Goal: Task Accomplishment & Management: Complete application form

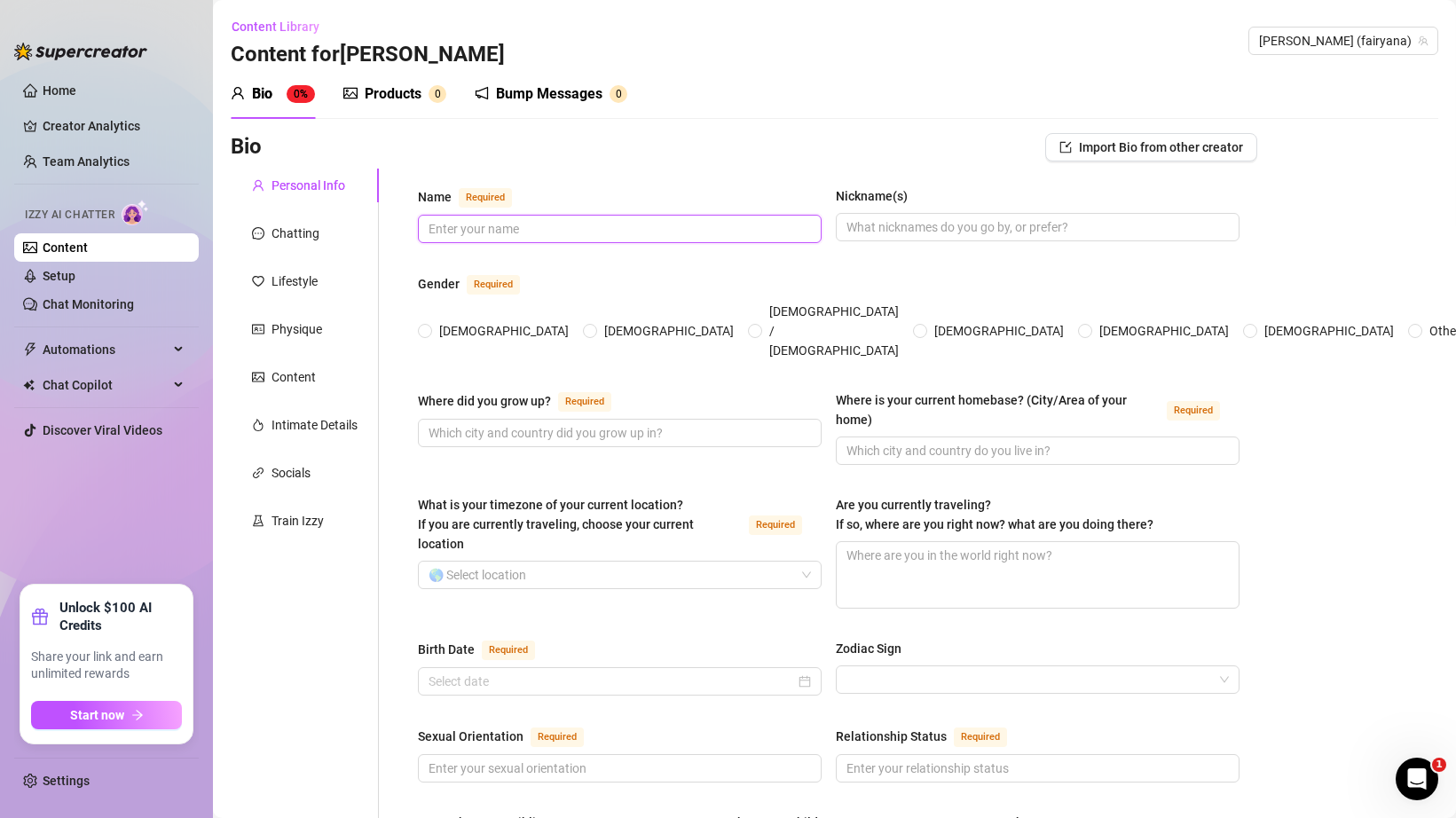
click at [483, 225] on input "Name Required" at bounding box center [618, 229] width 379 height 20
type input "[PERSON_NAME]"
click at [439, 321] on span "[DEMOGRAPHIC_DATA]" at bounding box center [504, 331] width 143 height 20
click at [429, 327] on input "[DEMOGRAPHIC_DATA]" at bounding box center [425, 333] width 7 height 12
radio input "true"
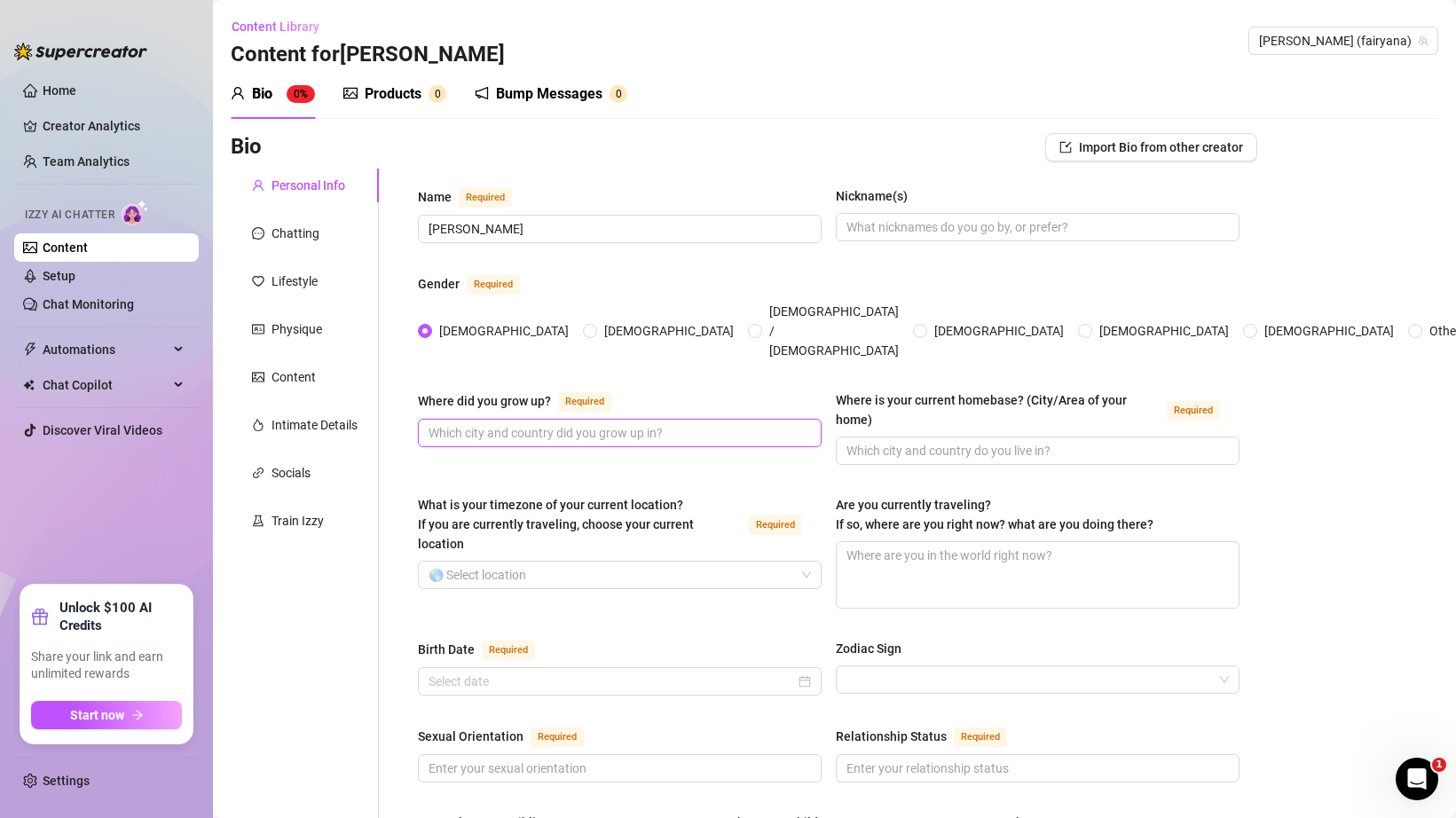
click at [602, 424] on input "Where did you grow up? Required" at bounding box center [618, 433] width 379 height 20
type input "[US_STATE]"
click at [910, 436] on span at bounding box center [1038, 450] width 404 height 28
click at [910, 441] on input "Where is your current homebase? (City/Area of your home) Required" at bounding box center [1035, 451] width 379 height 20
click at [993, 394] on div "Where is your current homebase? (City/Area of your home)" at bounding box center [998, 410] width 324 height 39
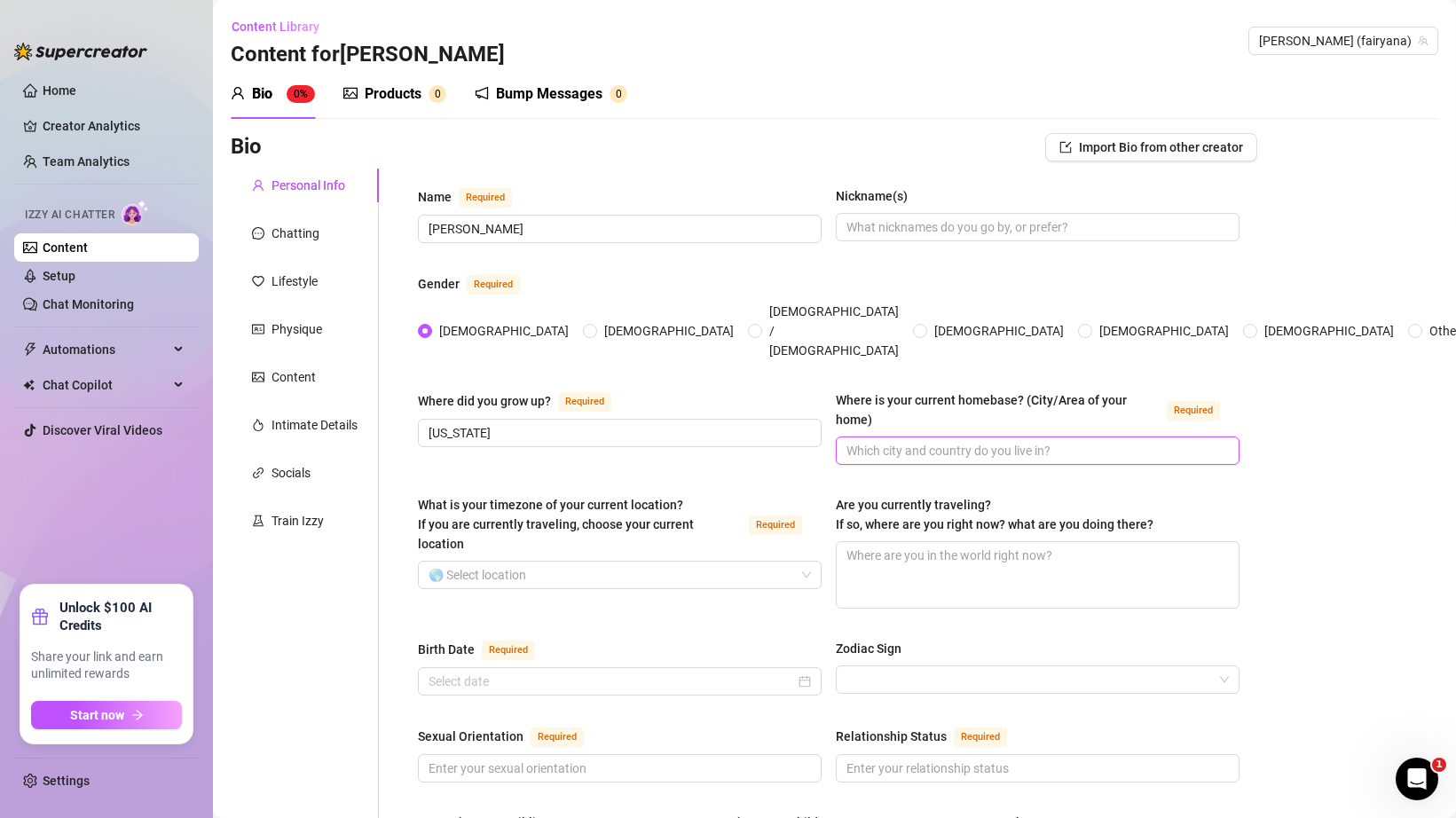
click at [993, 441] on input "Where is your current homebase? (City/Area of your home) Required" at bounding box center [1035, 451] width 379 height 20
click at [1012, 441] on input "Where is your current homebase? (City/Area of your home) Required" at bounding box center [1035, 451] width 379 height 20
click at [1047, 397] on div "Where is your current homebase? (City/Area of your home) Required" at bounding box center [1038, 413] width 404 height 46
click at [1034, 441] on input "Where is your current homebase? (City/Area of your home) Required" at bounding box center [1035, 451] width 379 height 20
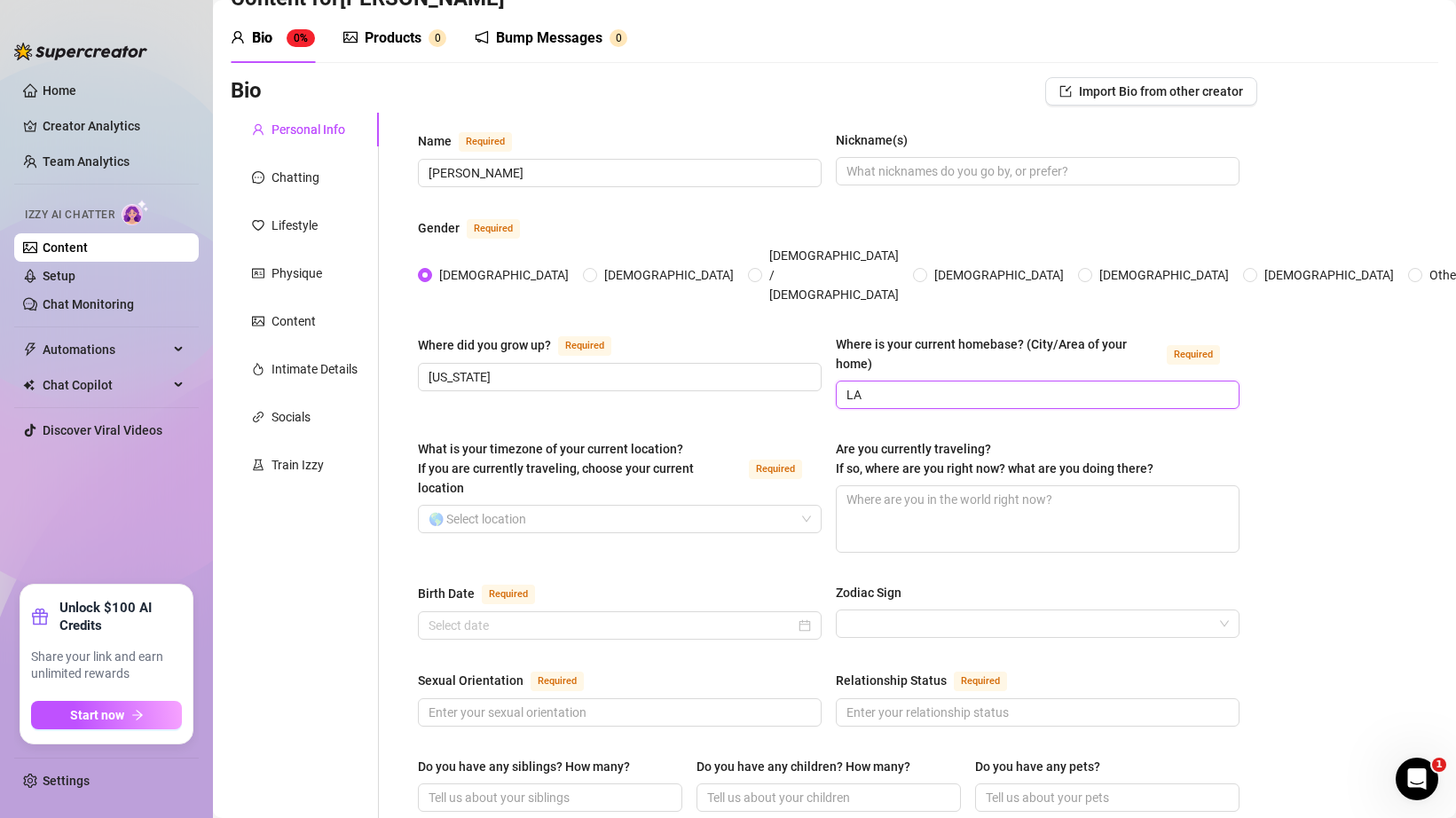
scroll to position [63, 0]
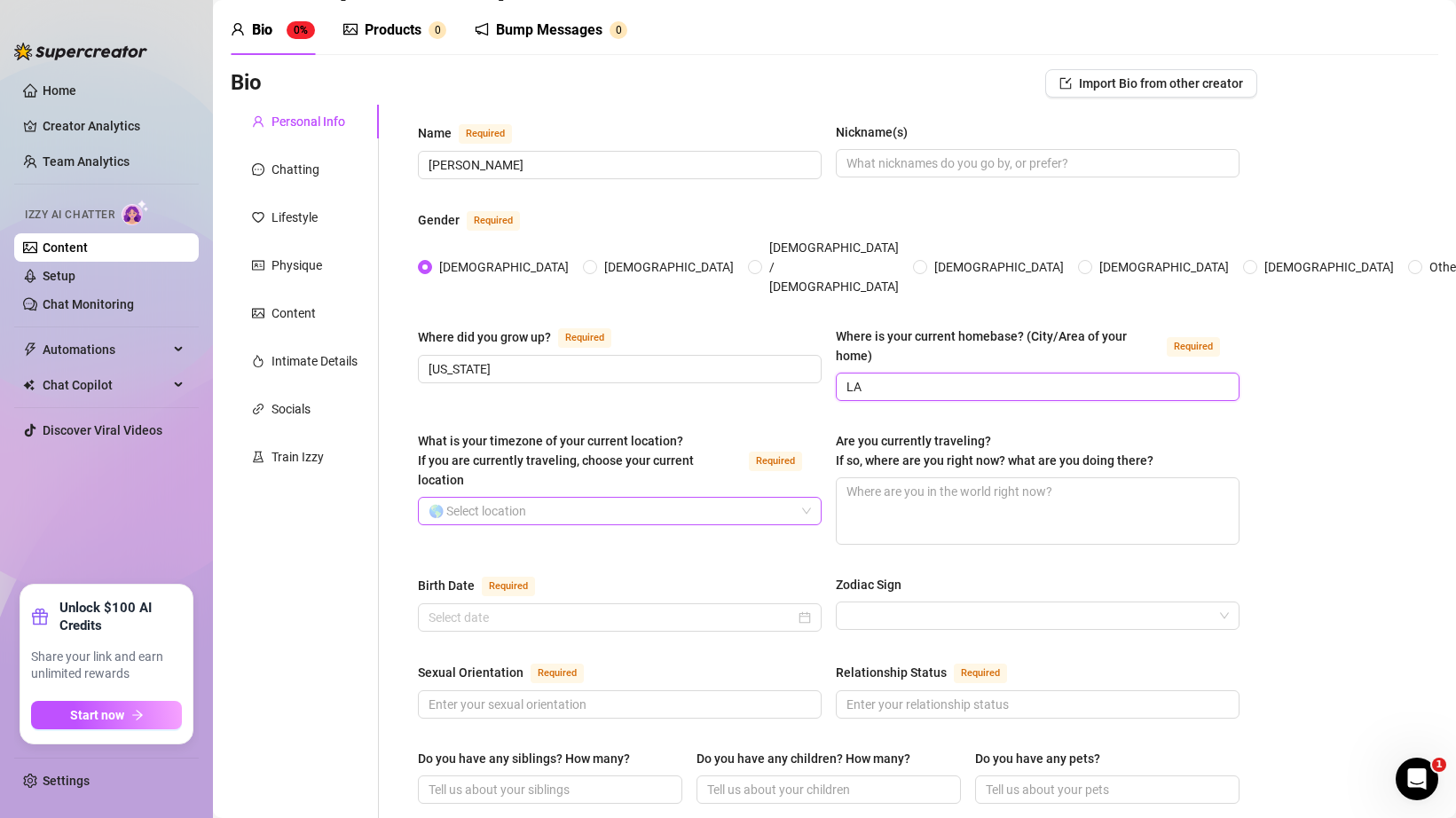
type input "LA"
click at [640, 498] on input "What is your timezone of your current location? If you are currently traveling,…" at bounding box center [612, 511] width 367 height 26
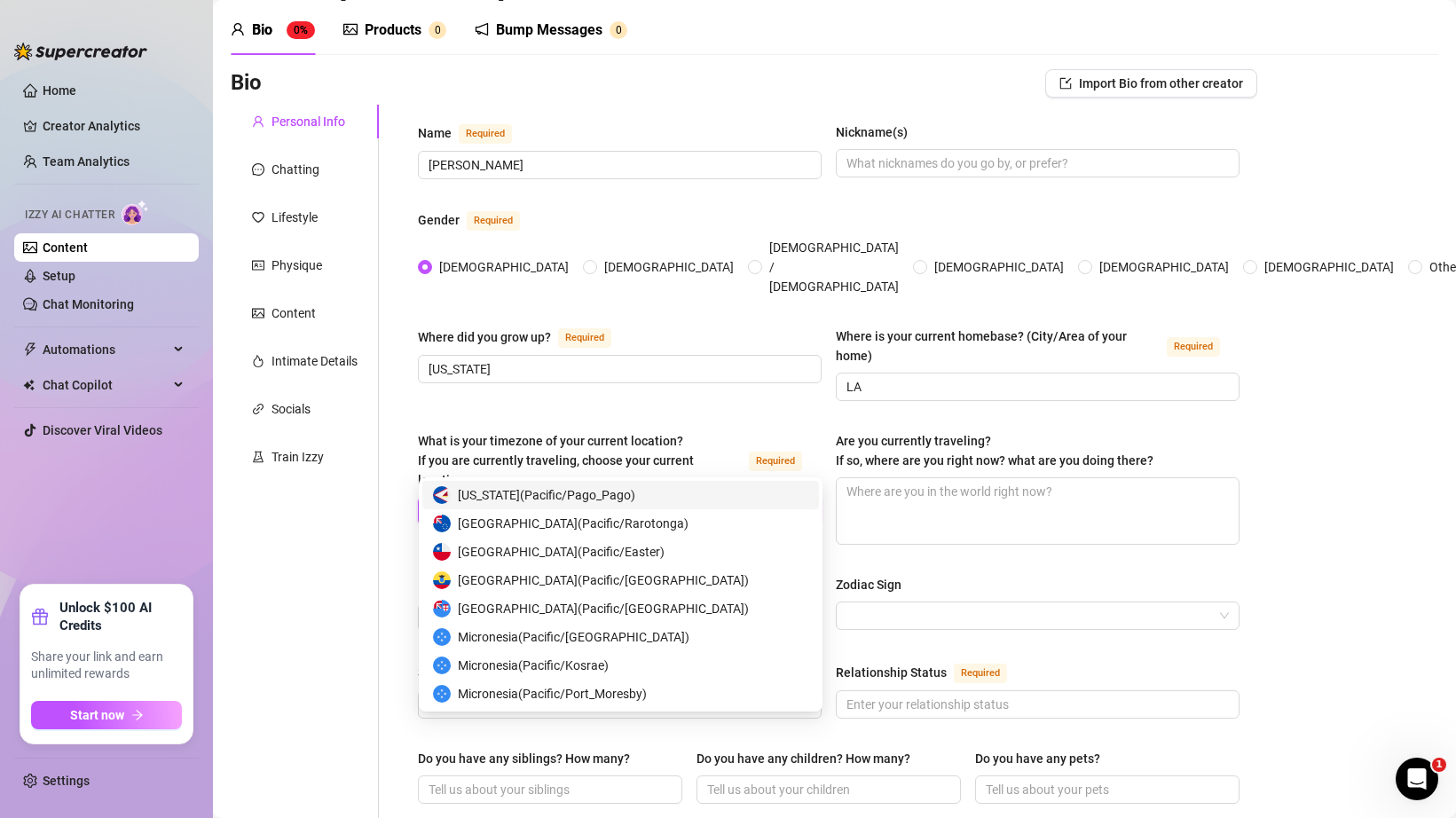
type input "p"
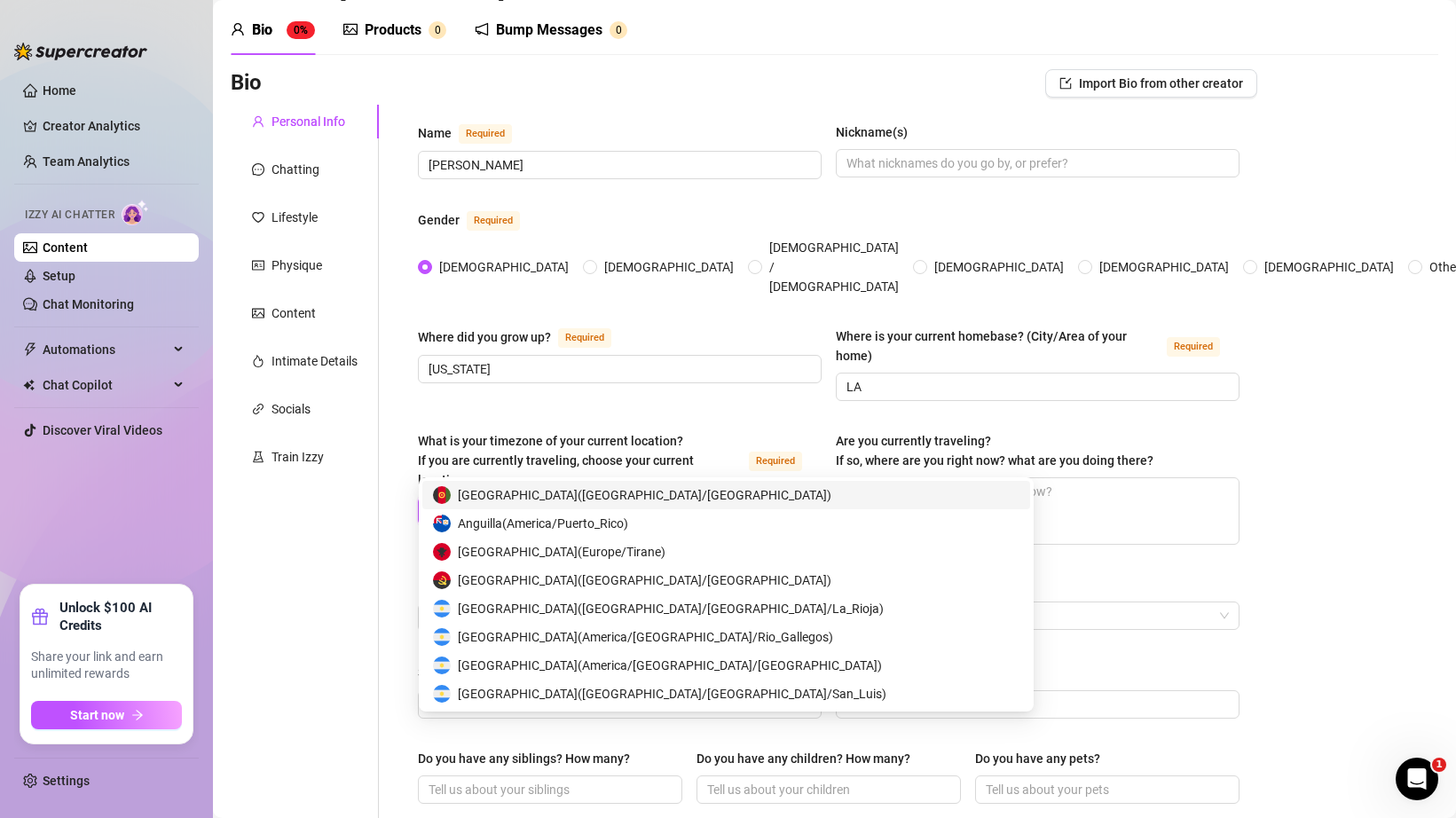
type input "los"
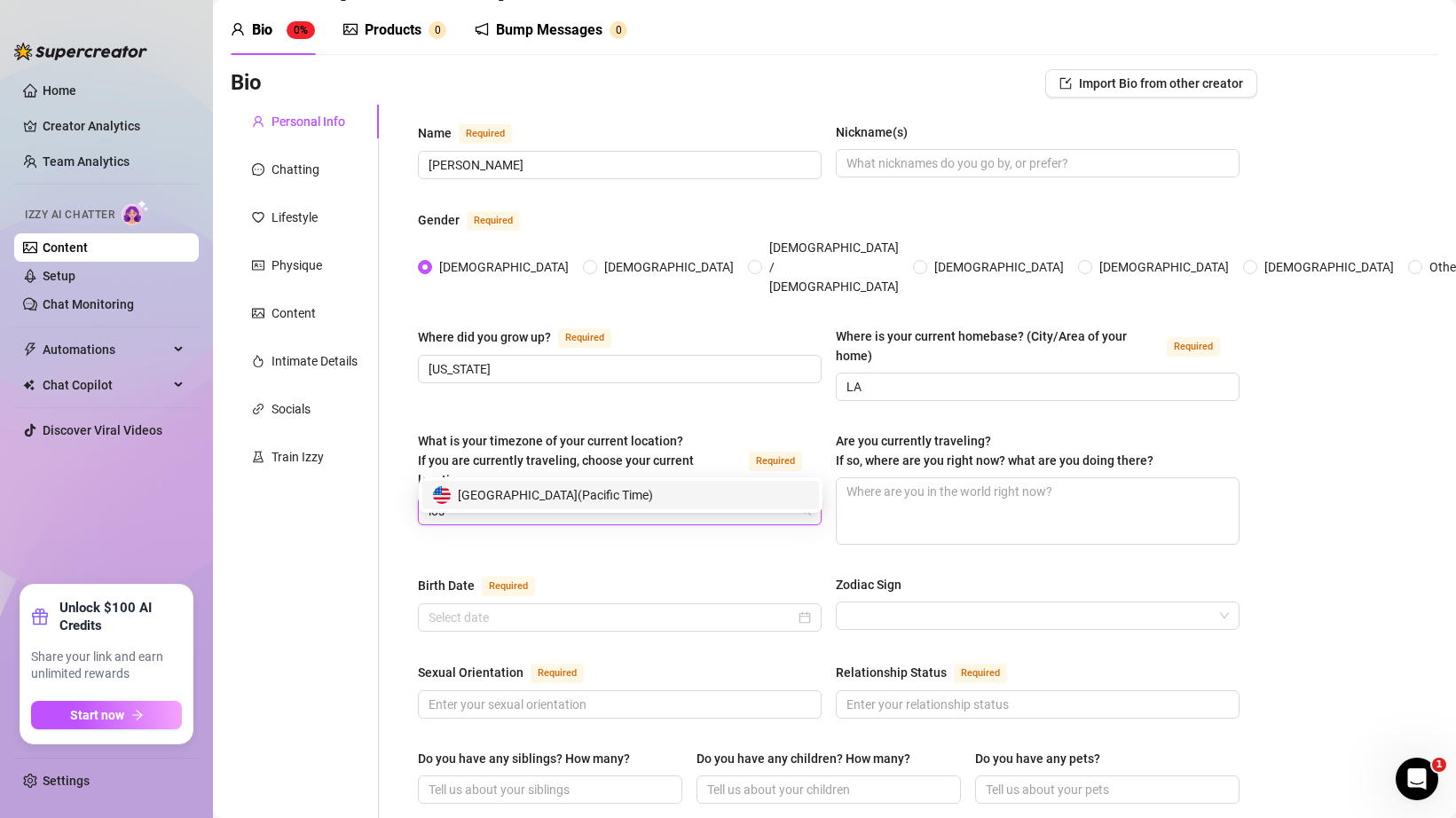
click at [583, 487] on span "United States of America ( Pacific Time )" at bounding box center [555, 495] width 195 height 20
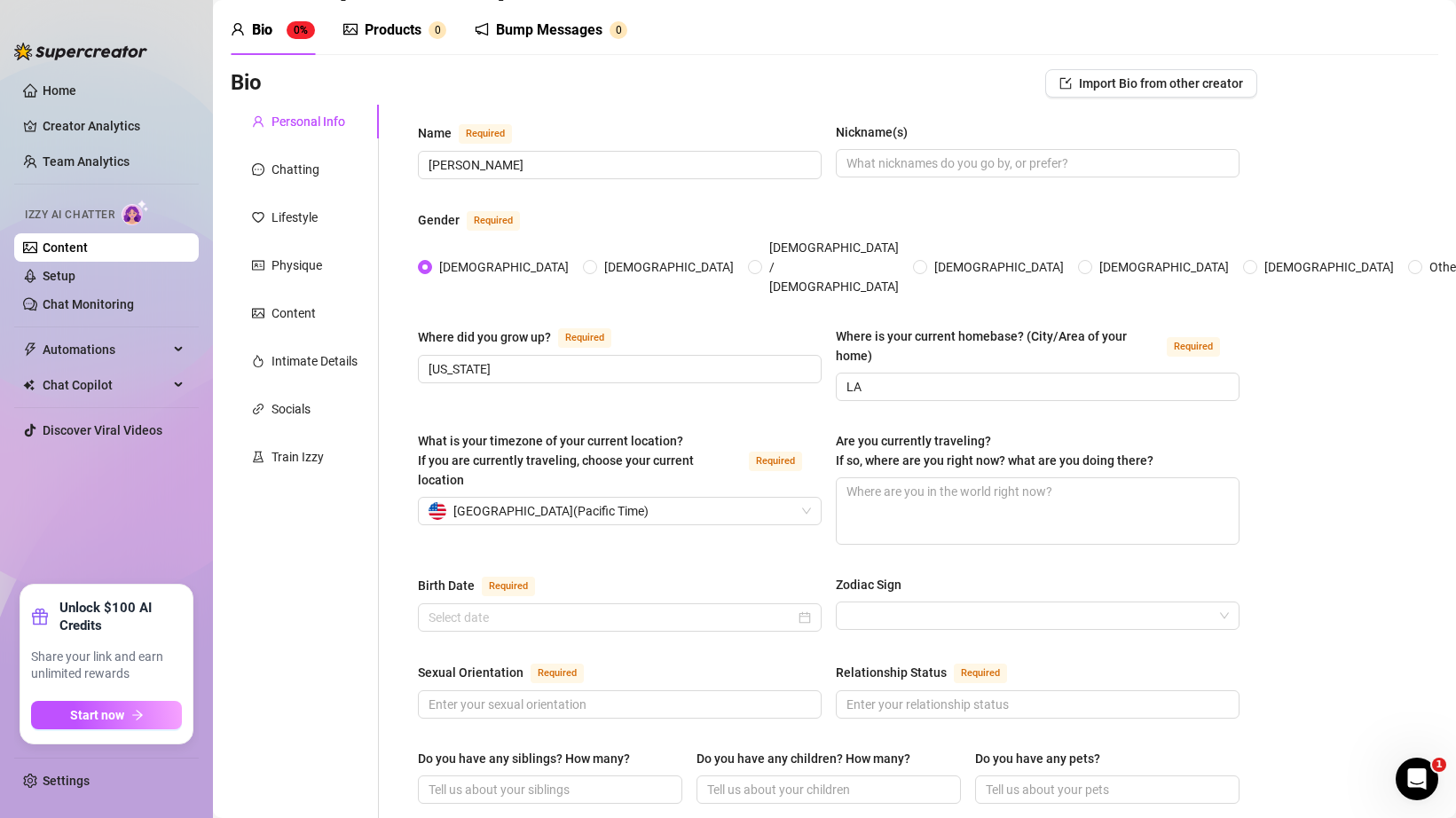
click at [659, 511] on div "What is your timezone of your current location? If you are currently traveling,…" at bounding box center [620, 488] width 404 height 113
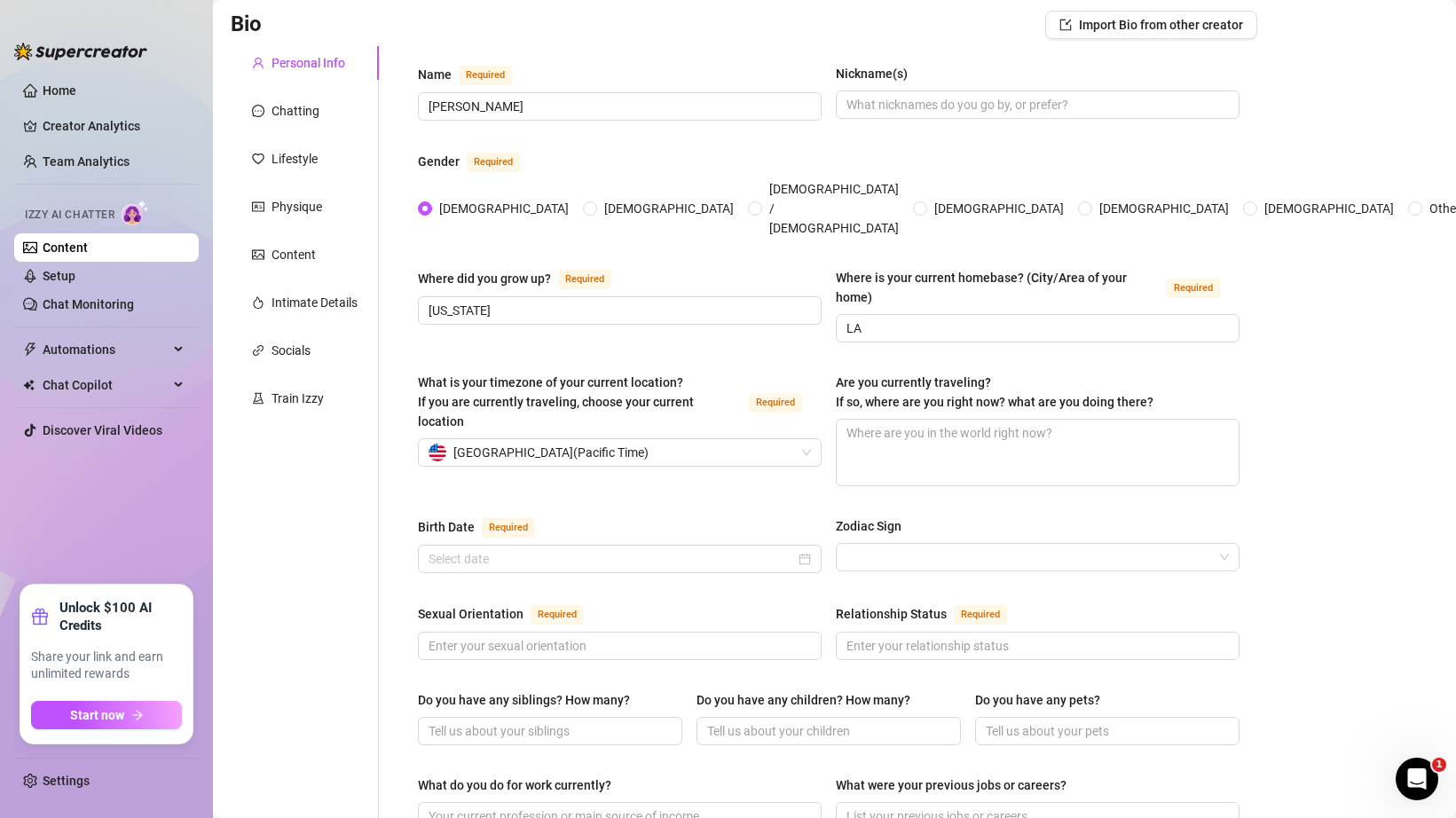
scroll to position [151, 0]
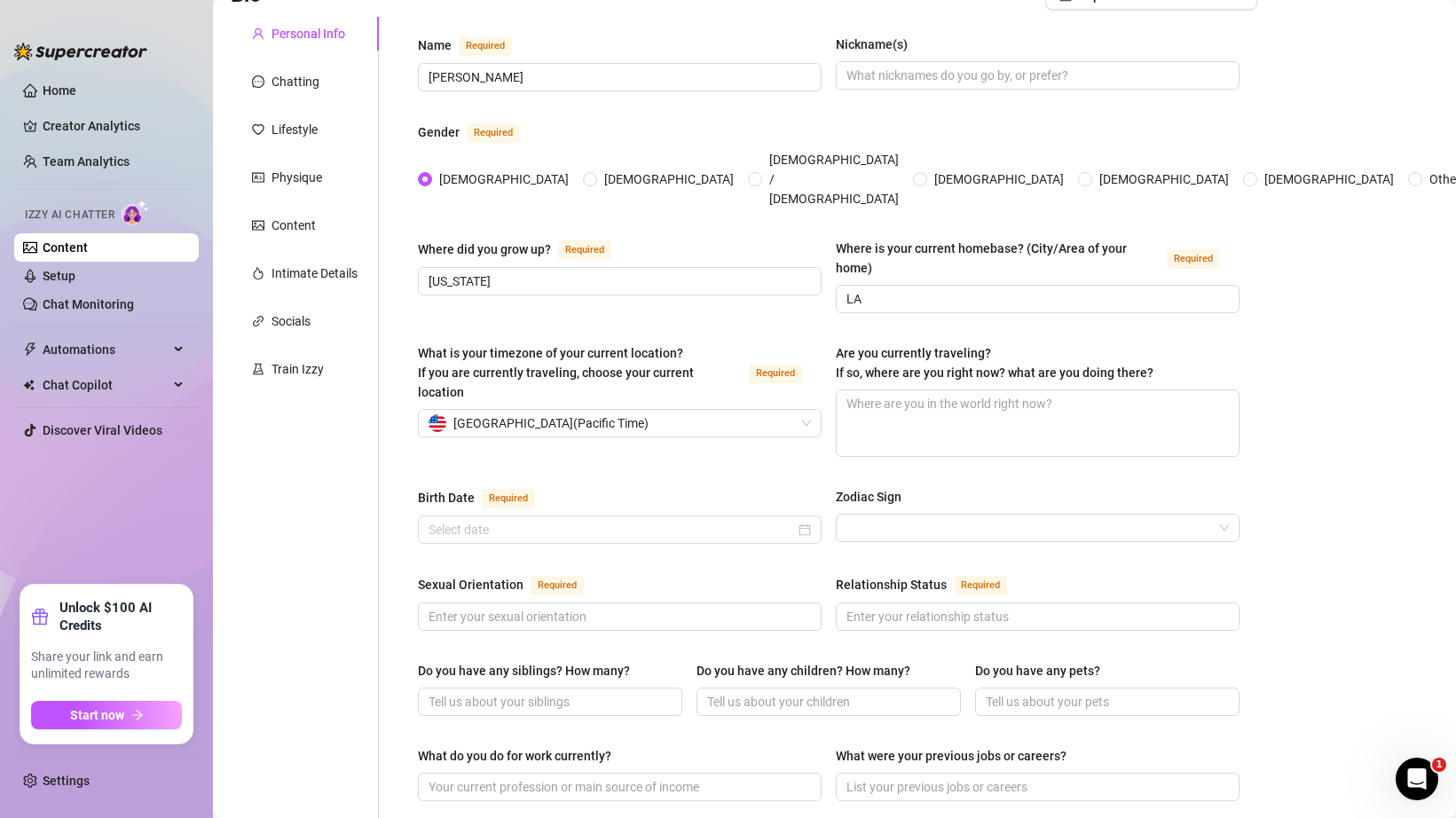
click at [827, 416] on div "What is your timezone of your current location? If you are currently traveling,…" at bounding box center [829, 408] width 822 height 130
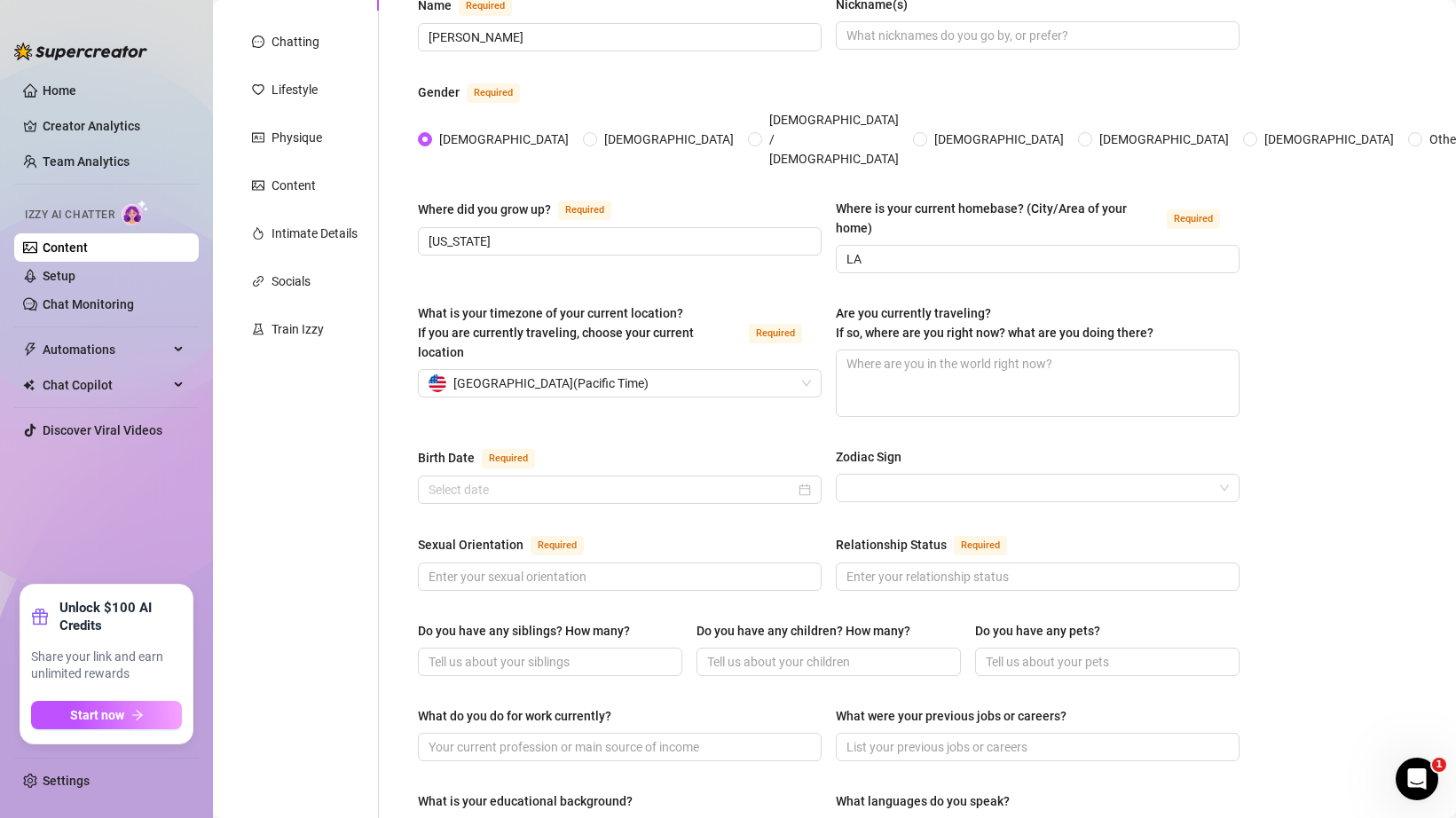
scroll to position [211, 0]
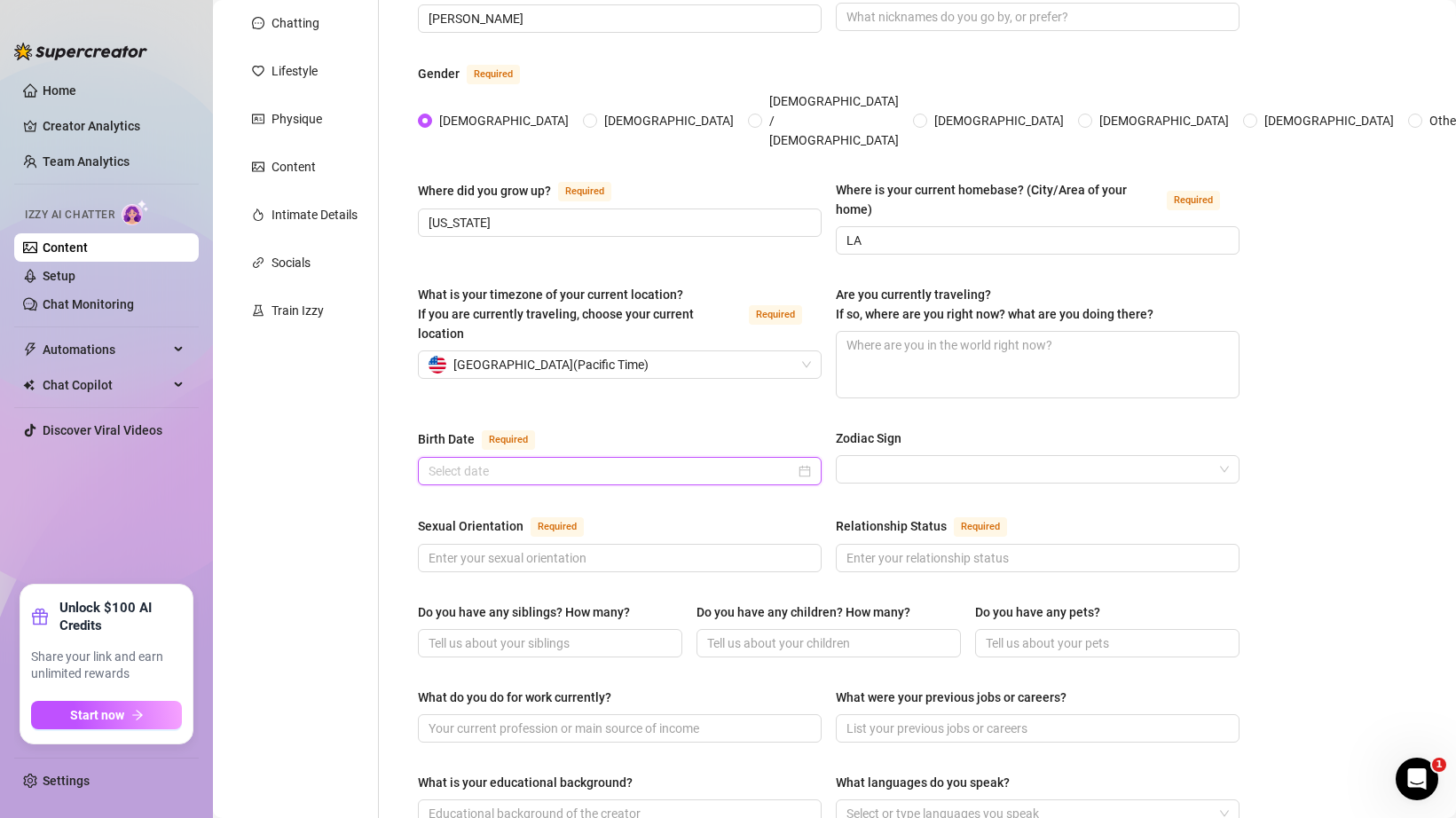
click at [747, 462] on input "Birth Date Required" at bounding box center [612, 471] width 367 height 20
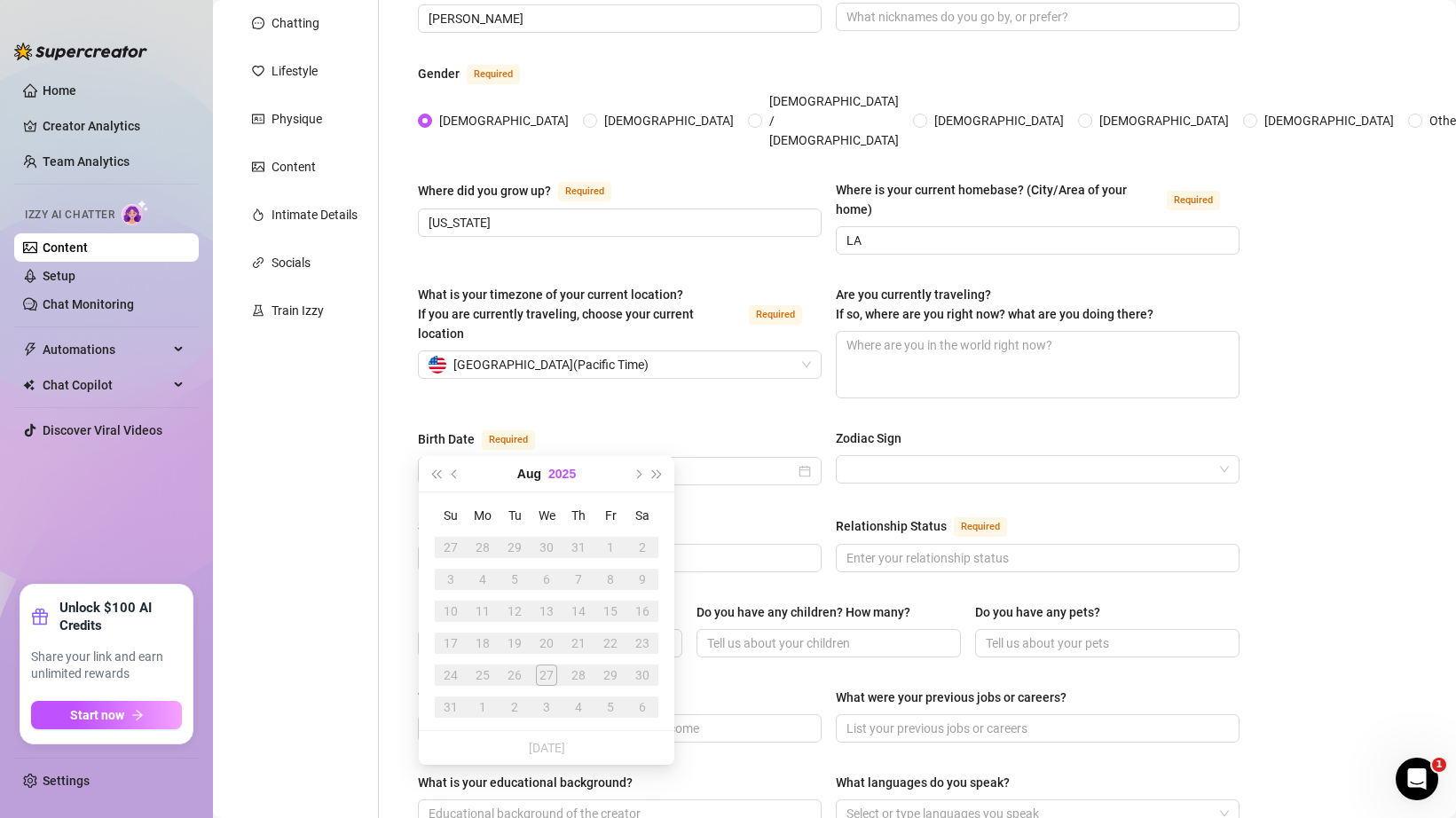
click at [548, 472] on button "2025" at bounding box center [562, 473] width 27 height 35
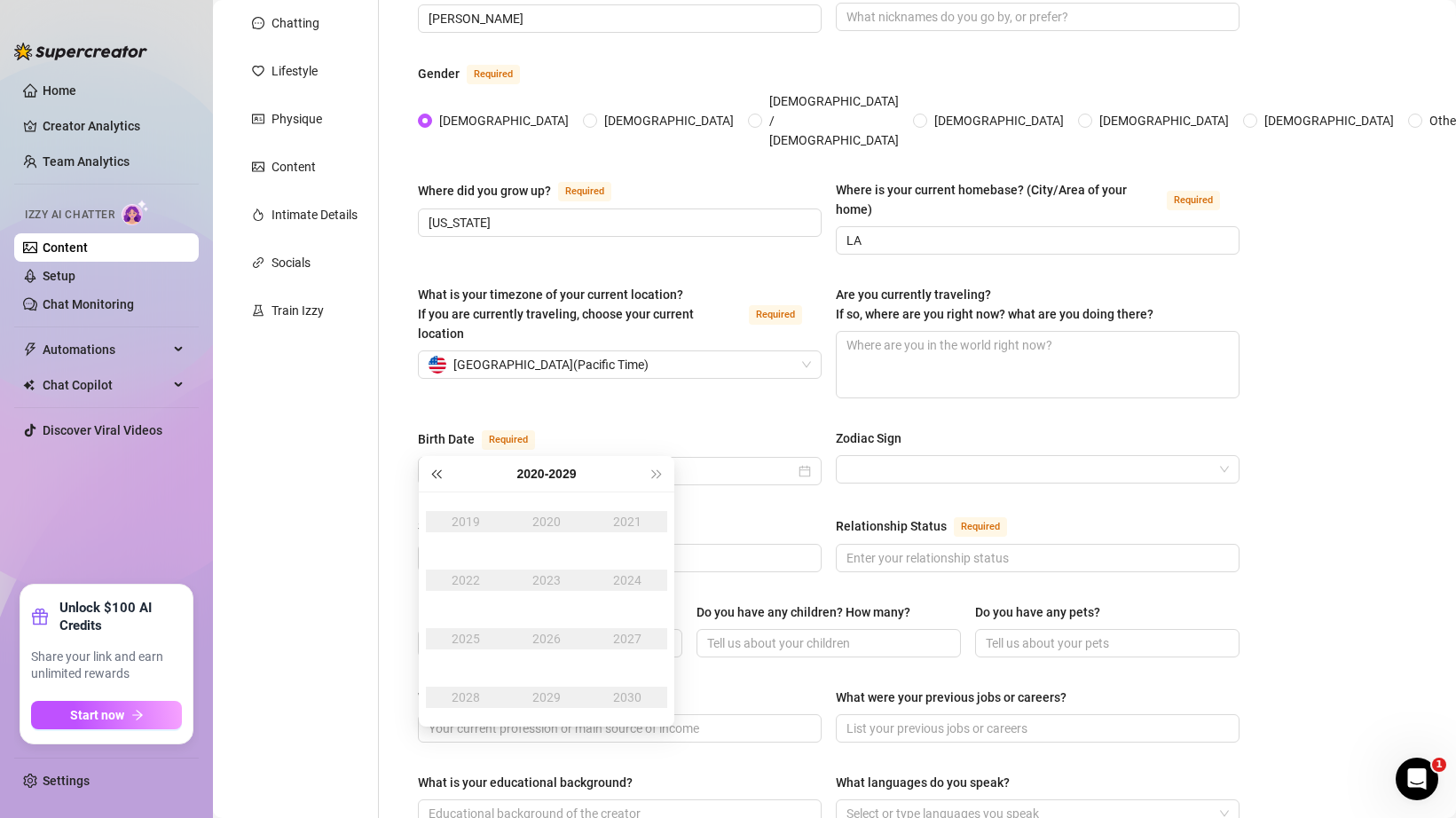
click at [435, 476] on span "Last year (Control + left)" at bounding box center [435, 473] width 9 height 9
click at [435, 475] on span "Last year (Control + left)" at bounding box center [435, 473] width 9 height 9
type input "[DATE]"
click at [444, 486] on button "Last year (Control + left)" at bounding box center [435, 473] width 20 height 35
click at [458, 708] on div "1998" at bounding box center [465, 698] width 54 height 21
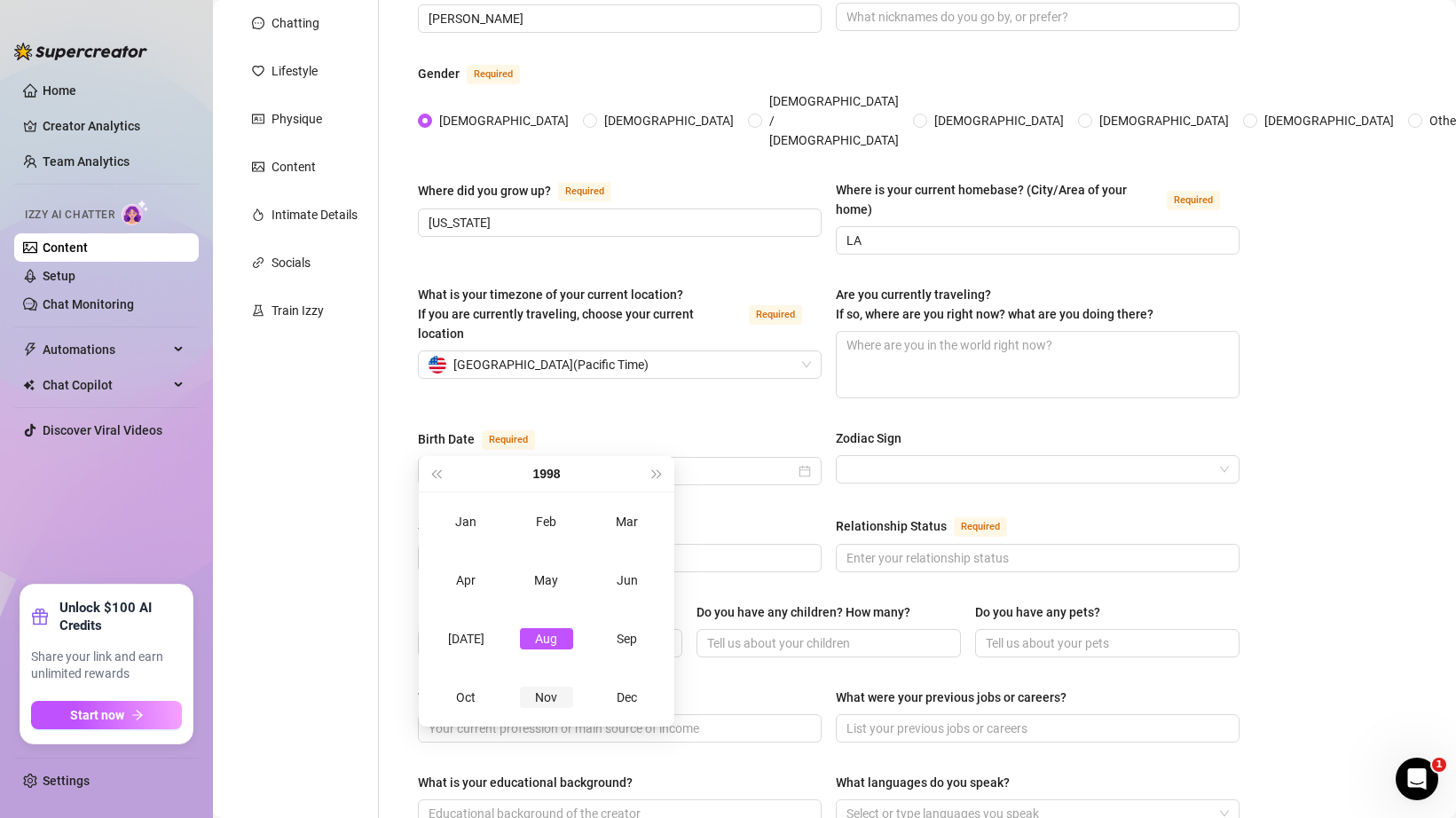
click at [555, 697] on div "Nov" at bounding box center [546, 698] width 54 height 21
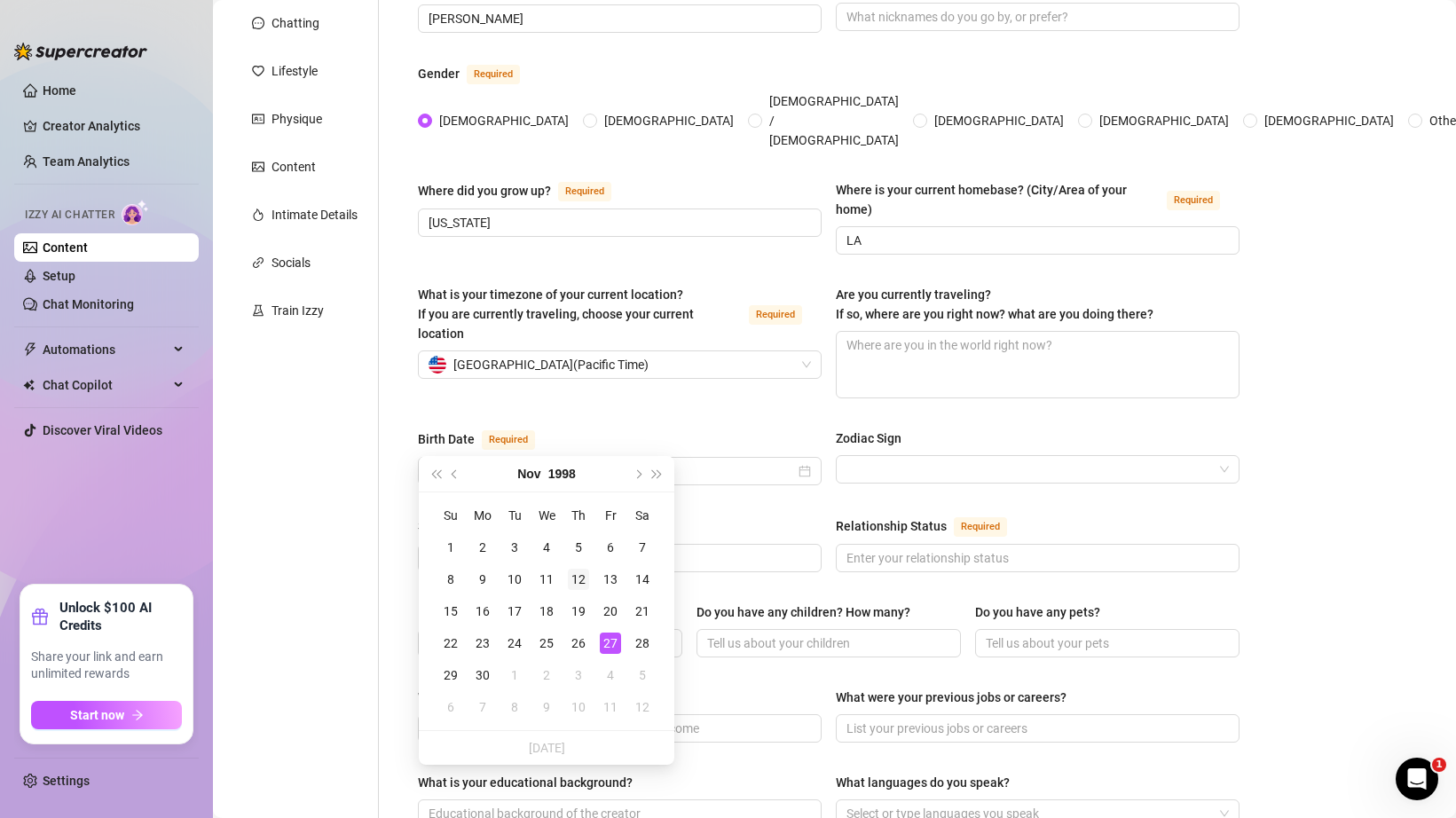
type input "[DATE]"
click at [582, 583] on div "12" at bounding box center [579, 580] width 21 height 21
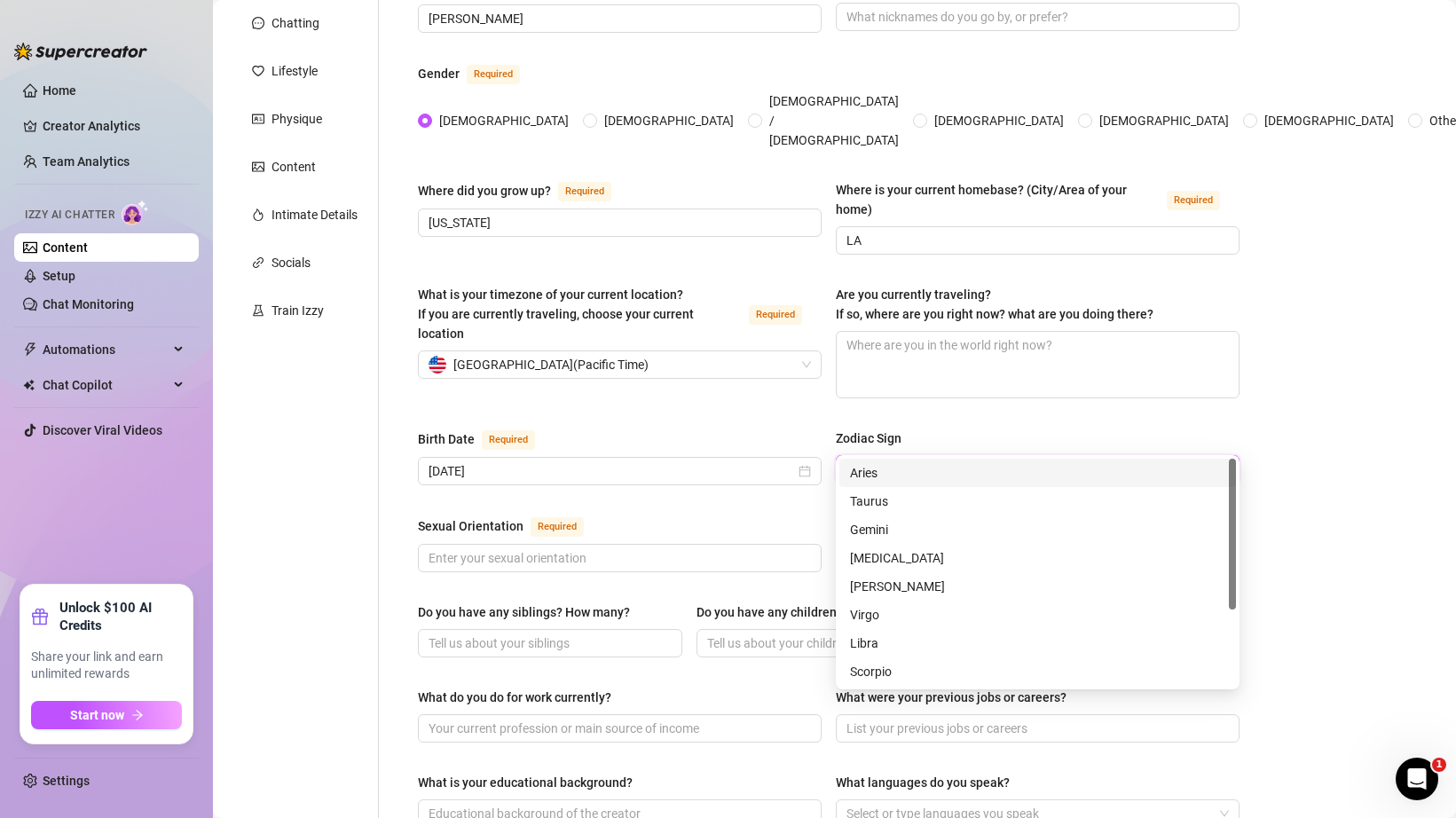
click at [870, 456] on input "Zodiac Sign" at bounding box center [1030, 469] width 367 height 26
click at [893, 663] on div "Scorpio" at bounding box center [1037, 672] width 376 height 20
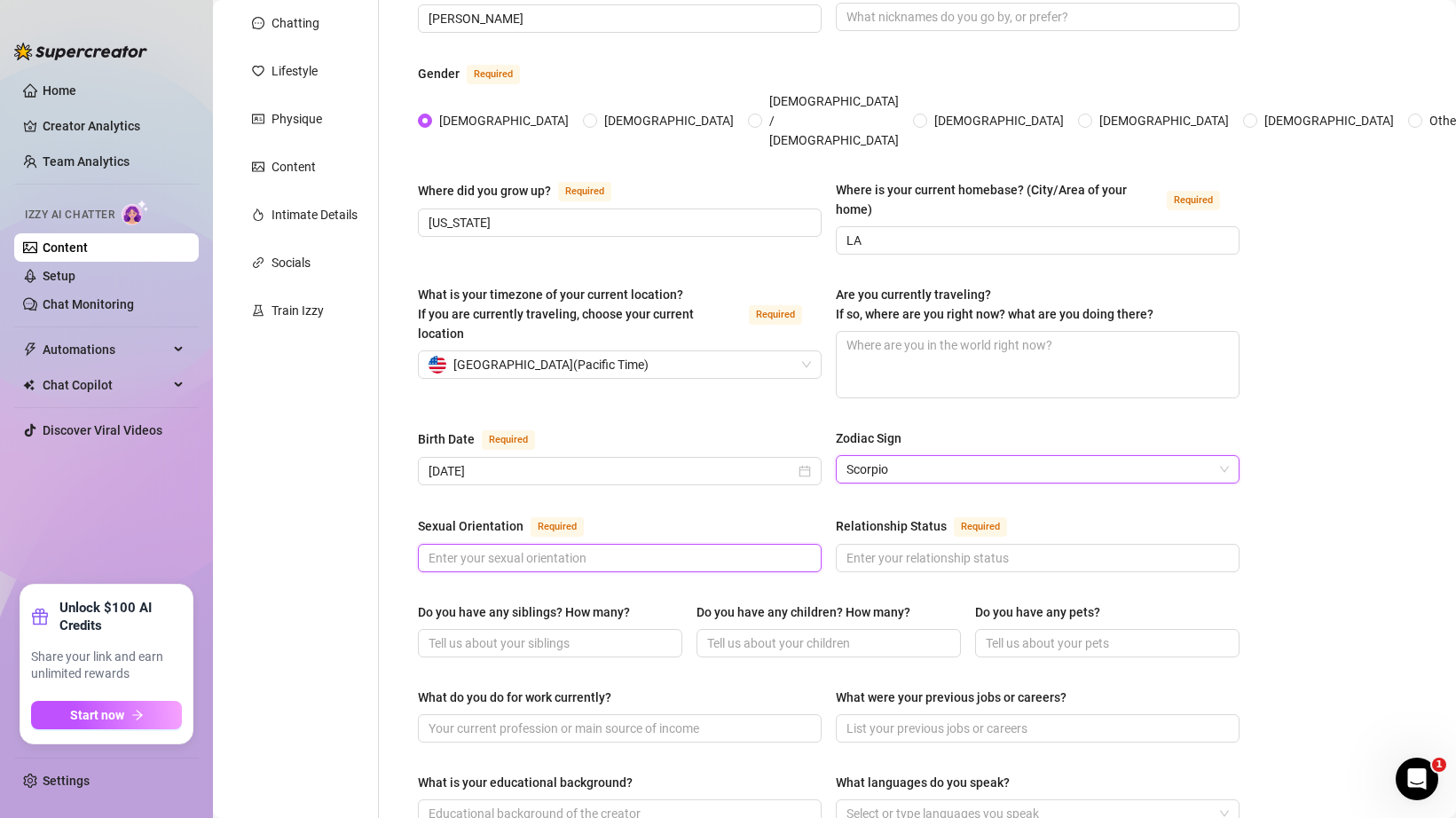
click at [715, 549] on input "Sexual Orientation Required" at bounding box center [618, 558] width 379 height 20
click at [716, 515] on div "Sexual Orientation Required" at bounding box center [620, 529] width 404 height 28
click at [701, 549] on input "Sexual Orientation Required" at bounding box center [618, 558] width 379 height 20
click at [878, 541] on div "Sexual Orientation Required Relationship Status Required" at bounding box center [829, 552] width 822 height 73
click at [878, 549] on input "Relationship Status Required" at bounding box center [1035, 558] width 379 height 20
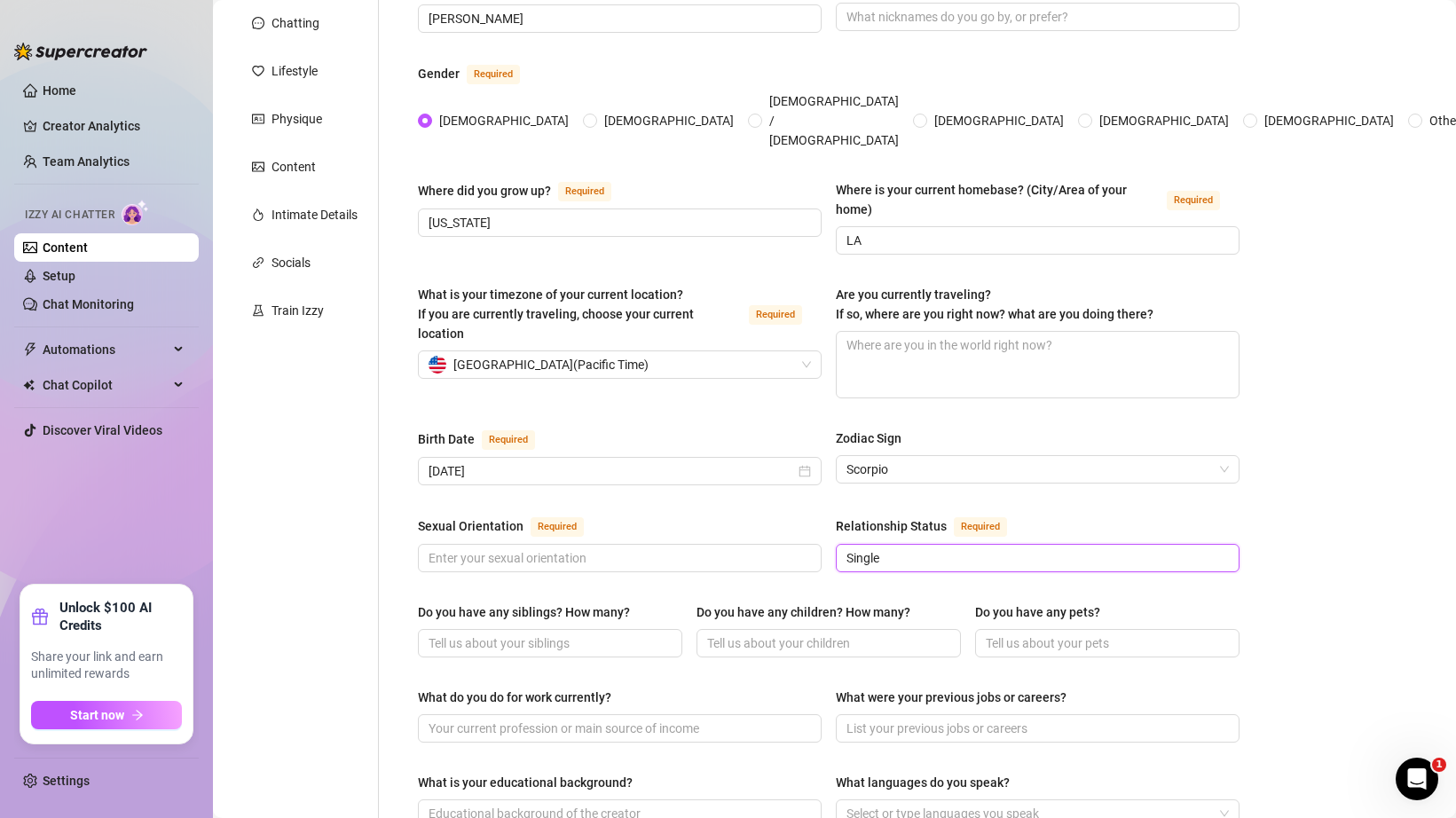
scroll to position [373, 0]
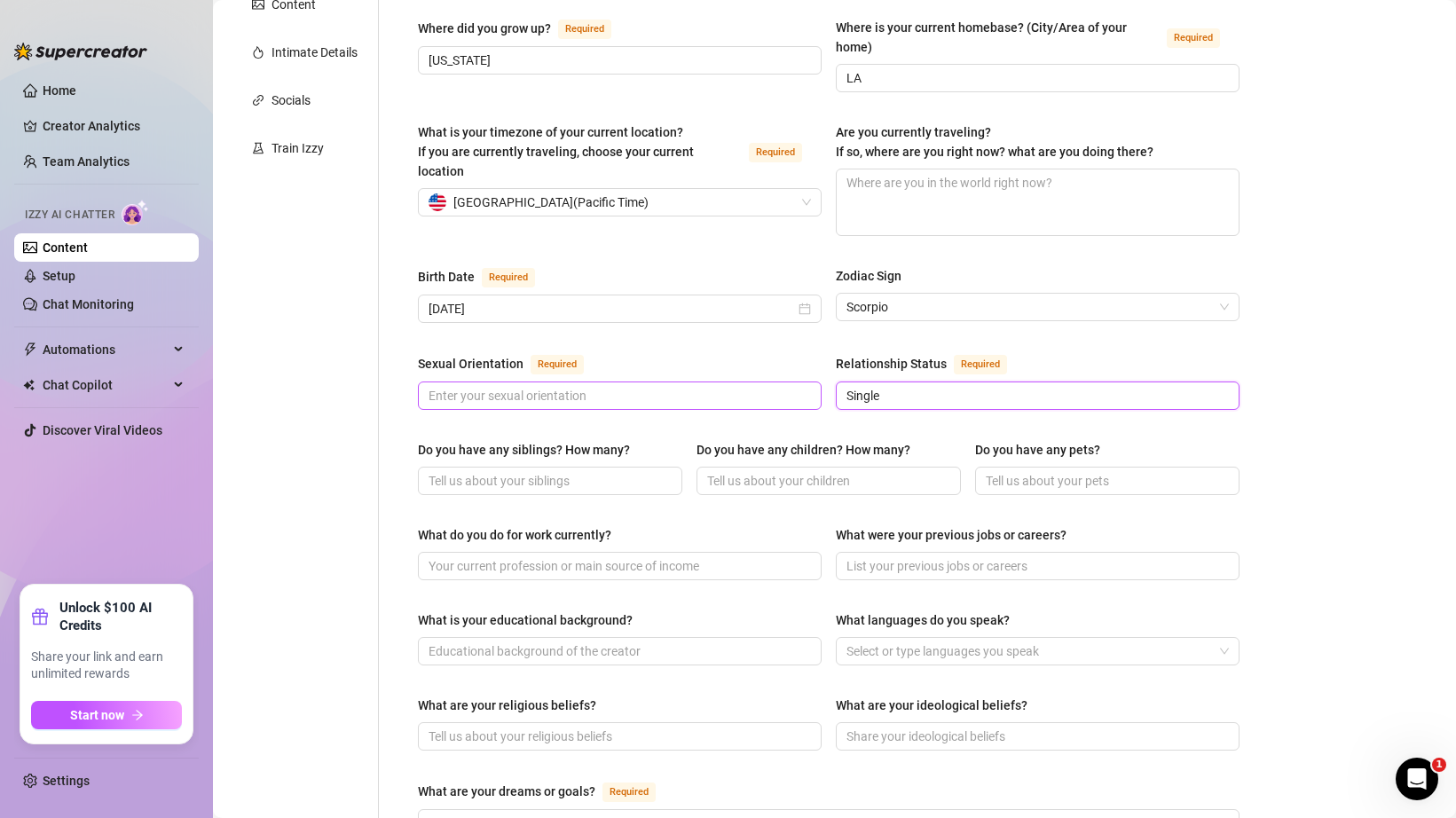
type input "Single"
click at [634, 387] on input "Sexual Orientation Required" at bounding box center [618, 396] width 379 height 20
click at [646, 353] on div "Sexual Orientation Required" at bounding box center [620, 367] width 404 height 28
click at [609, 471] on input "Do you have any siblings? How many?" at bounding box center [548, 481] width 240 height 20
type input "1"
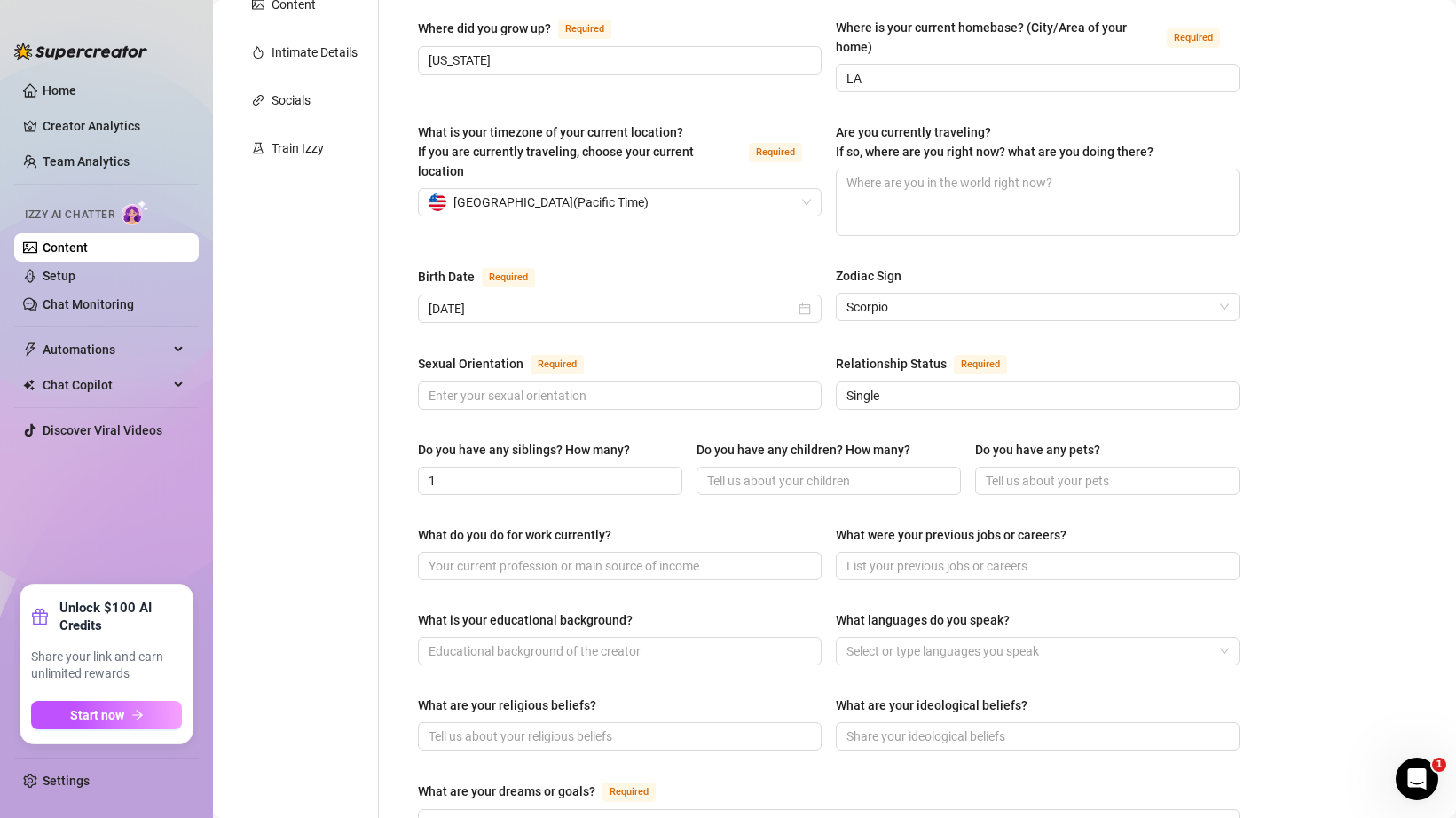
click at [716, 440] on div "Do you have any children? How many?" at bounding box center [803, 450] width 214 height 20
click at [716, 471] on input "Do you have any children? How many?" at bounding box center [828, 481] width 240 height 20
click at [737, 471] on input "Do you have any children? How many?" at bounding box center [828, 481] width 240 height 20
type input "0"
click at [1037, 471] on input "Do you have any pets?" at bounding box center [1106, 481] width 240 height 20
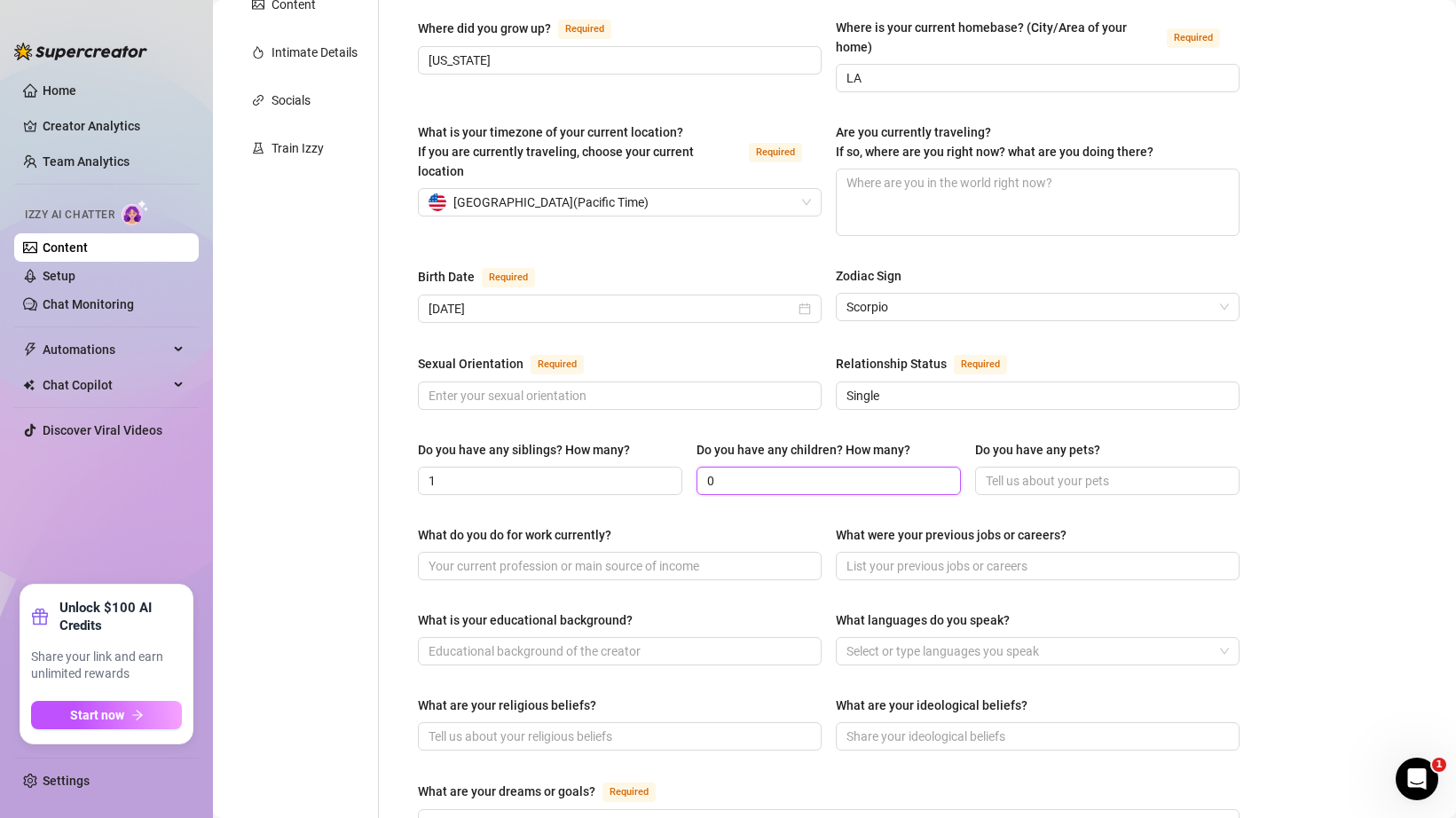
click at [816, 471] on input "0" at bounding box center [828, 481] width 240 height 20
click at [610, 382] on span at bounding box center [620, 395] width 404 height 28
click at [602, 387] on input "Sexual Orientation Required" at bounding box center [618, 396] width 379 height 20
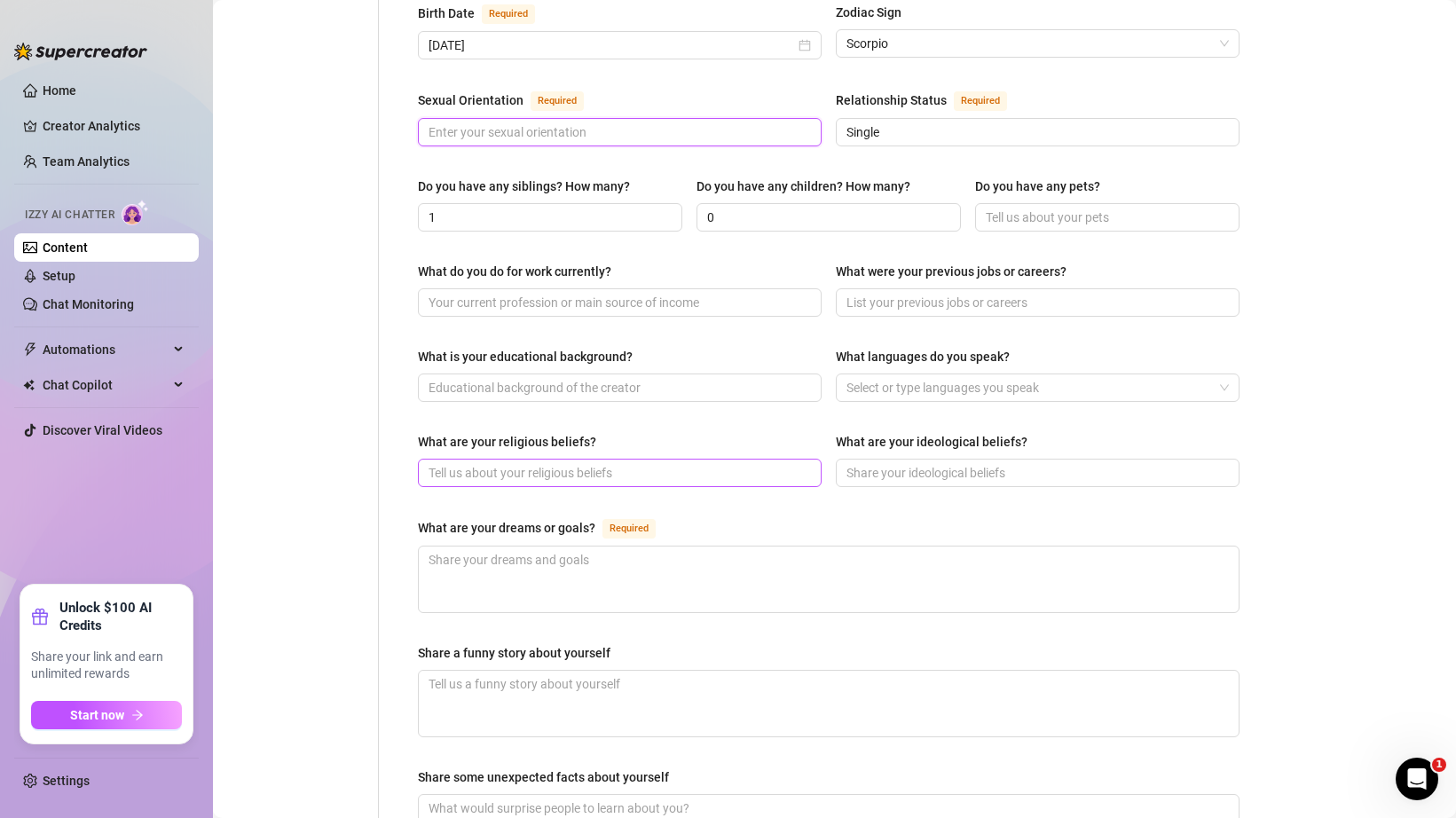
scroll to position [644, 0]
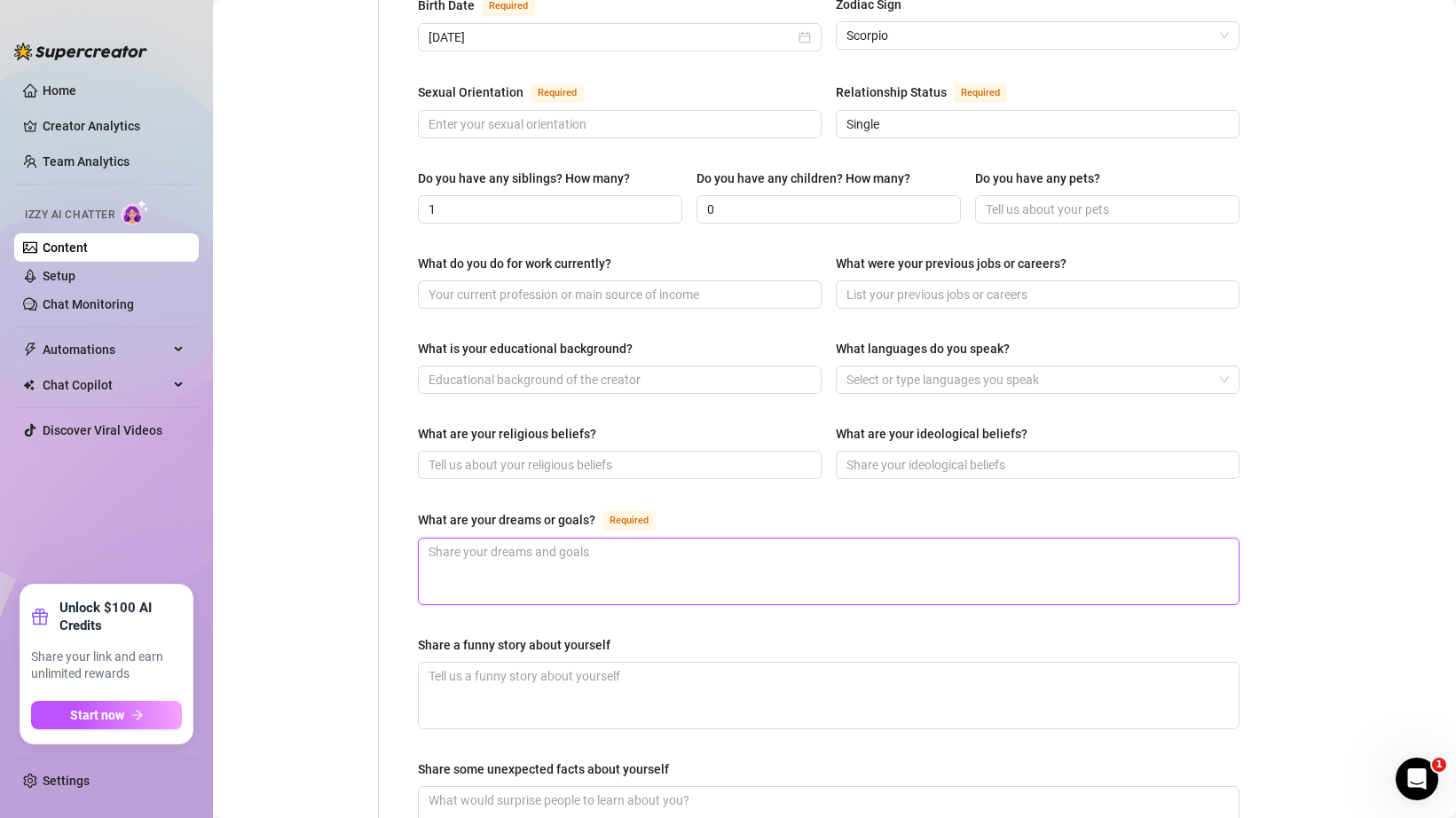
click at [680, 539] on textarea "What are your dreams or goals? Required" at bounding box center [829, 571] width 820 height 65
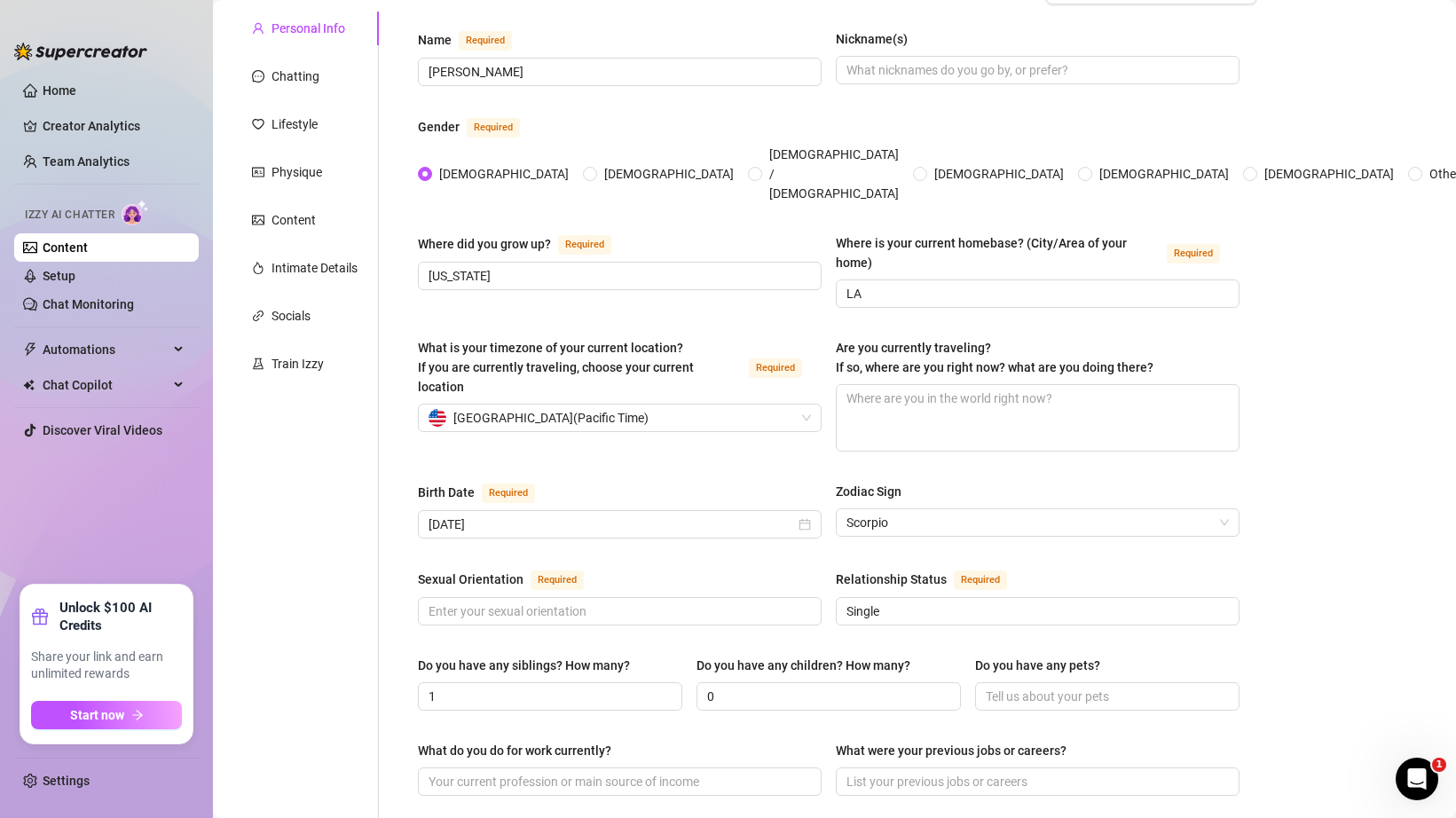
scroll to position [158, 0]
click at [641, 601] on input "Sexual Orientation Required" at bounding box center [618, 611] width 379 height 20
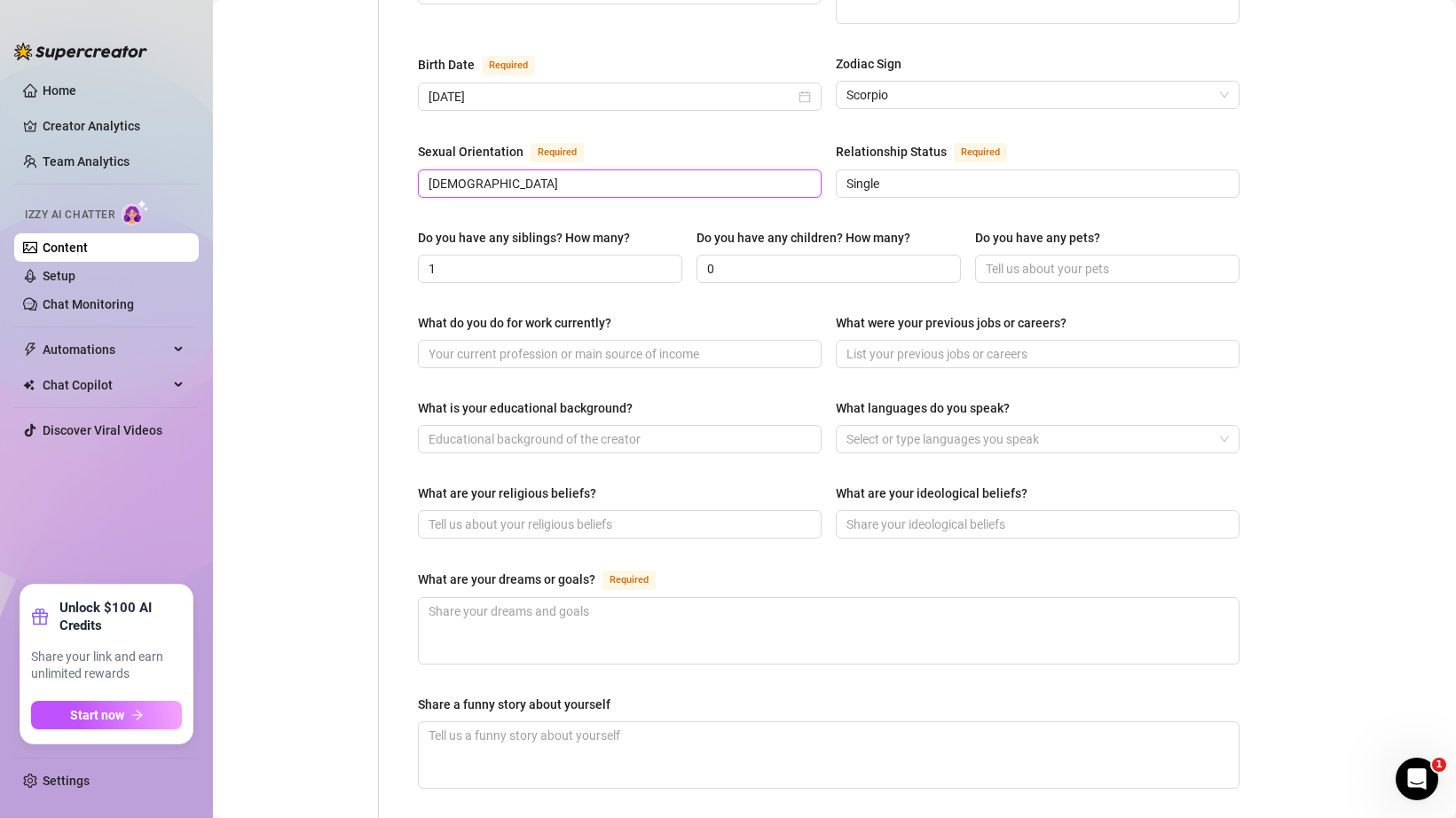
scroll to position [607, 0]
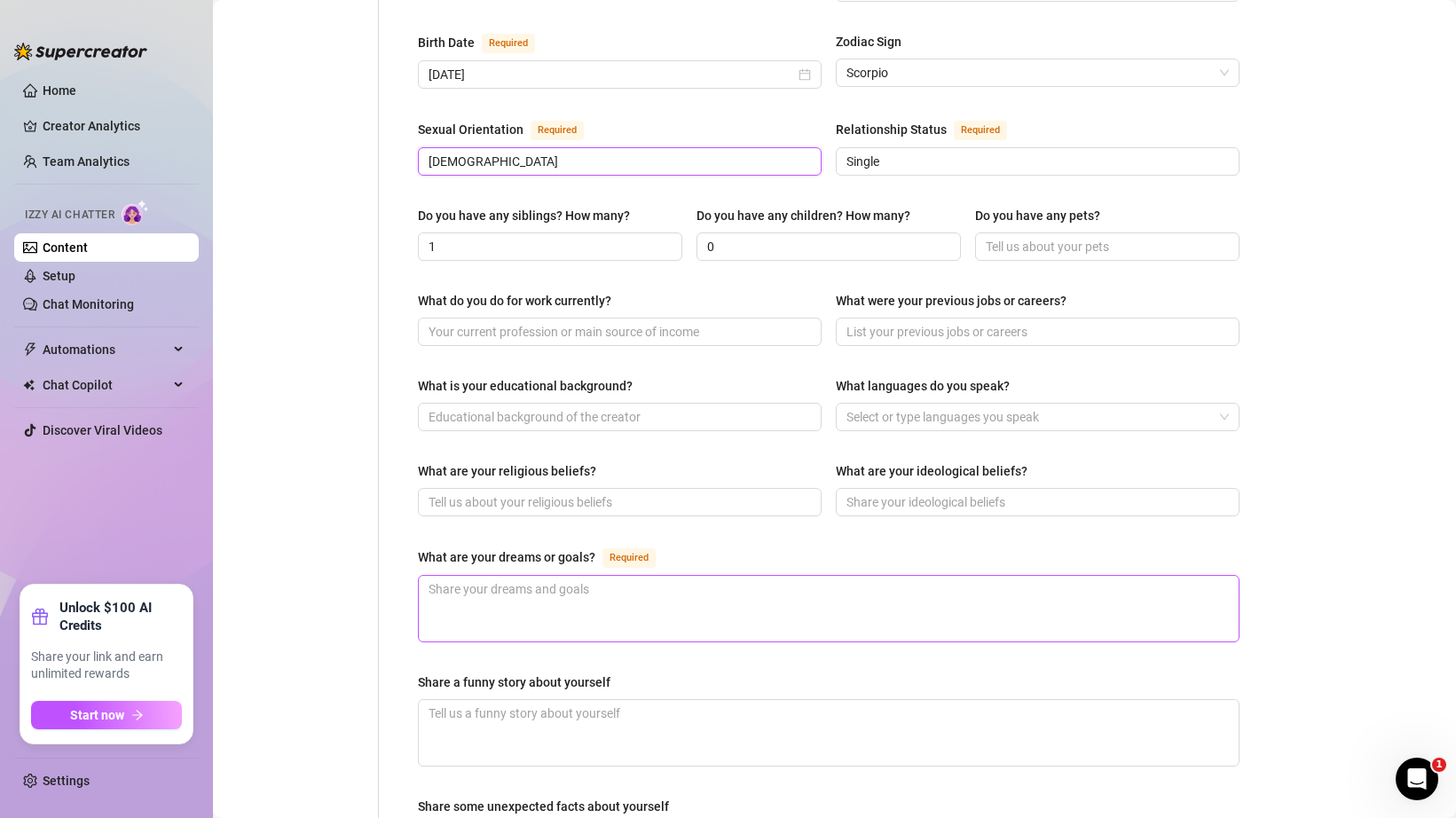
type input "[DEMOGRAPHIC_DATA]"
click at [669, 576] on textarea "What are your dreams or goals? Required" at bounding box center [829, 608] width 820 height 65
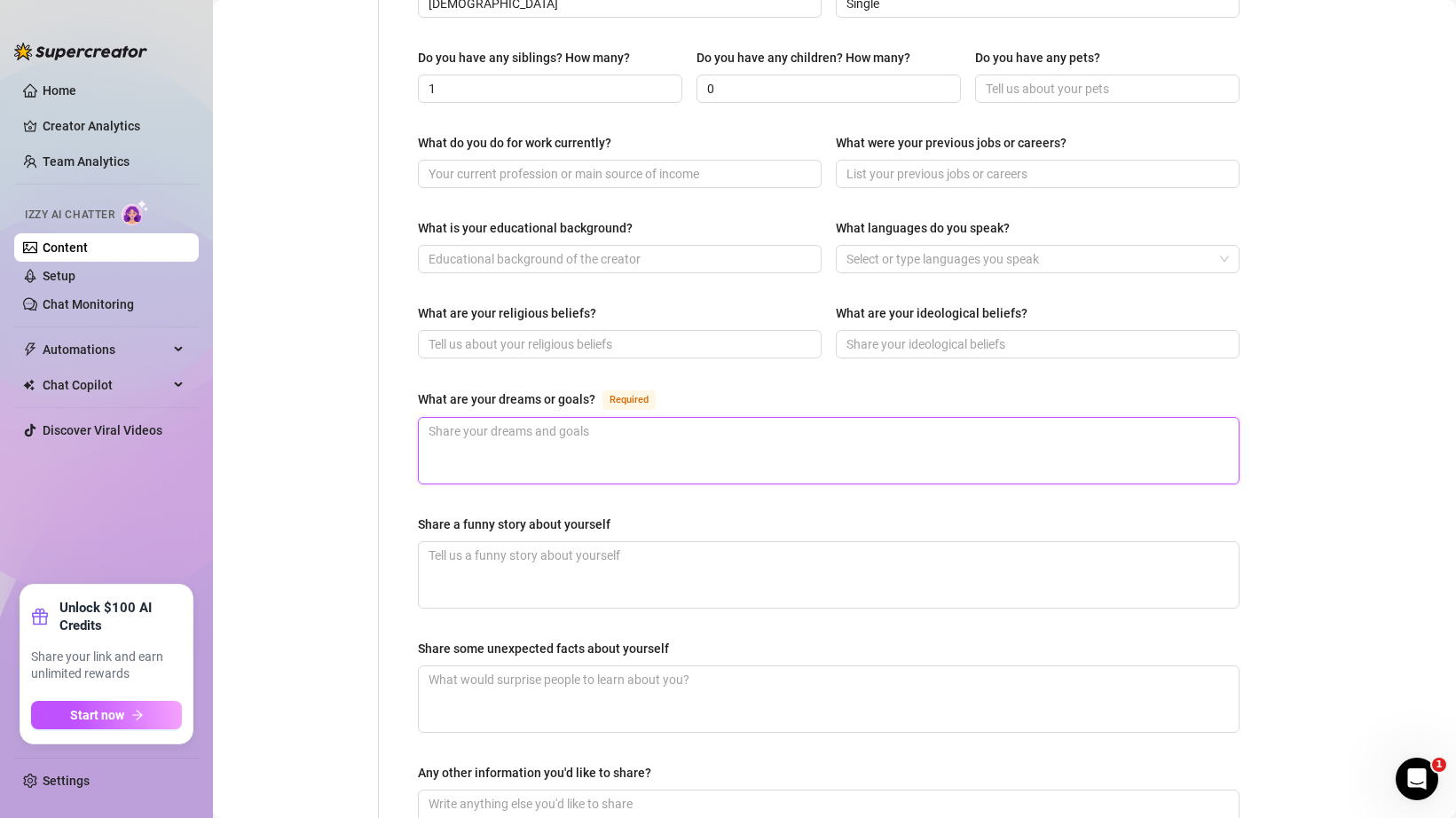
click at [662, 427] on textarea "What are your dreams or goals? Required" at bounding box center [829, 450] width 820 height 65
type textarea "s"
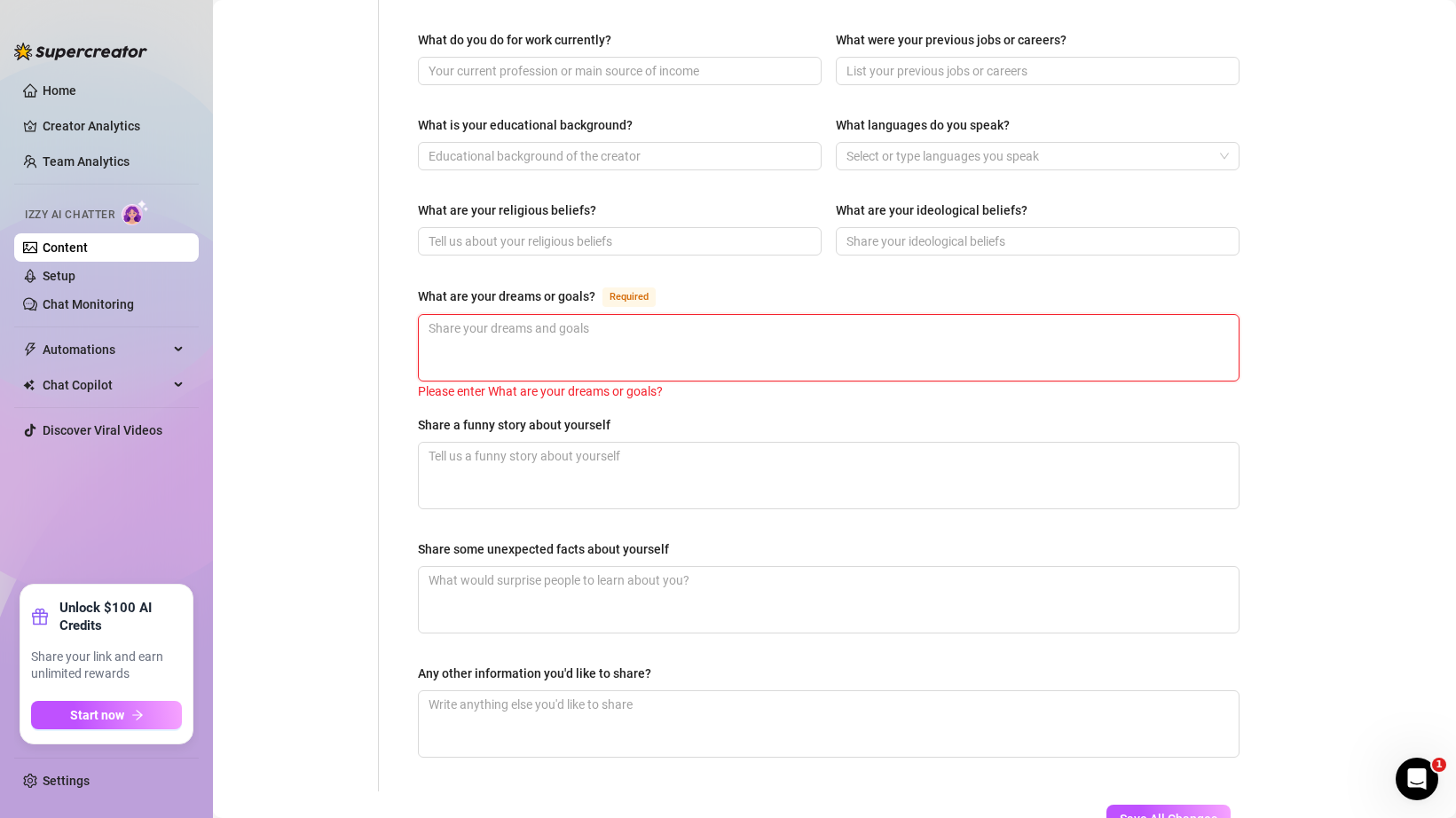
scroll to position [933, 0]
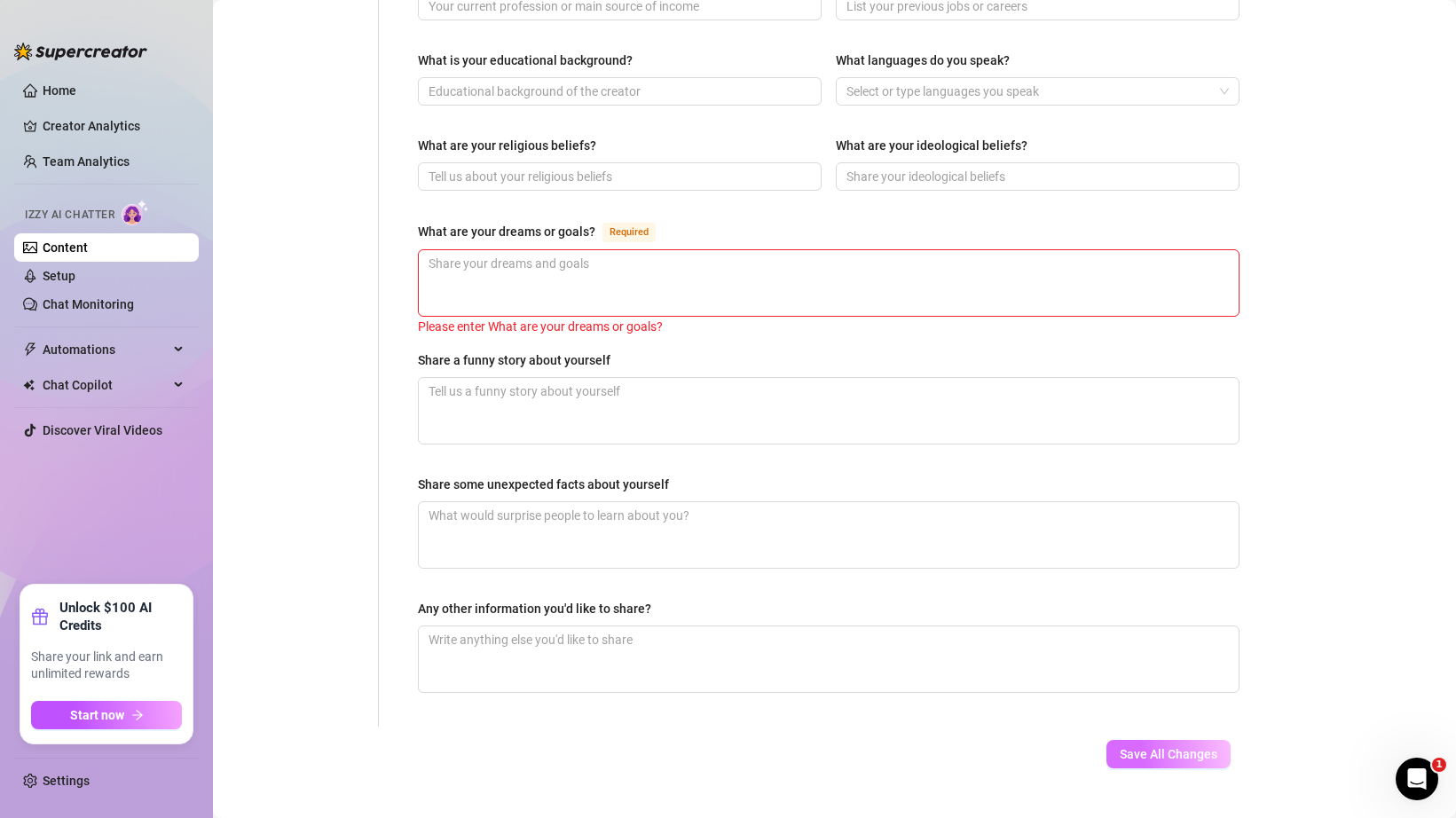
click at [1147, 748] on span "Save All Changes" at bounding box center [1169, 755] width 98 height 15
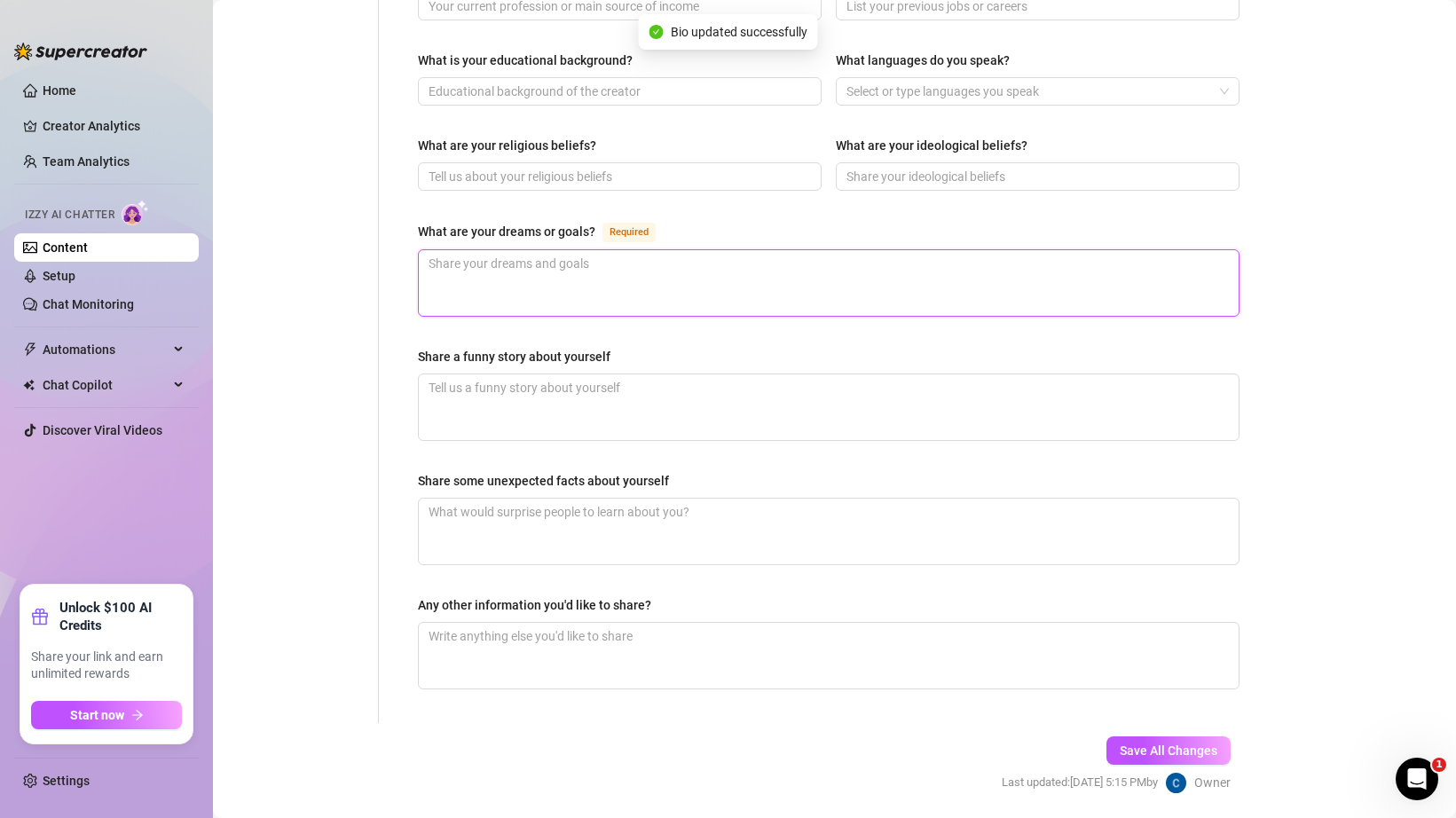
click at [770, 264] on textarea "What are your dreams or goals? Required" at bounding box center [829, 282] width 820 height 65
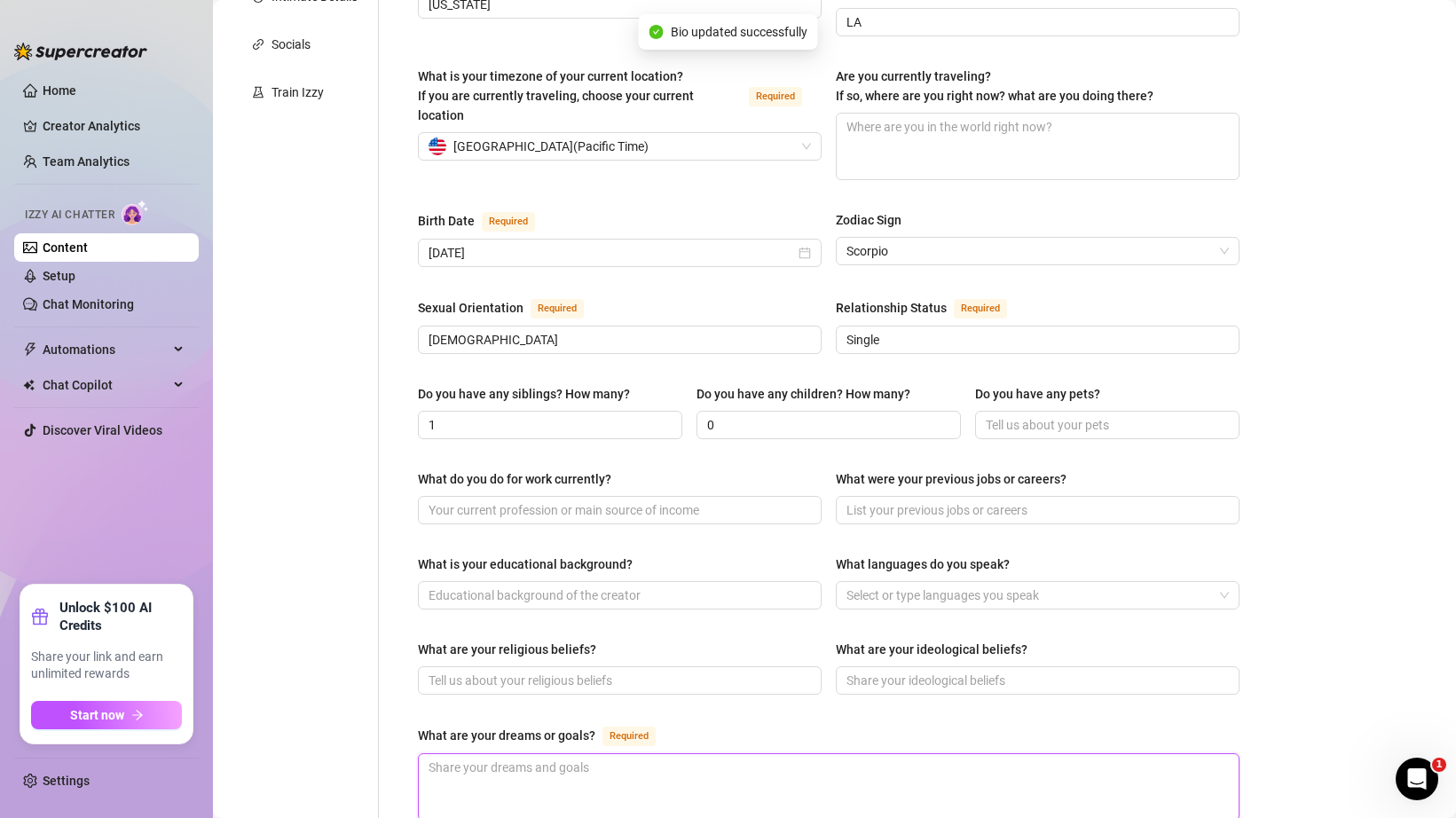
scroll to position [0, 0]
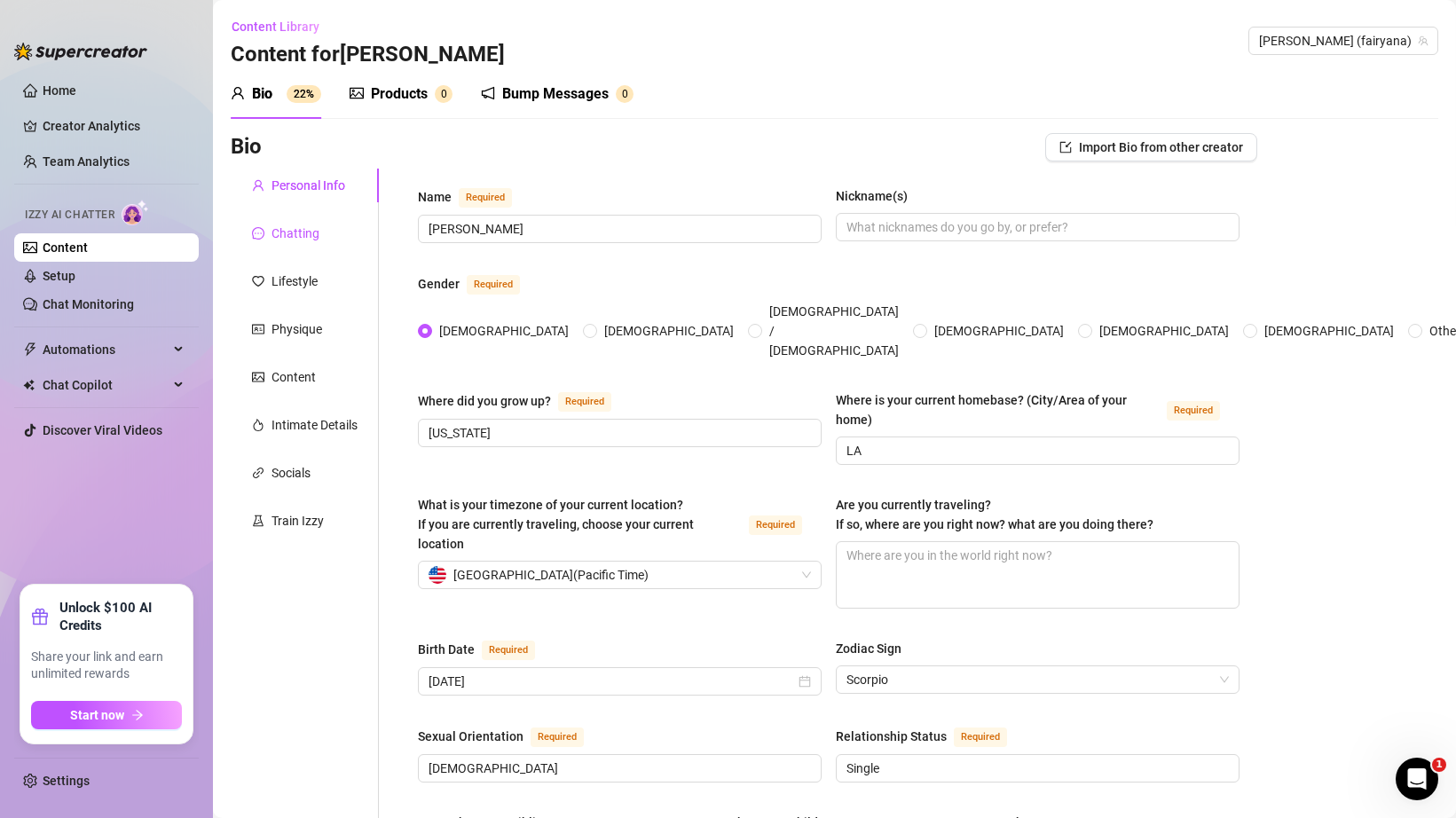
click at [316, 230] on div "Chatting" at bounding box center [295, 233] width 48 height 20
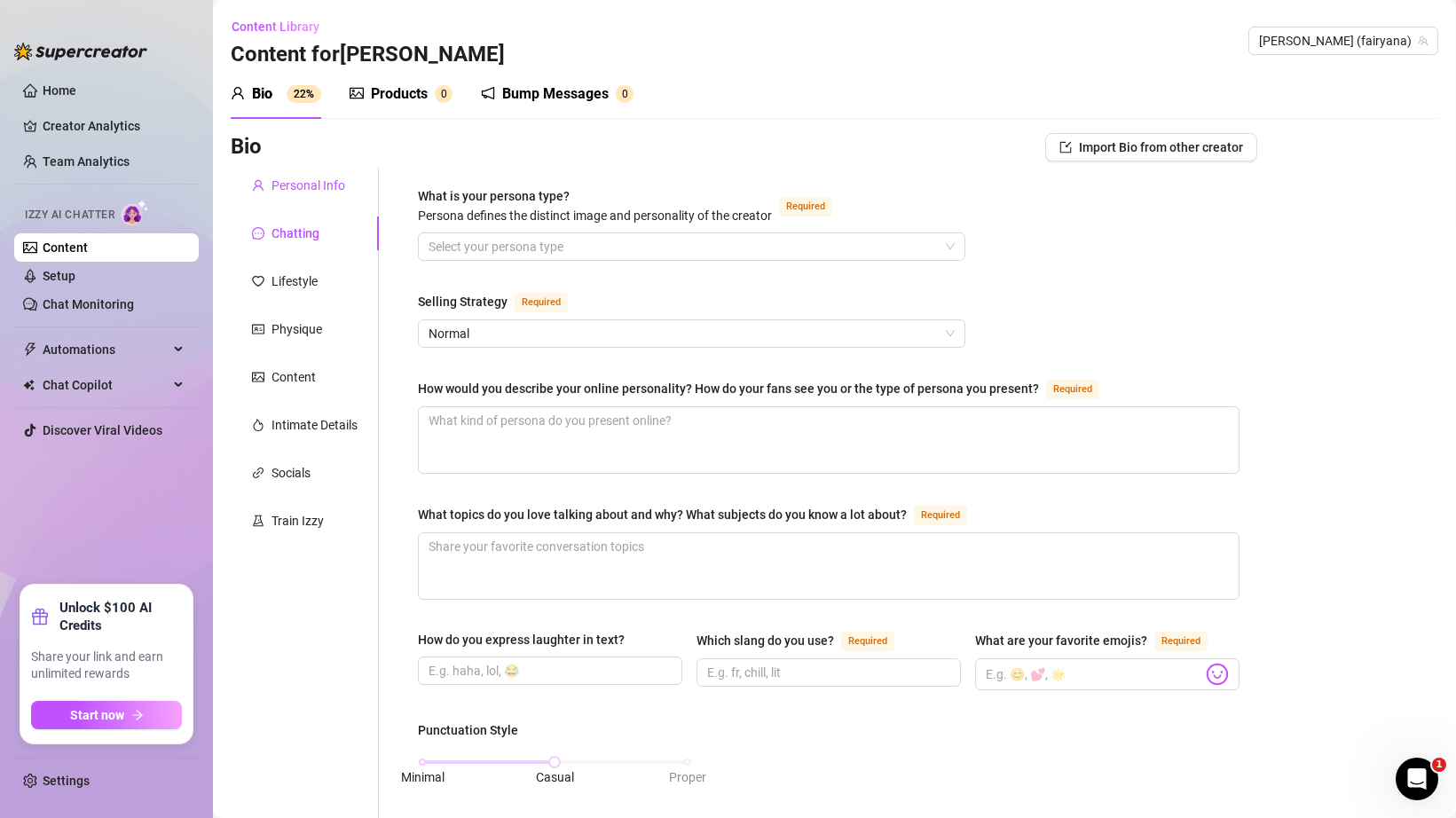
click at [317, 184] on div "Personal Info" at bounding box center [307, 185] width 73 height 20
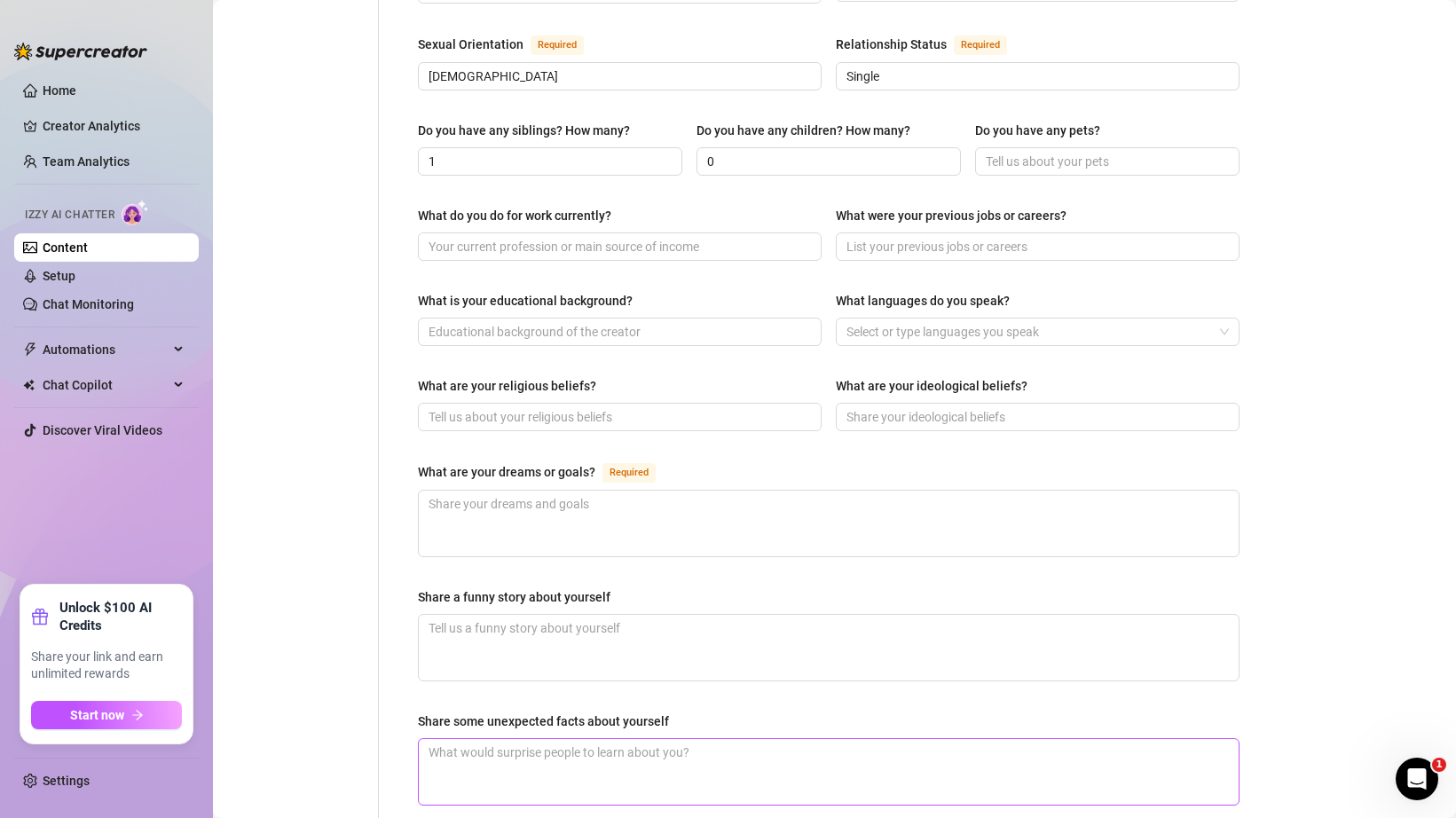
scroll to position [560, 0]
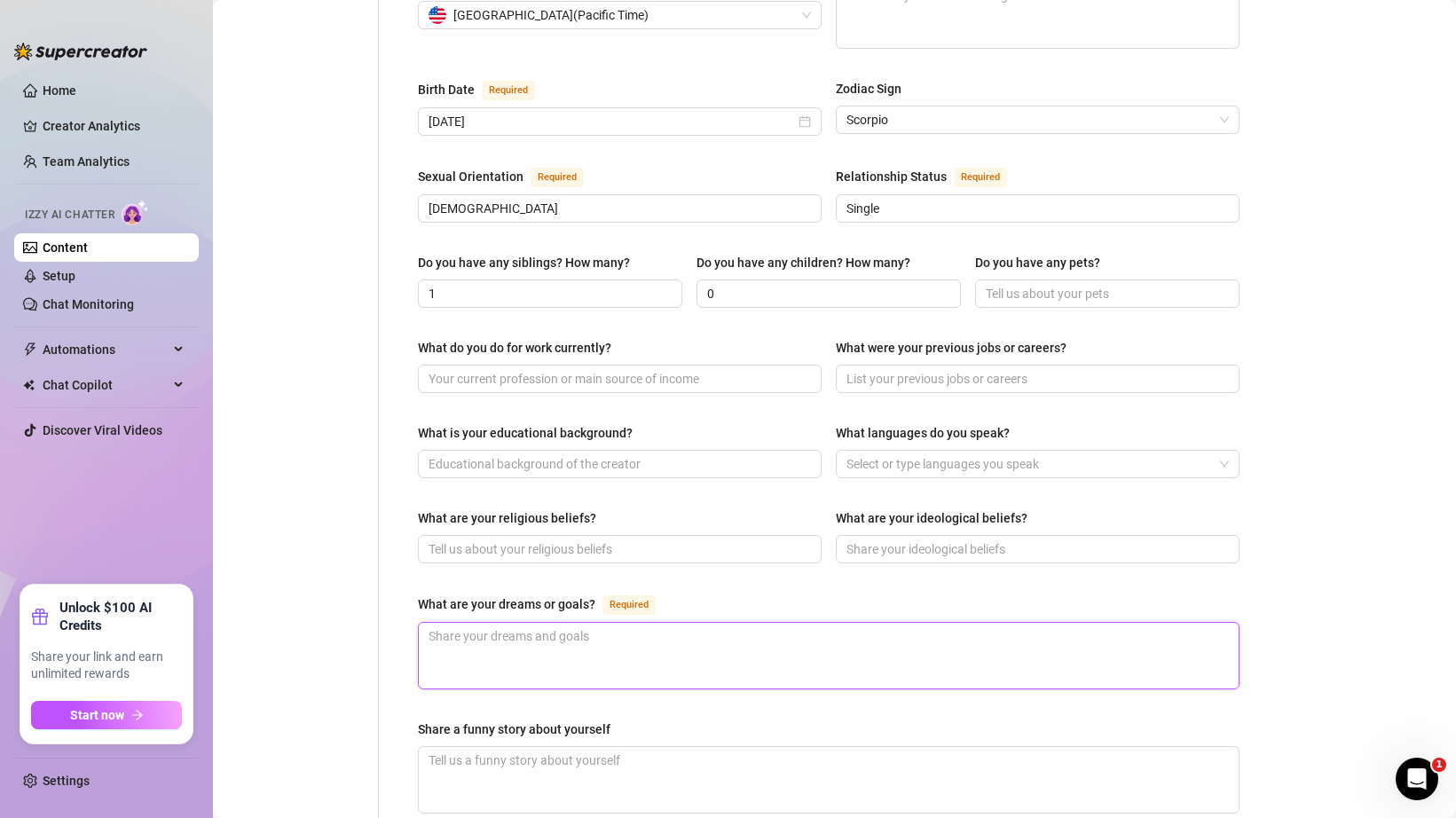
click at [716, 623] on textarea "What are your dreams or goals? Required" at bounding box center [829, 655] width 820 height 65
type textarea "t"
type textarea "to"
type textarea "to be"
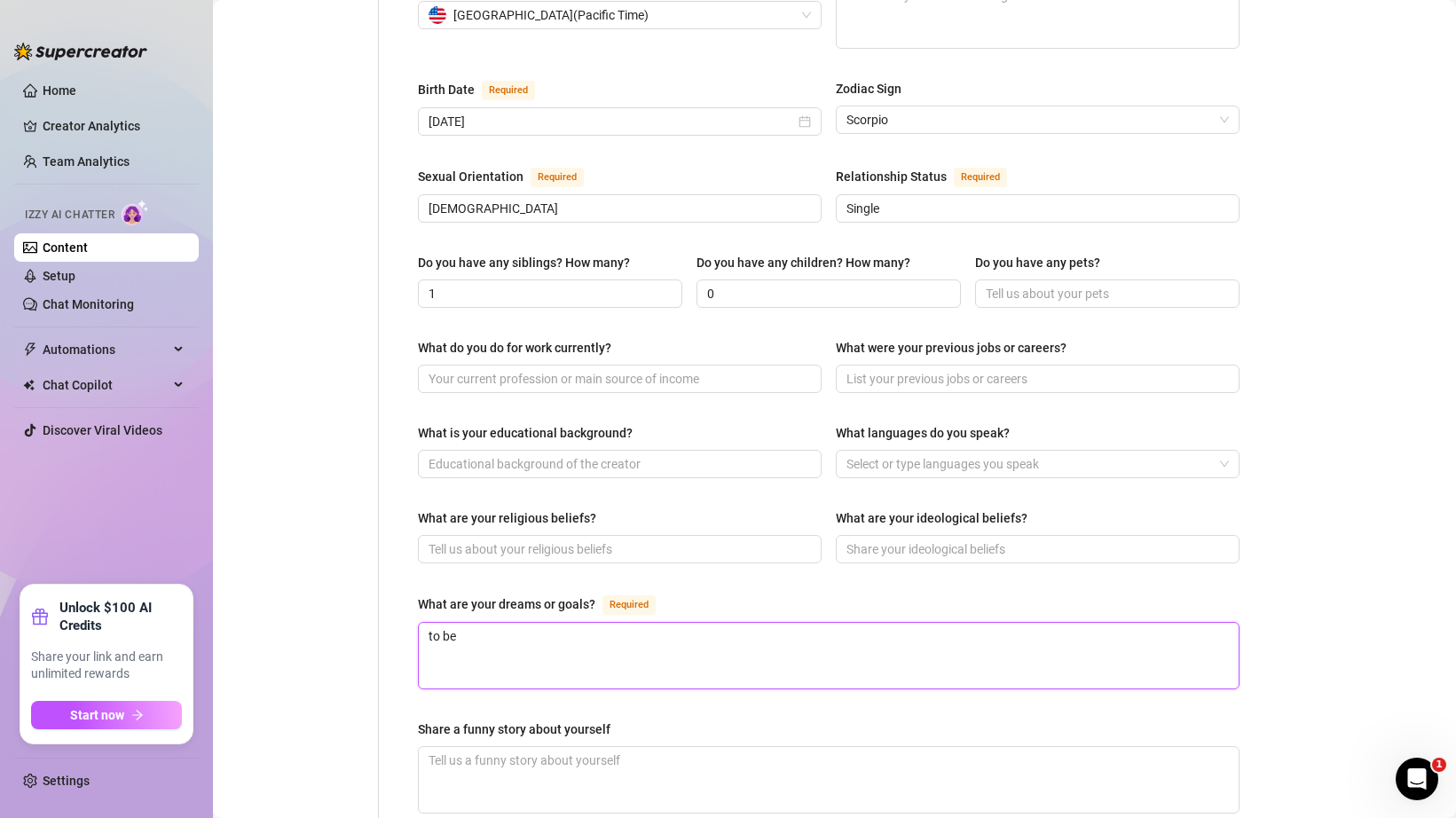
type textarea "to be"
type textarea "to be a"
type textarea "to be a a"
type textarea "to be a"
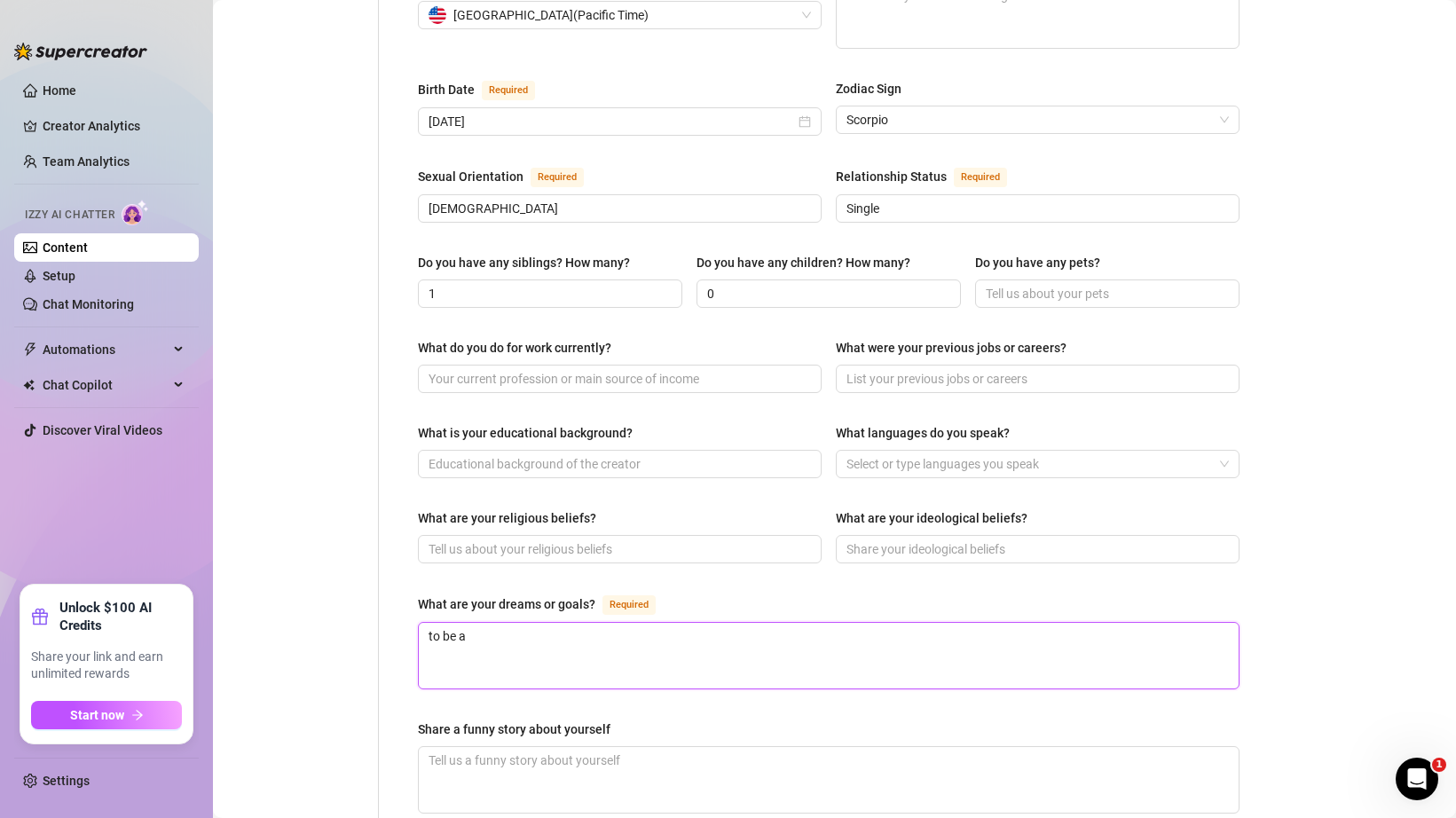
type textarea "to be a c"
type textarea "to be a co"
type textarea "to be a con"
type textarea "to be a cont"
type textarea "to be a [PERSON_NAME]"
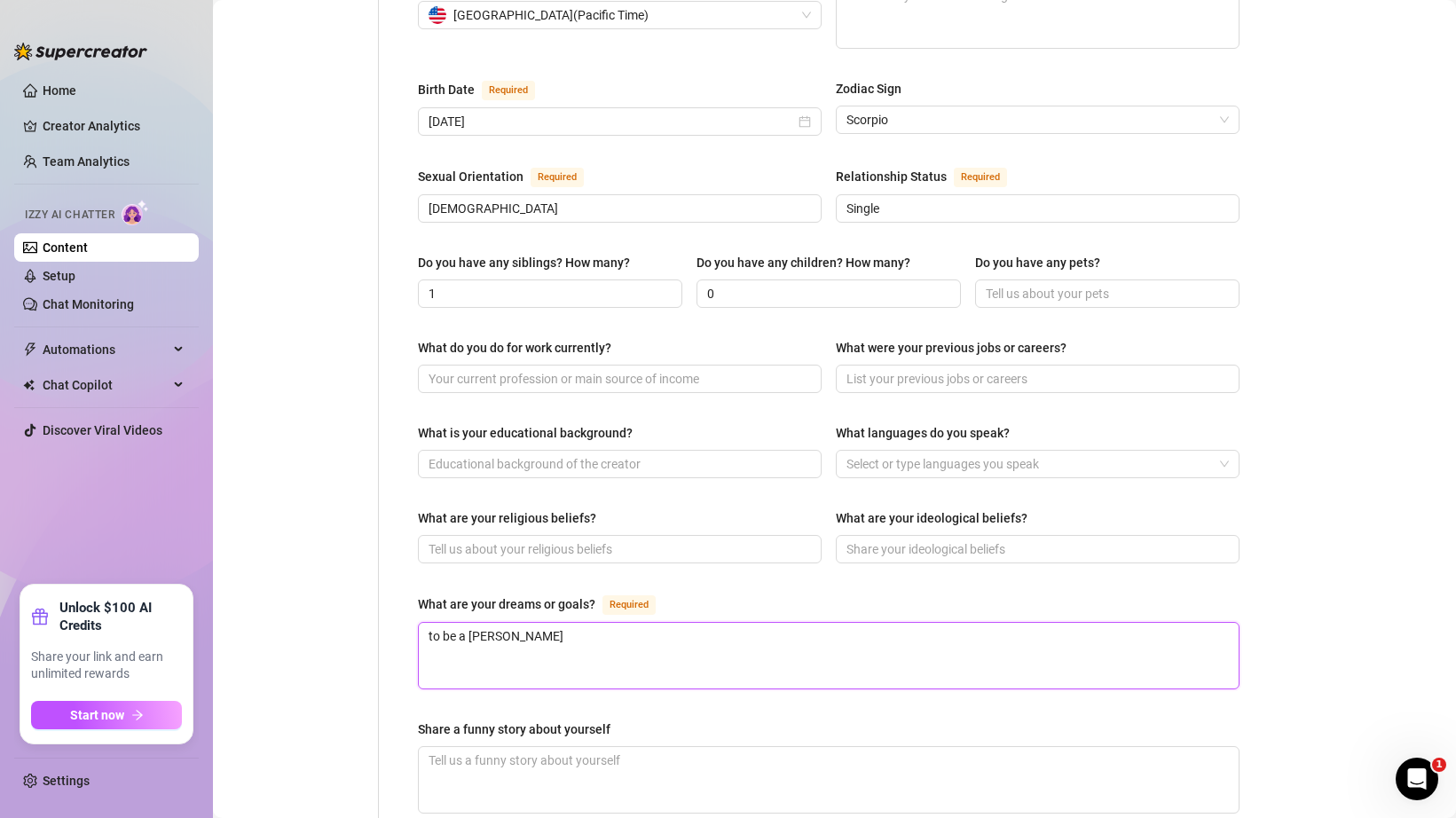
type textarea "to be a conten"
type textarea "to be a content"
type textarea "to be a content c"
type textarea "to be a content cr"
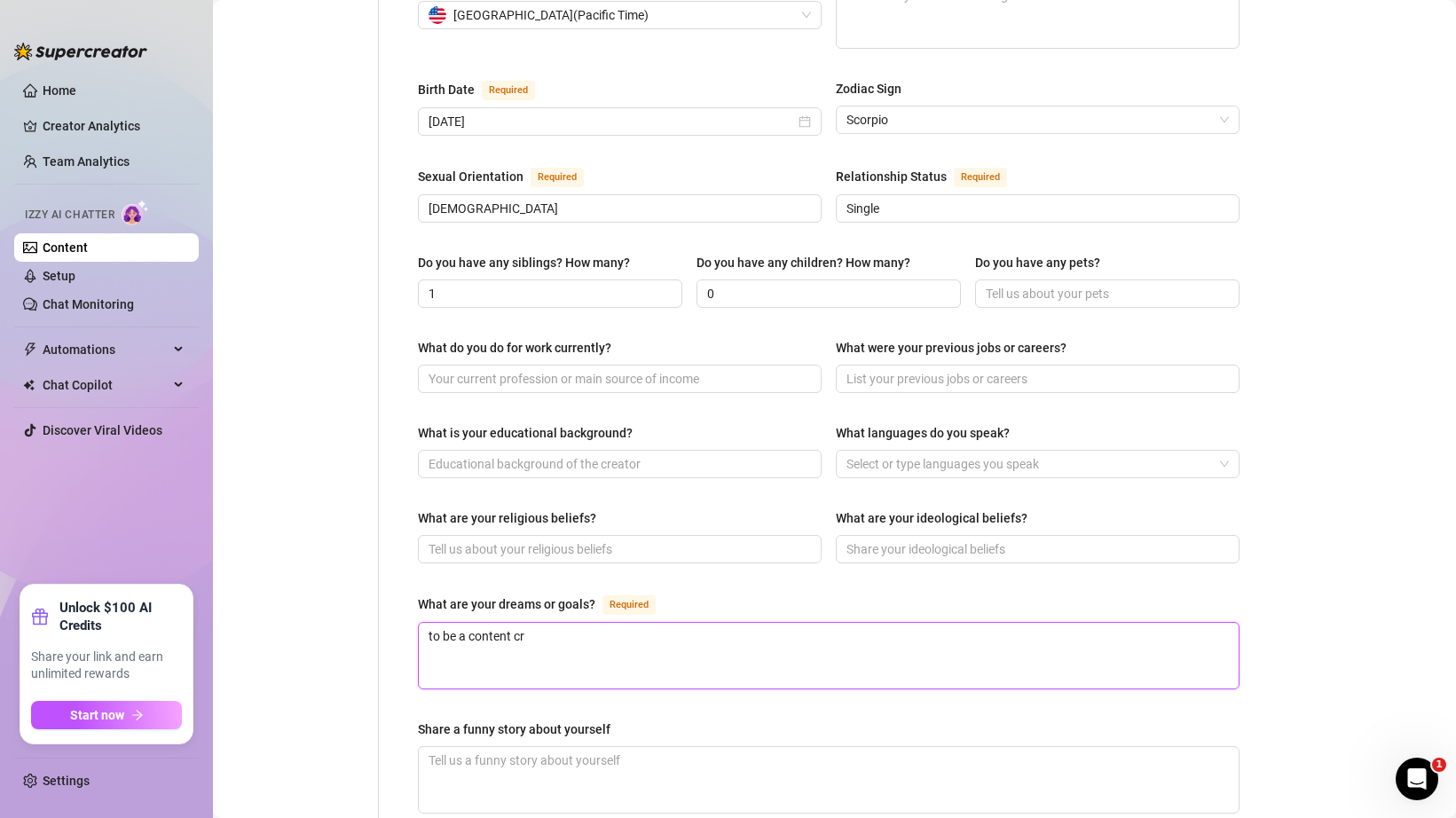
type textarea "to be a content cre"
type textarea "to be a content crea"
type textarea "to be a content creat"
type textarea "to be a content creato"
type textarea "to be a content creator"
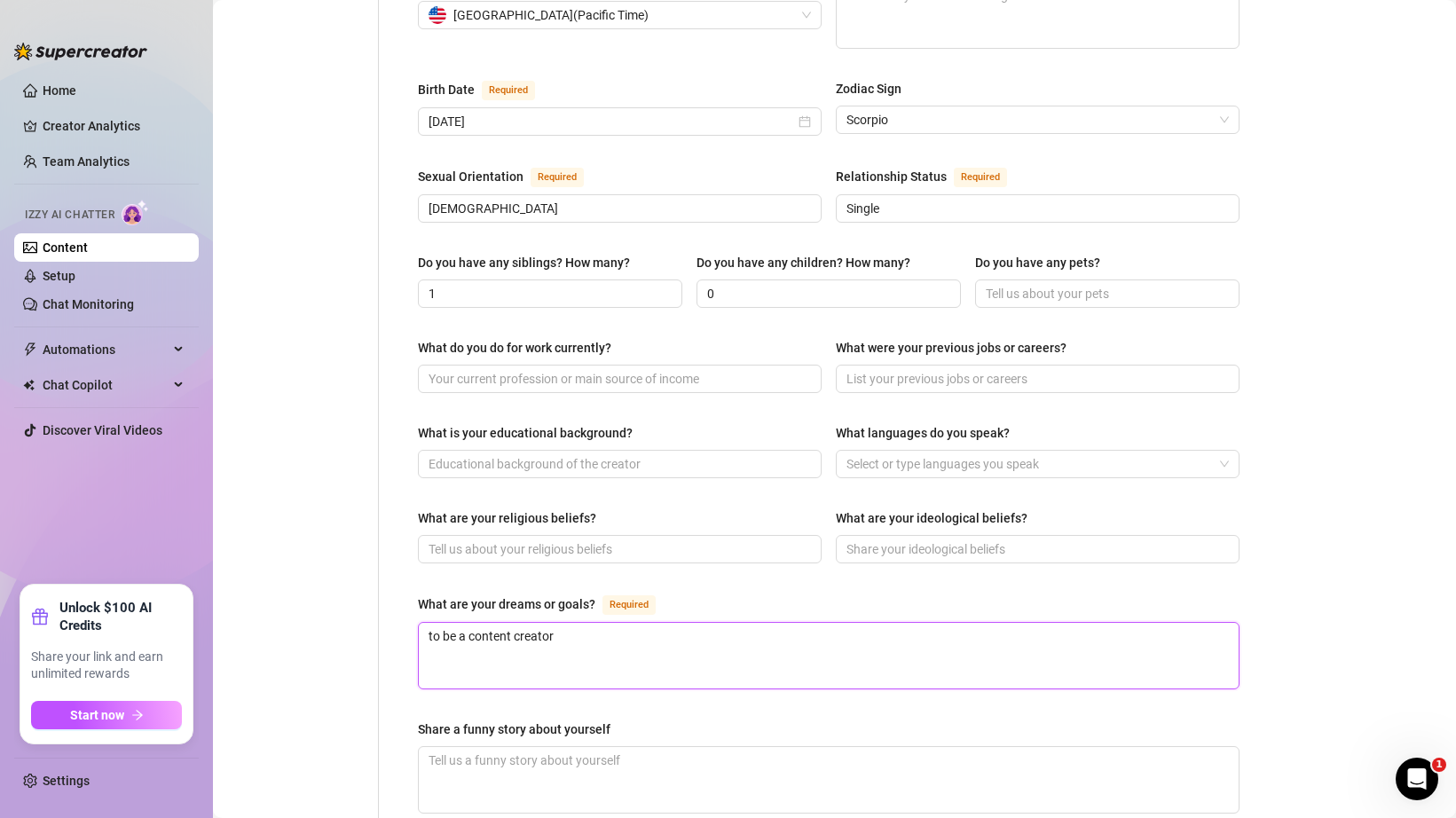
type textarea "to be a content creator"
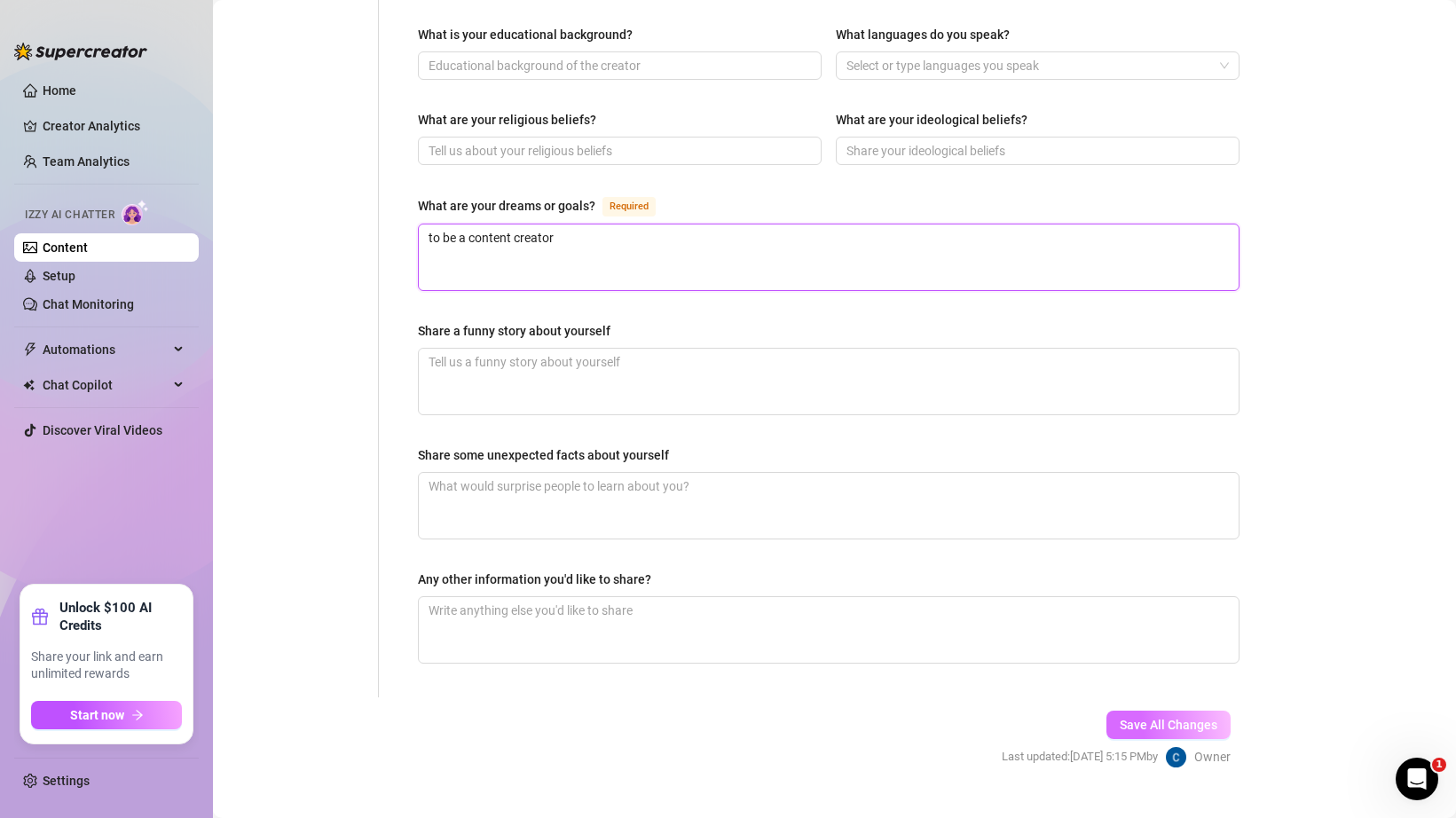
type textarea "to be a content creator"
click at [1150, 718] on span "Save All Changes" at bounding box center [1169, 725] width 98 height 15
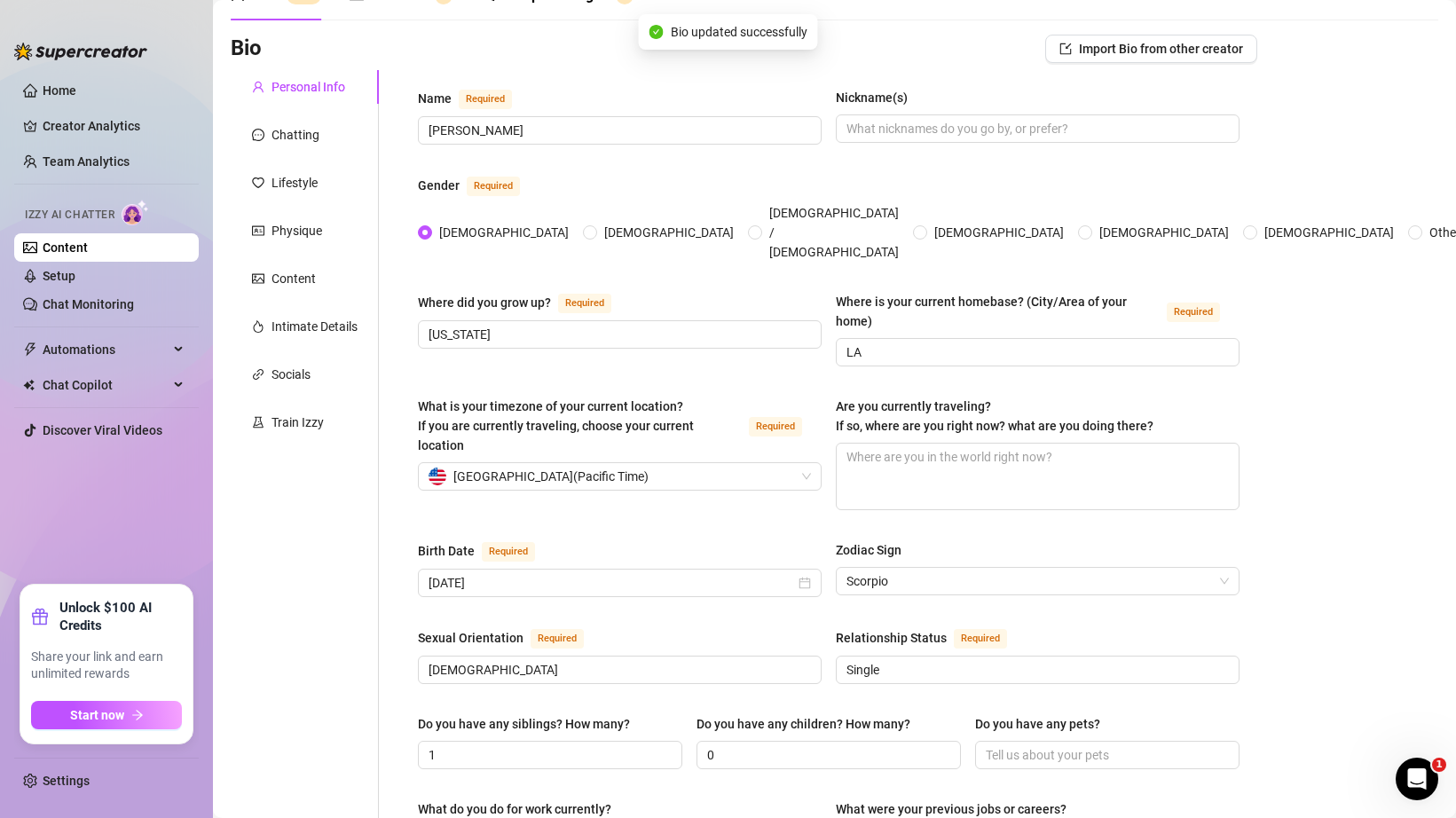
scroll to position [0, 0]
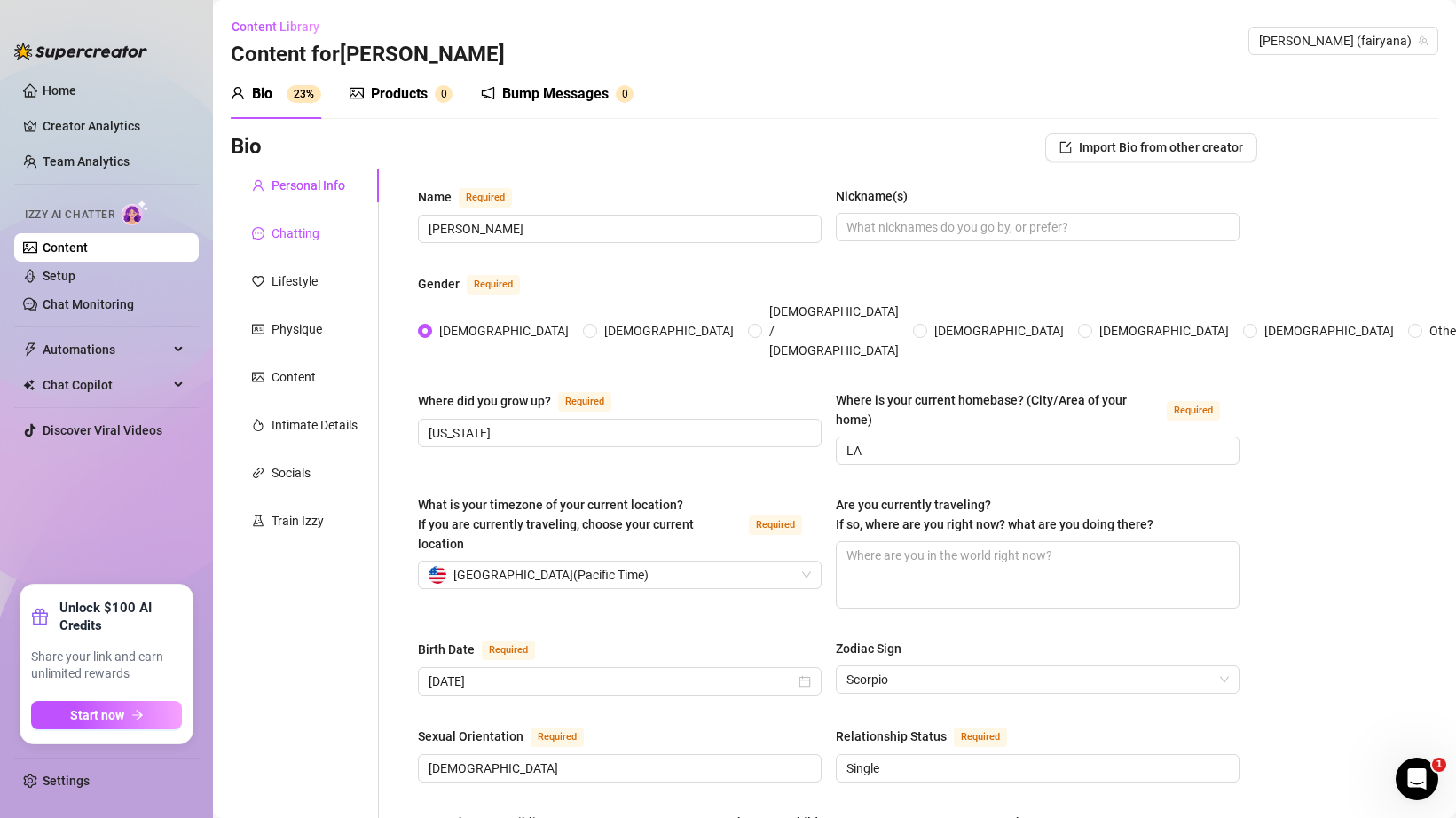
click at [294, 235] on div "Chatting" at bounding box center [295, 233] width 48 height 20
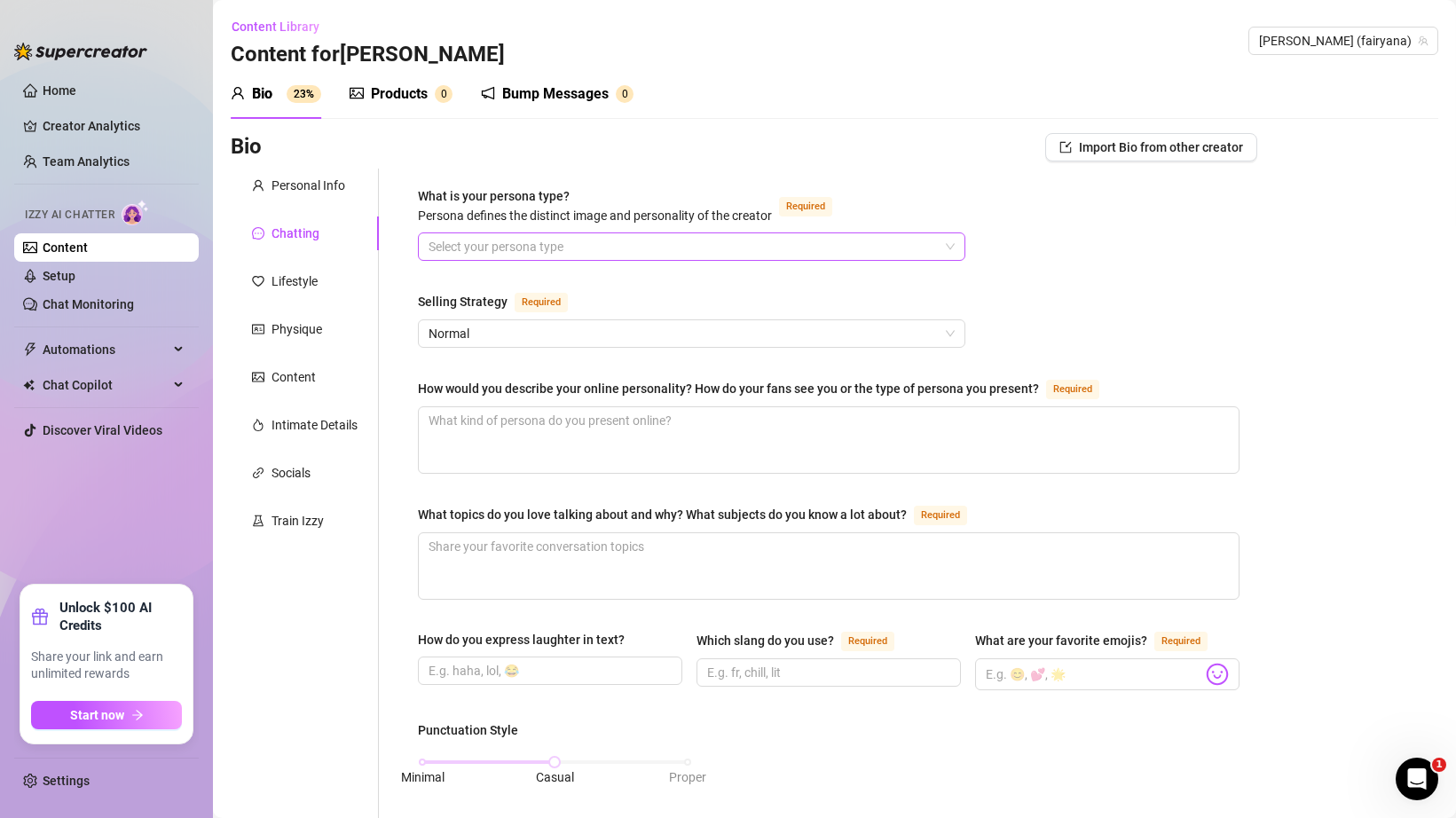
click at [474, 240] on input "What is your persona type? [PERSON_NAME] defines the distinct image and persona…" at bounding box center [683, 246] width 510 height 26
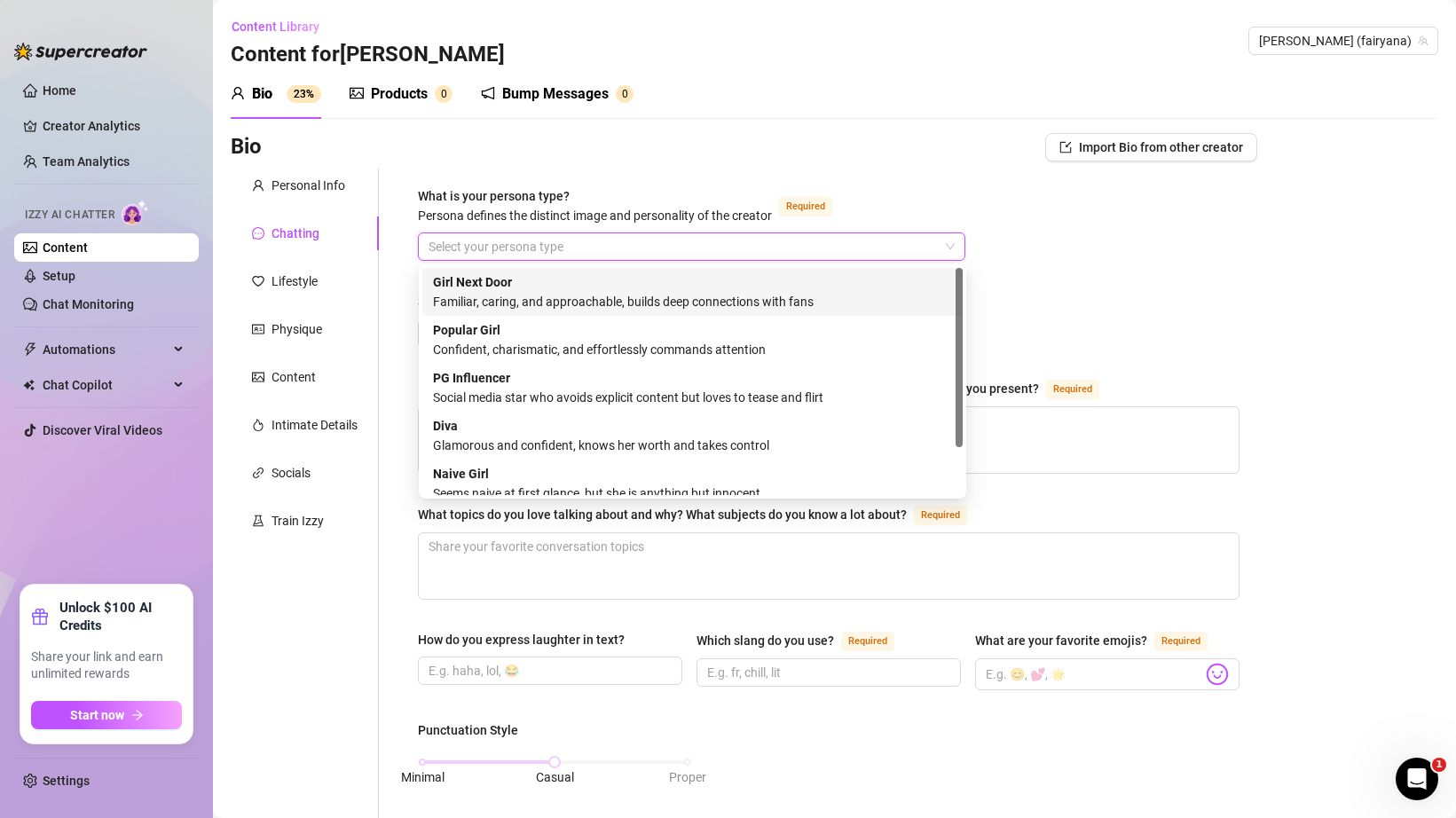
click at [578, 303] on div "Familiar, caring, and approachable, builds deep connections with fans" at bounding box center [693, 302] width 519 height 20
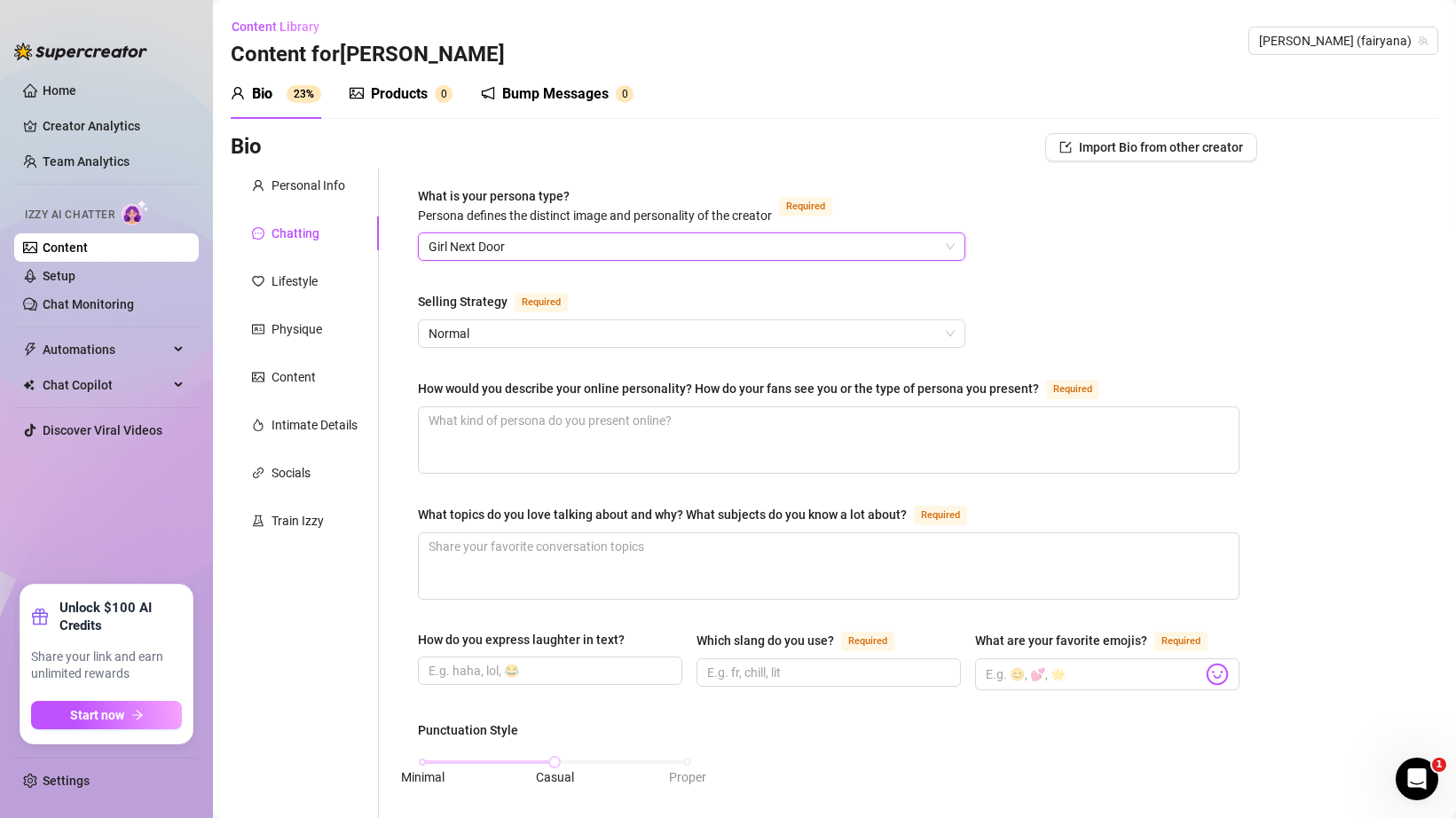
click at [587, 316] on div "Selling Strategy Required" at bounding box center [691, 305] width 547 height 28
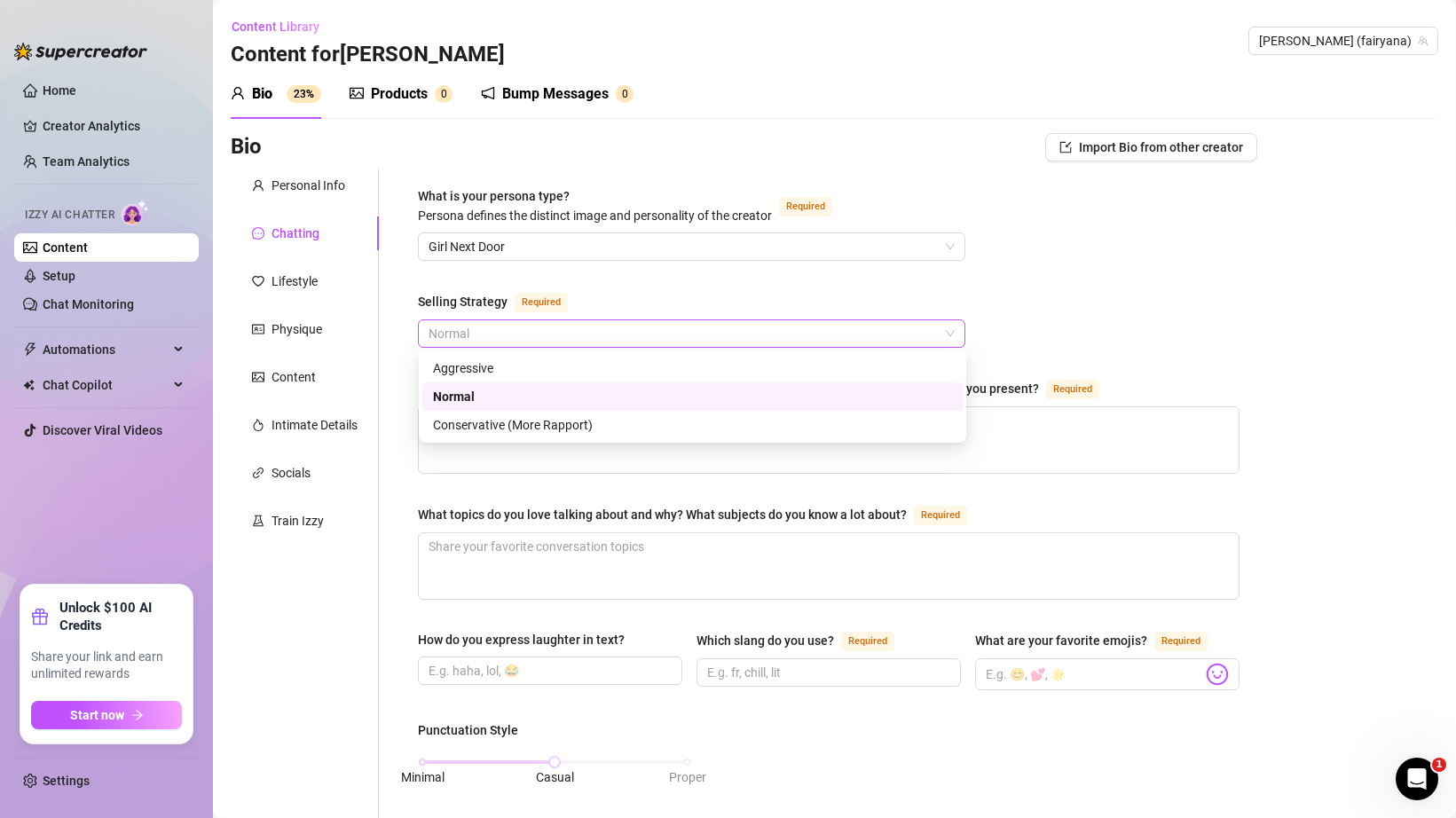
click at [587, 321] on span "Normal" at bounding box center [691, 333] width 526 height 26
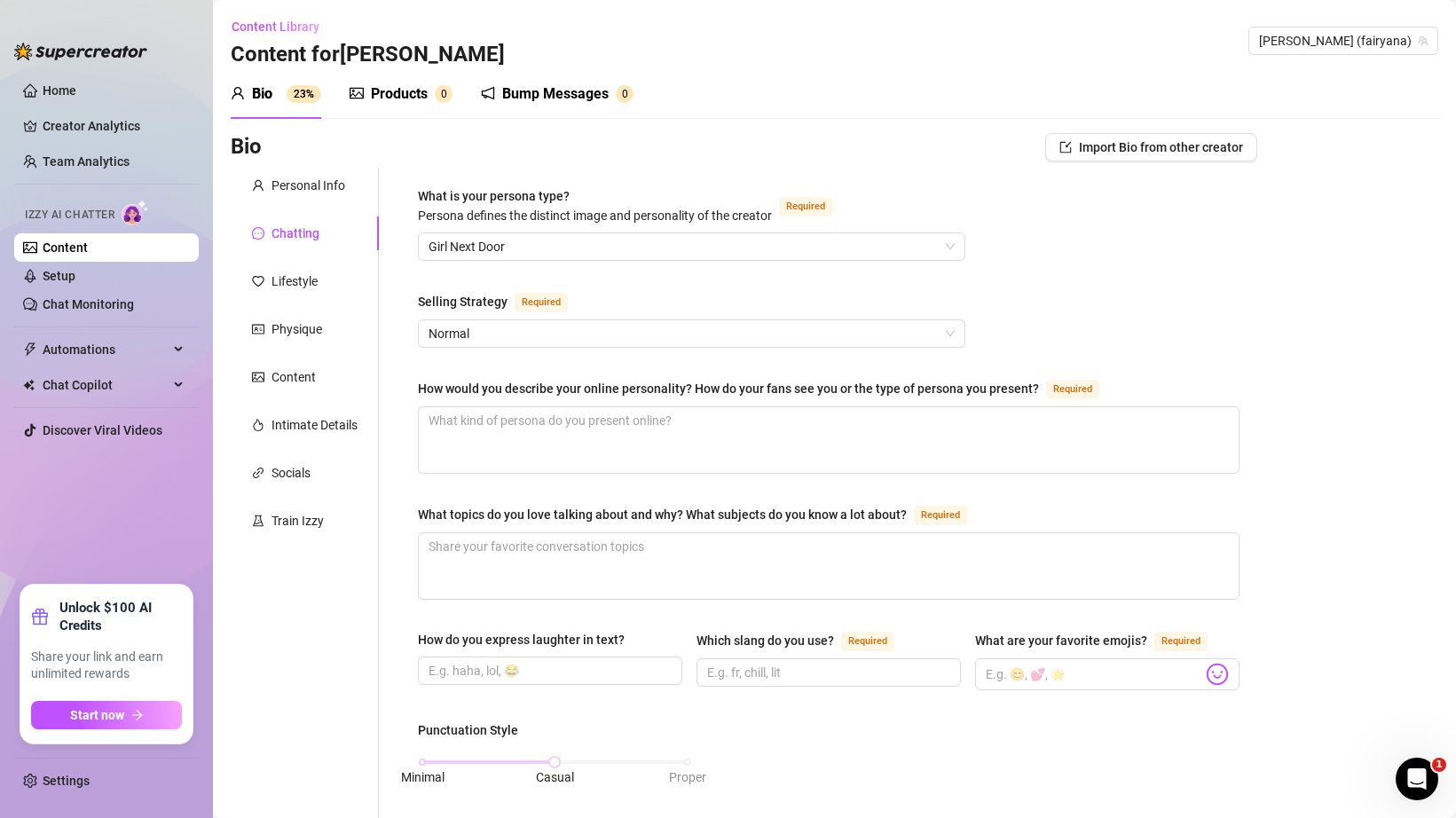
click at [619, 291] on div "Selling Strategy Required" at bounding box center [691, 305] width 547 height 28
click at [584, 422] on textarea "How would you describe your online personality? How do your fans see you or the…" at bounding box center [829, 439] width 820 height 65
click at [263, 279] on icon "heart" at bounding box center [258, 281] width 12 height 11
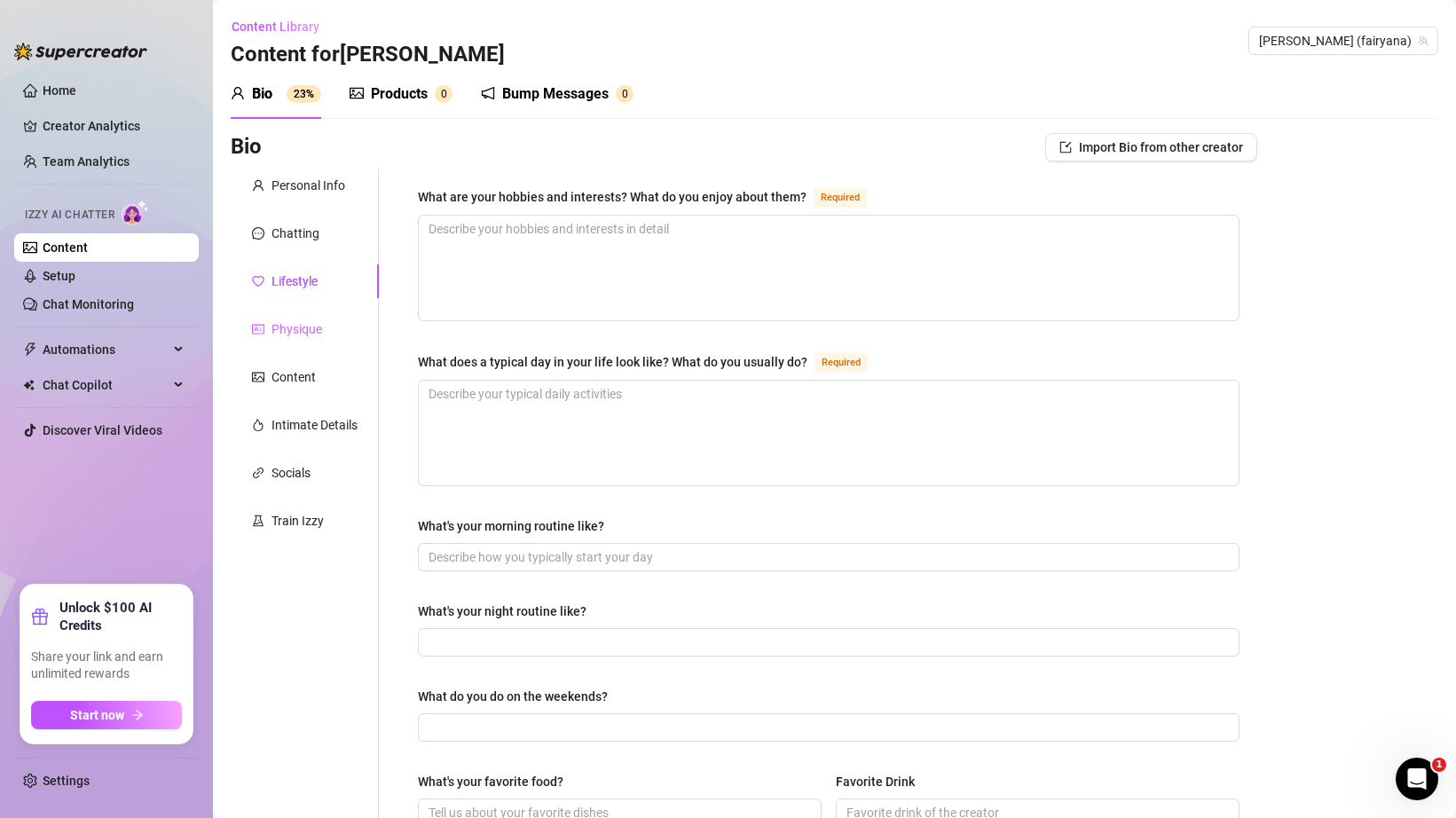
click at [324, 330] on div "Physique" at bounding box center [304, 329] width 148 height 34
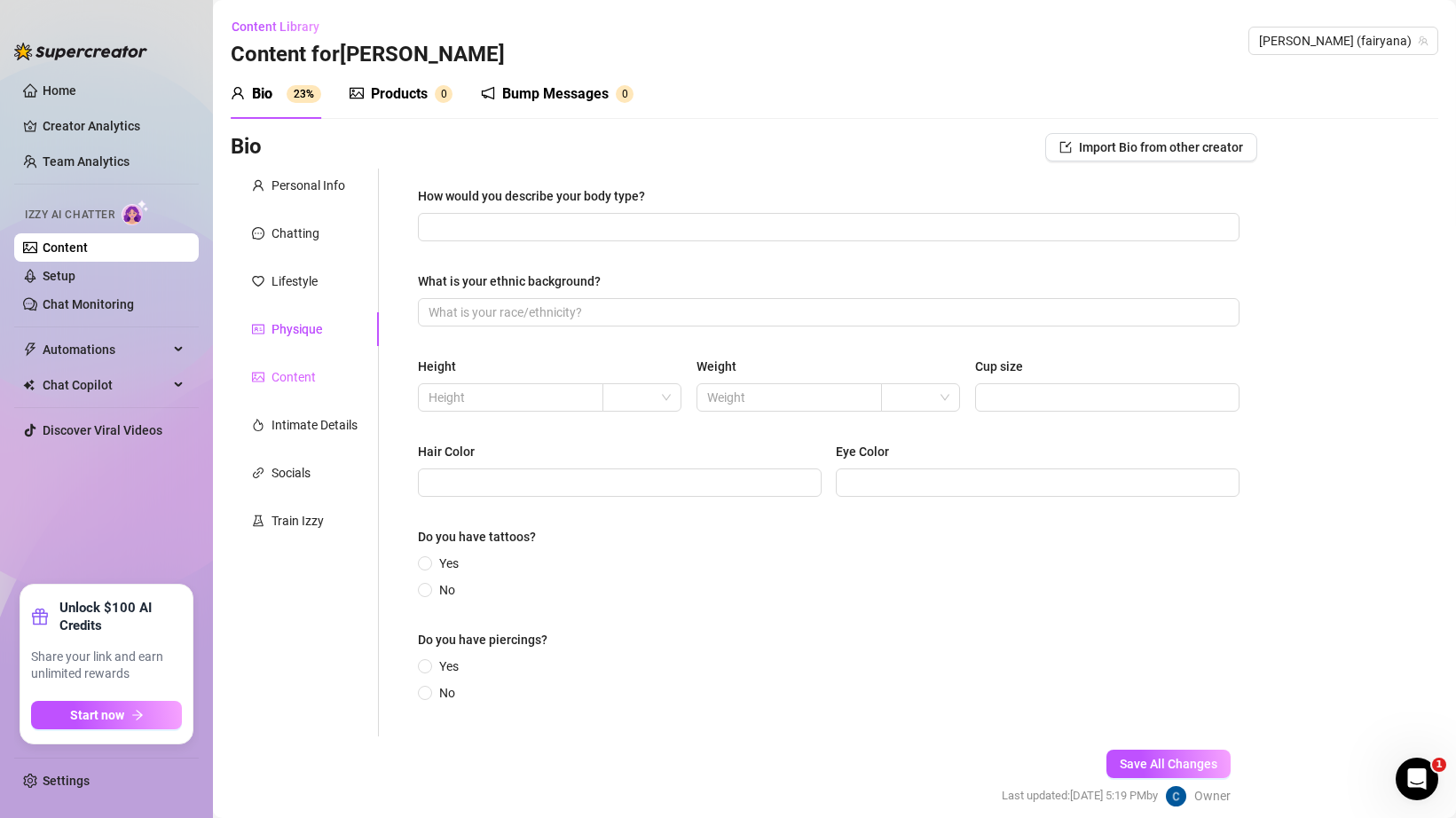
click at [312, 364] on div "Content" at bounding box center [304, 377] width 148 height 34
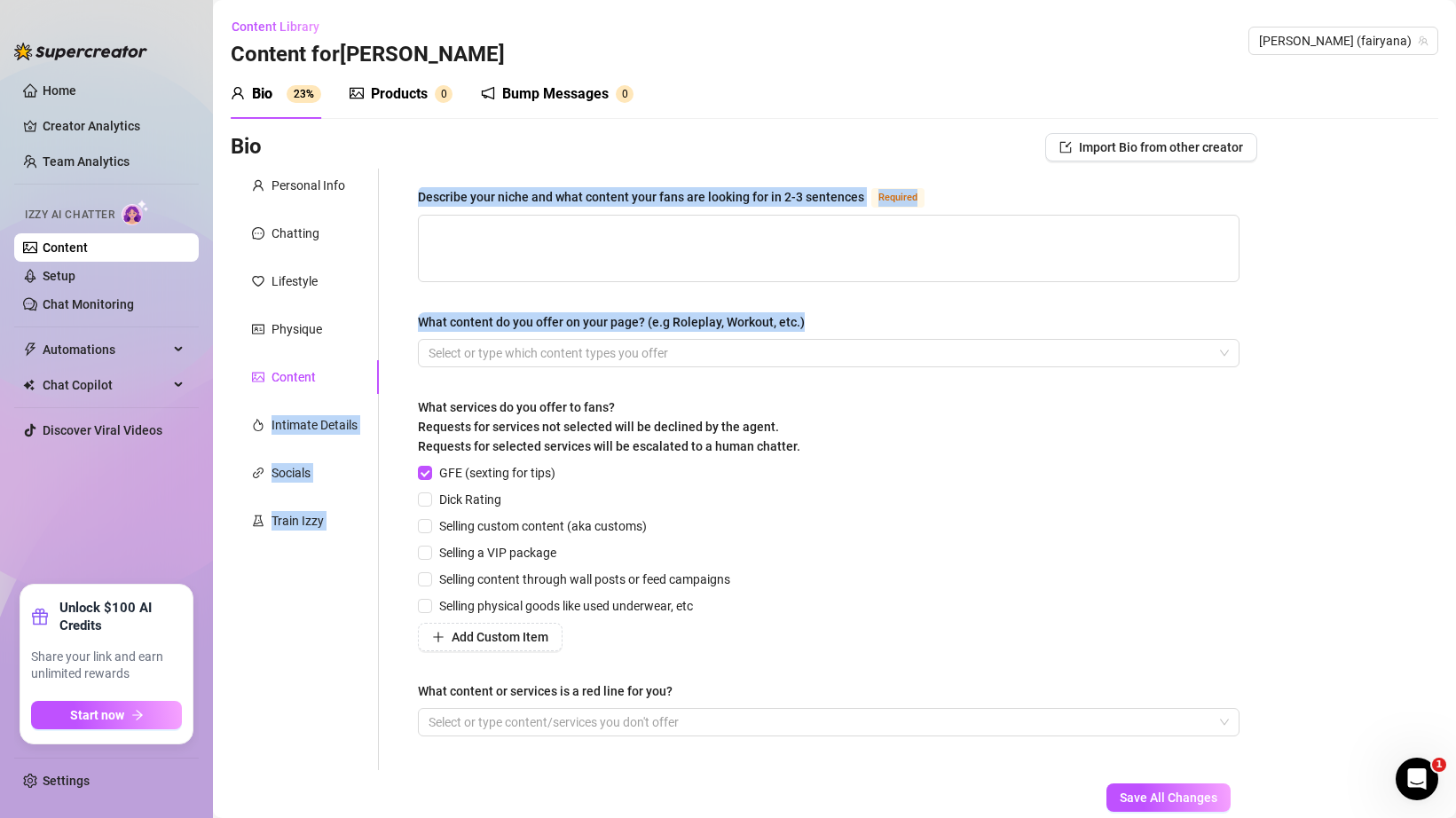
drag, startPoint x: 307, startPoint y: 406, endPoint x: 396, endPoint y: 365, distance: 98.0
click at [396, 365] on div "Personal Info Chatting Lifestyle Physique Content Intimate Details Socials Trai…" at bounding box center [744, 470] width 1027 height 602
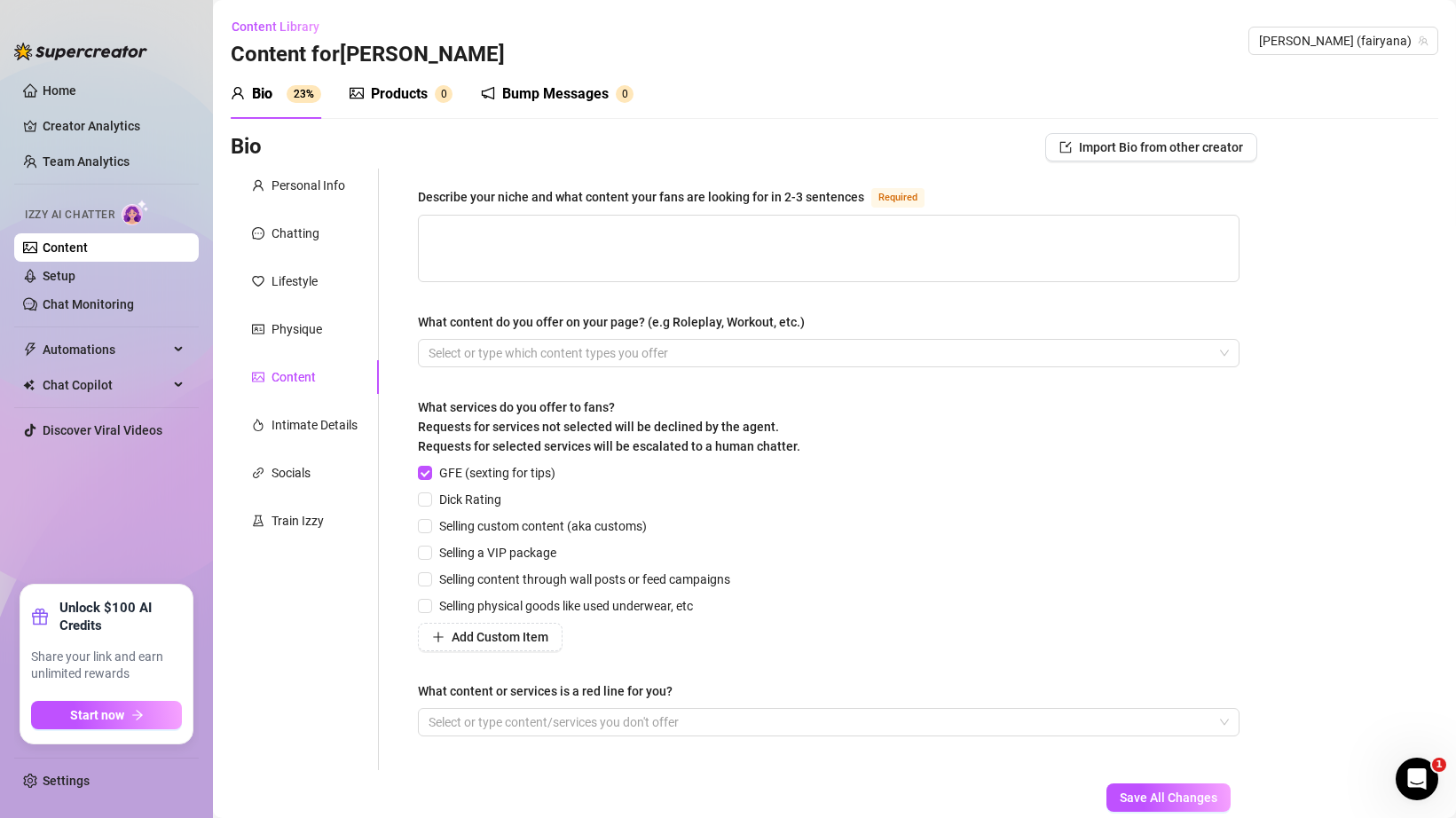
click at [405, 369] on div "Describe your niche and what content your fans are looking for in 2-3 sentences…" at bounding box center [829, 470] width 857 height 602
click at [321, 421] on div "Intimate Details" at bounding box center [314, 426] width 86 height 20
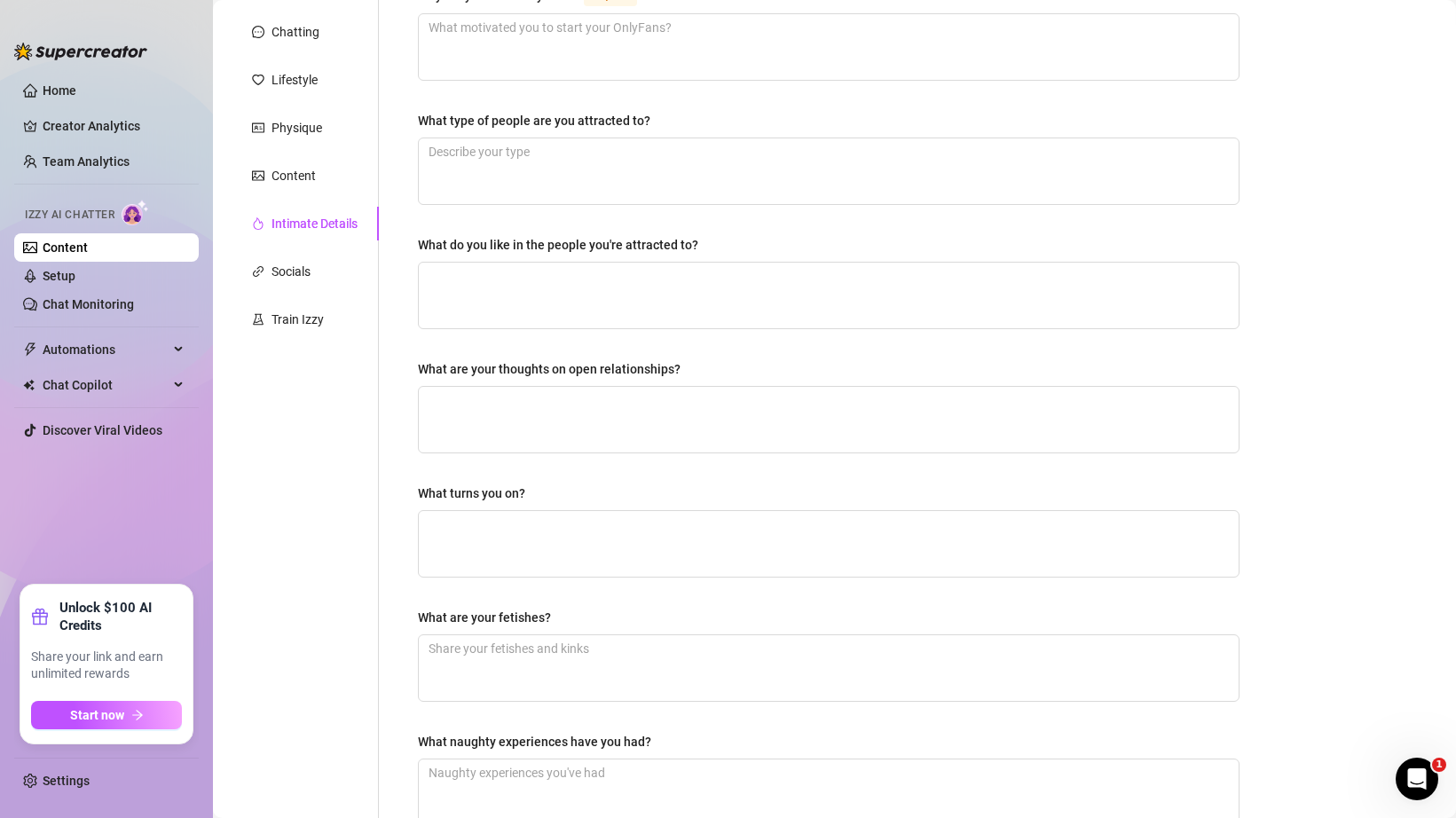
scroll to position [136, 0]
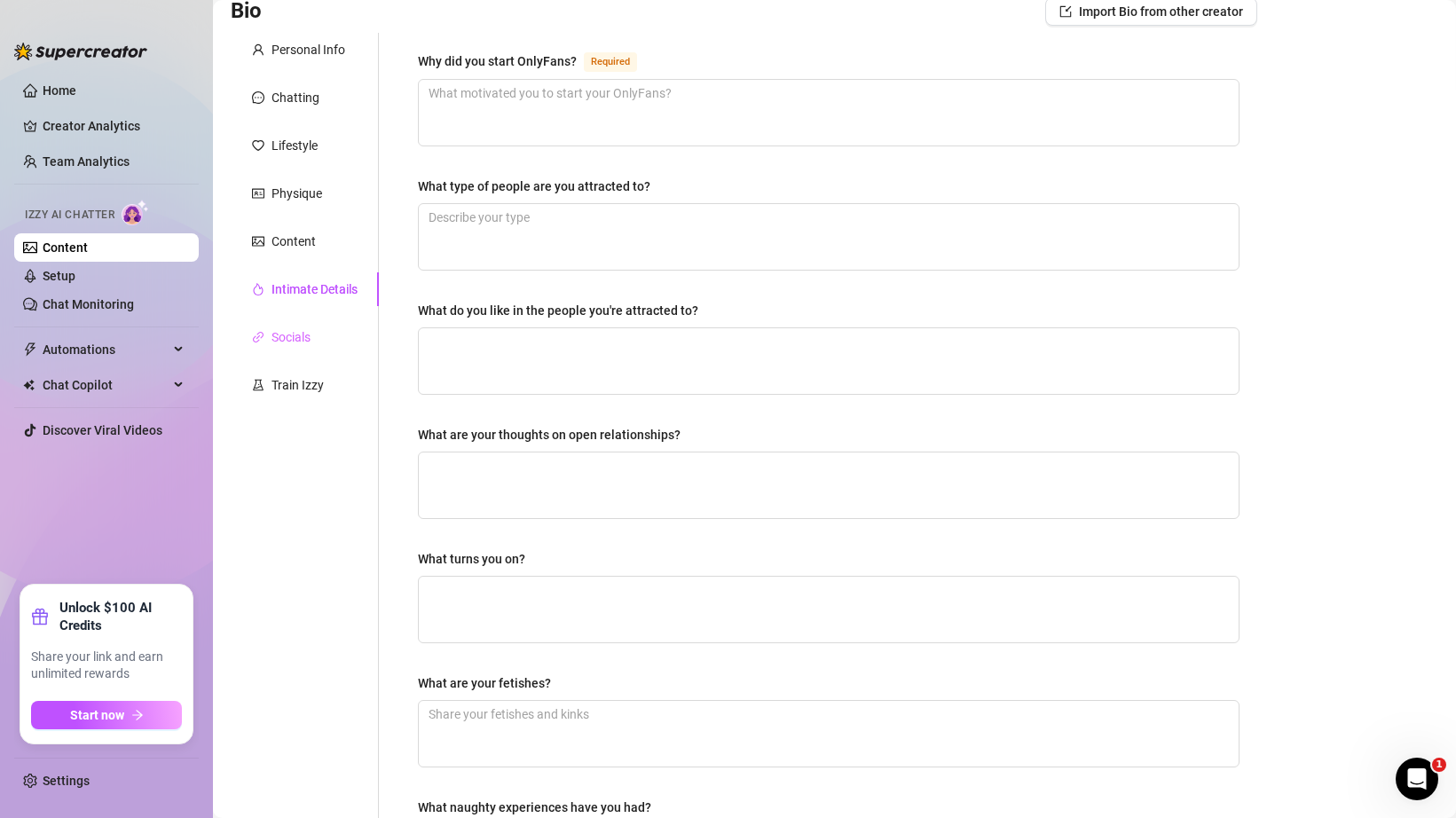
click at [310, 322] on div "Socials" at bounding box center [304, 337] width 148 height 34
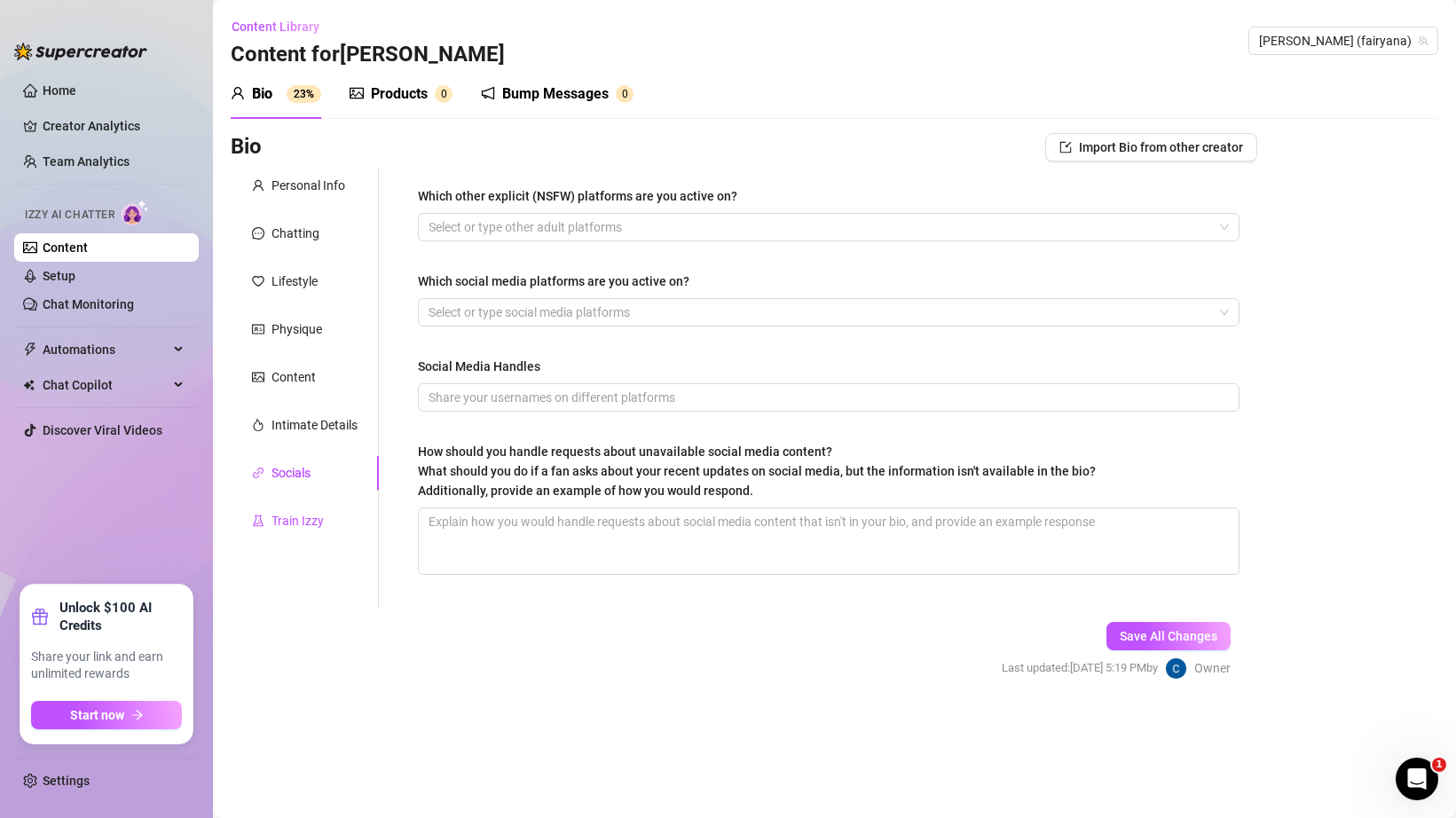
click at [290, 523] on div "Train Izzy" at bounding box center [298, 521] width 53 height 20
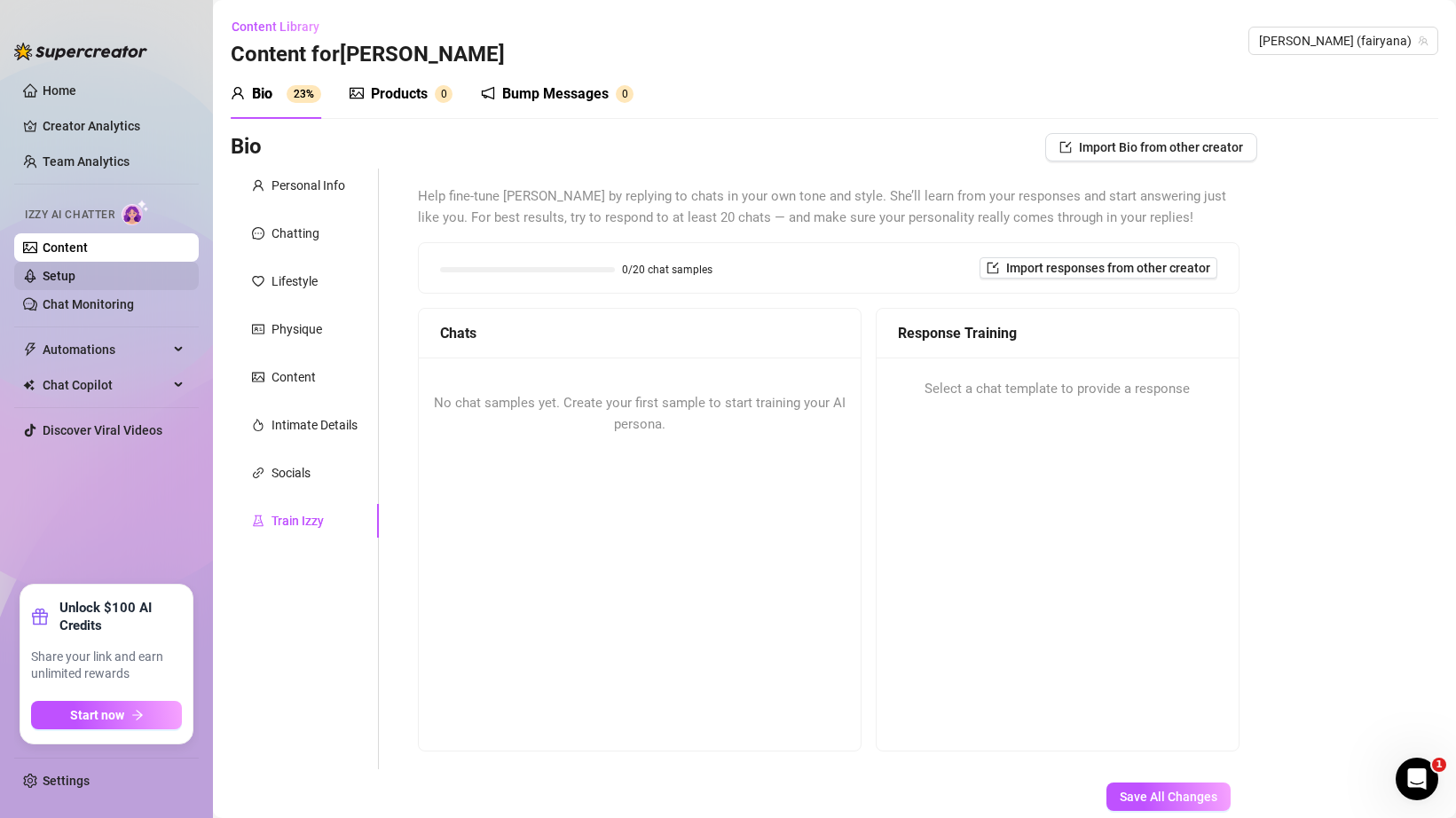
click at [75, 269] on link "Setup" at bounding box center [60, 276] width 33 height 15
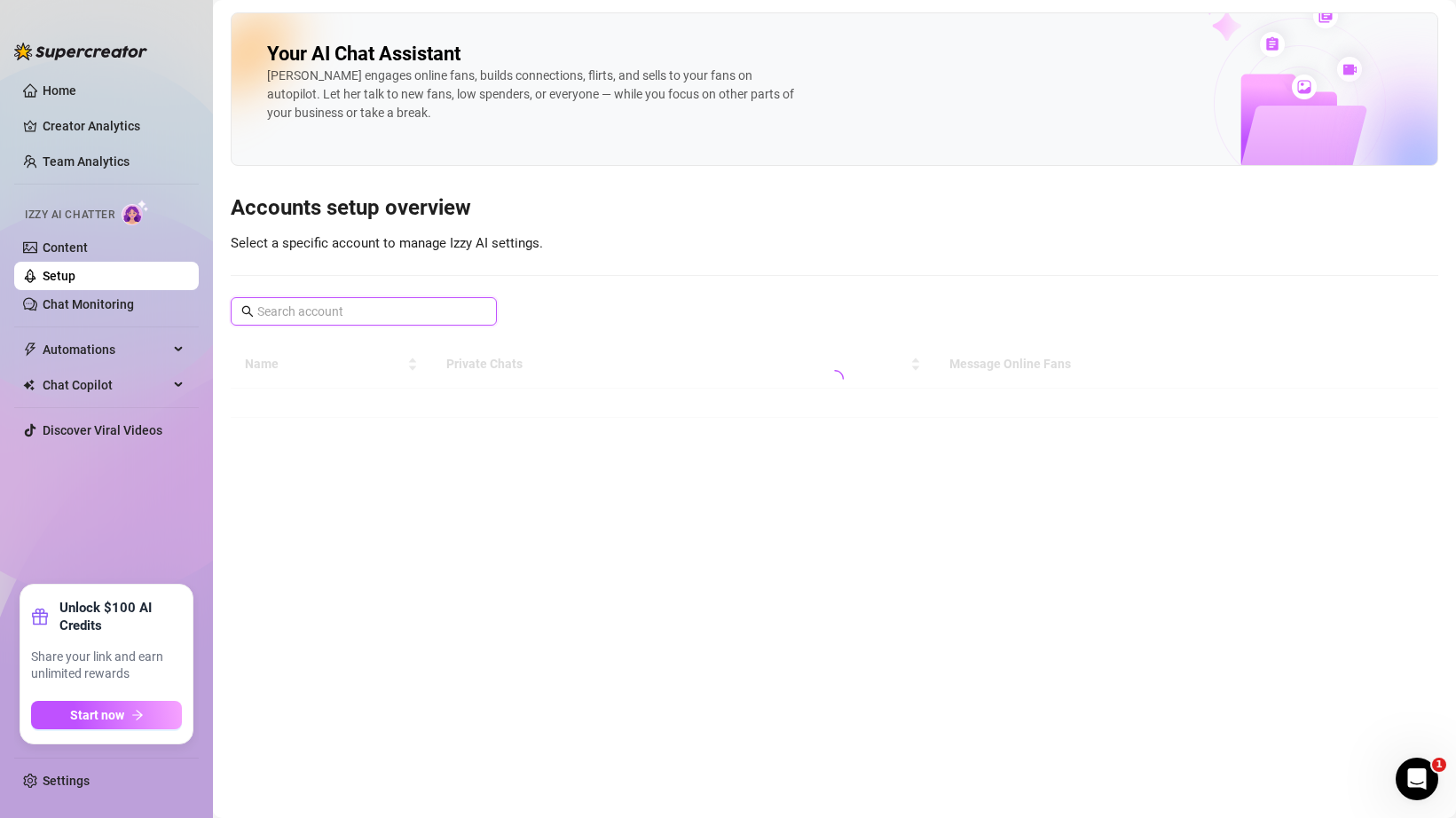
click at [291, 315] on input "text" at bounding box center [365, 311] width 215 height 20
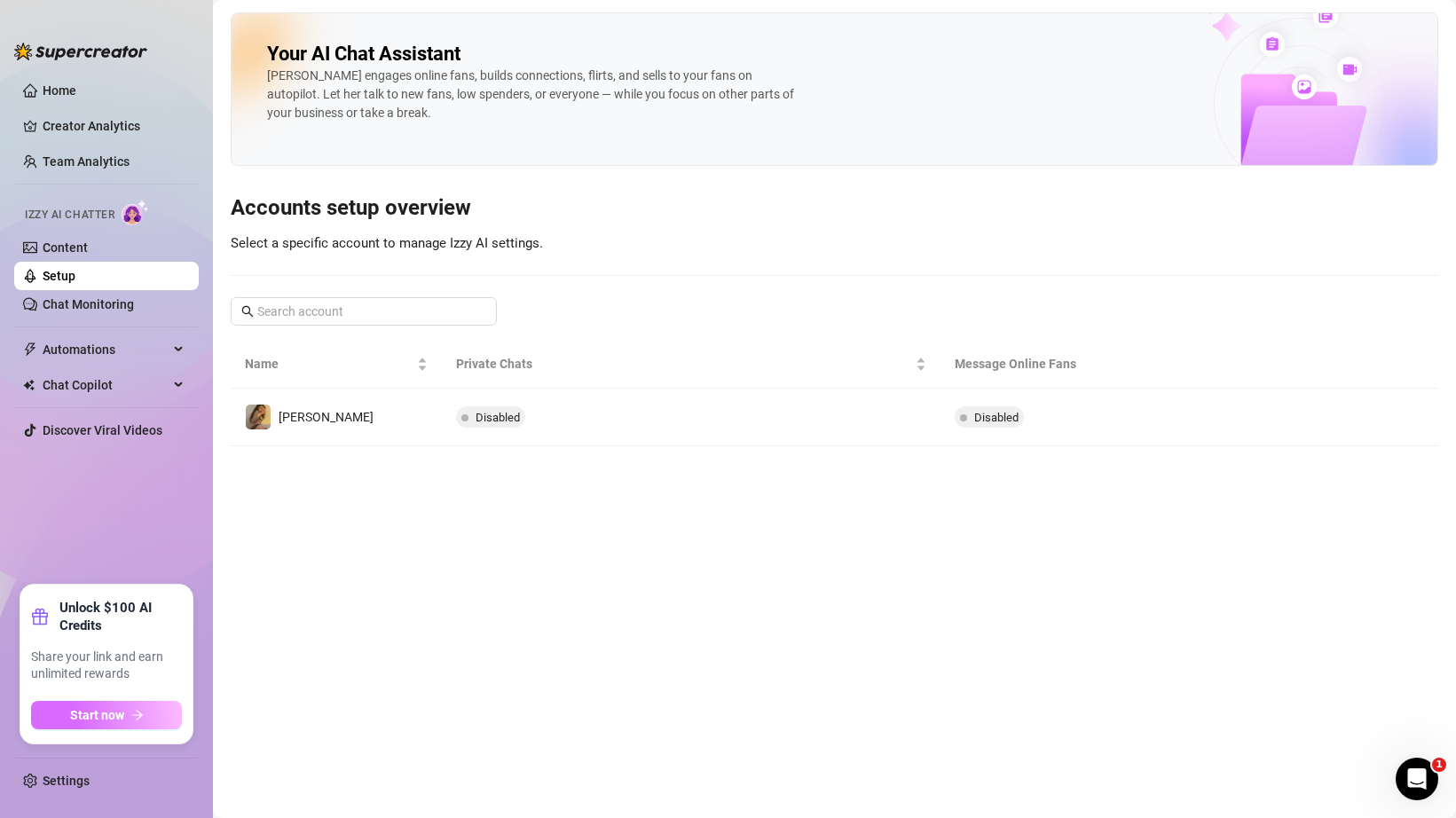
click at [121, 719] on span "Start now" at bounding box center [97, 716] width 54 height 15
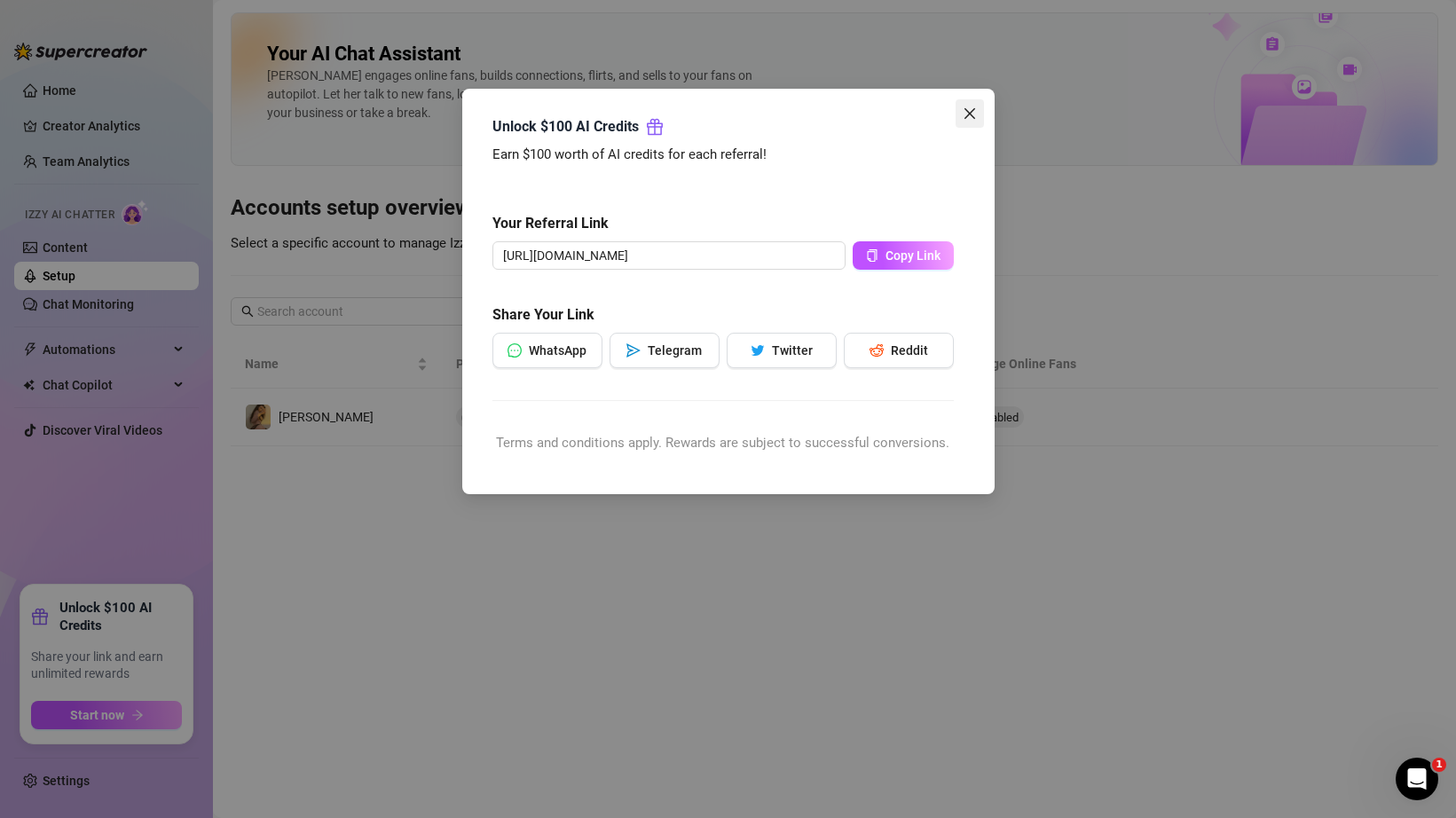
click at [972, 112] on icon "close" at bounding box center [970, 113] width 15 height 15
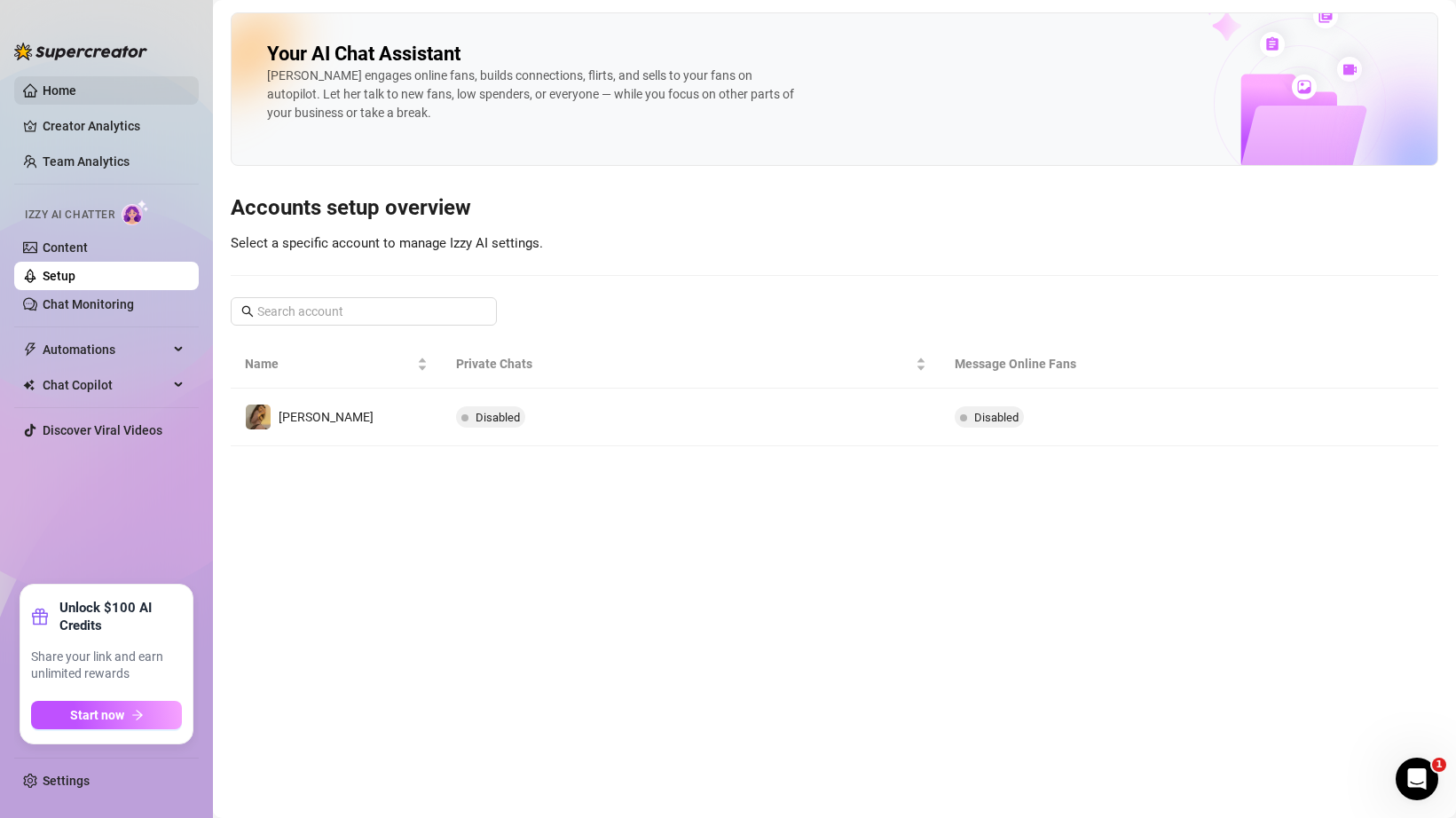
click at [76, 98] on link "Home" at bounding box center [60, 90] width 34 height 15
